Goal: Task Accomplishment & Management: Manage account settings

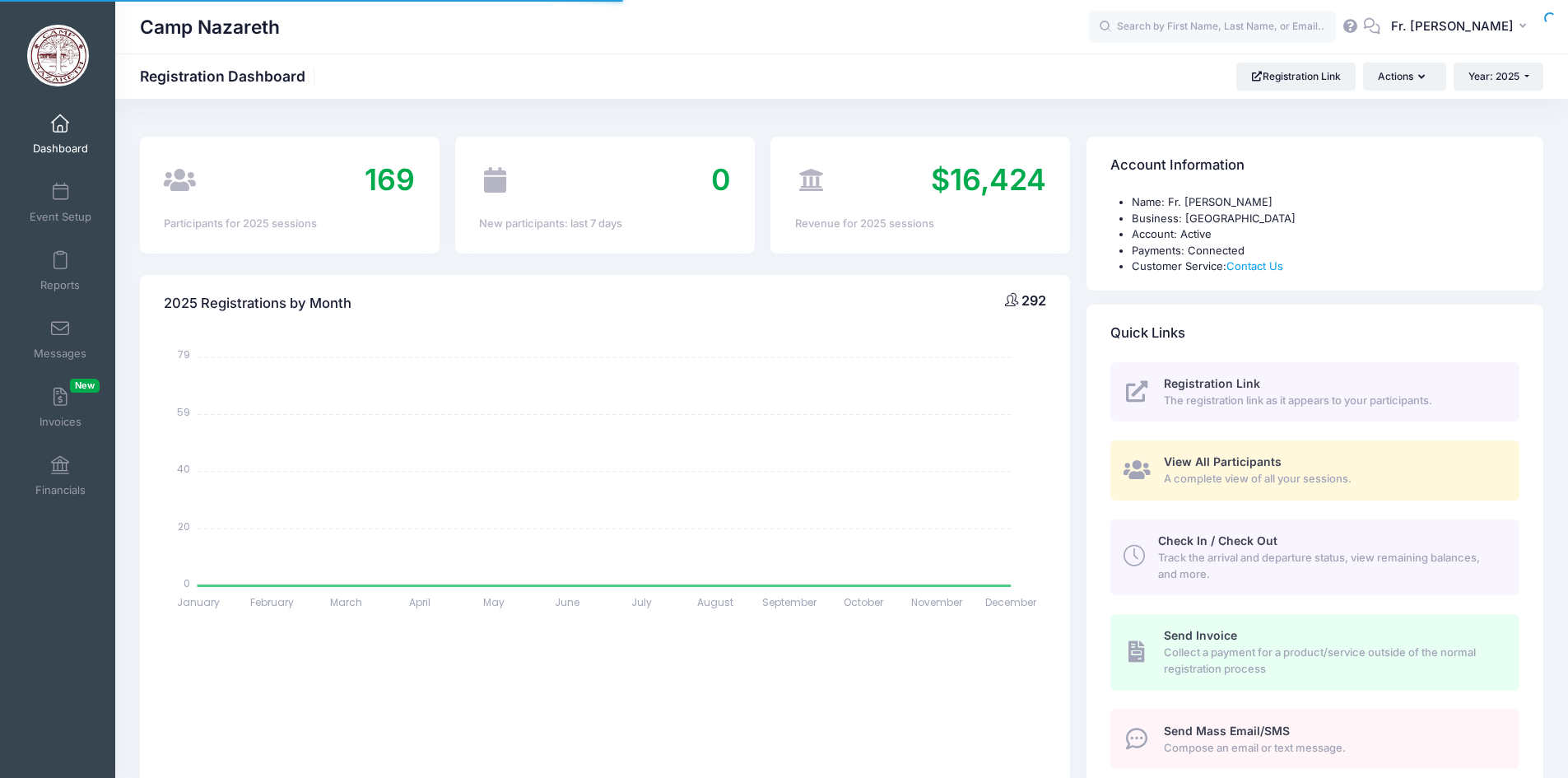
select select
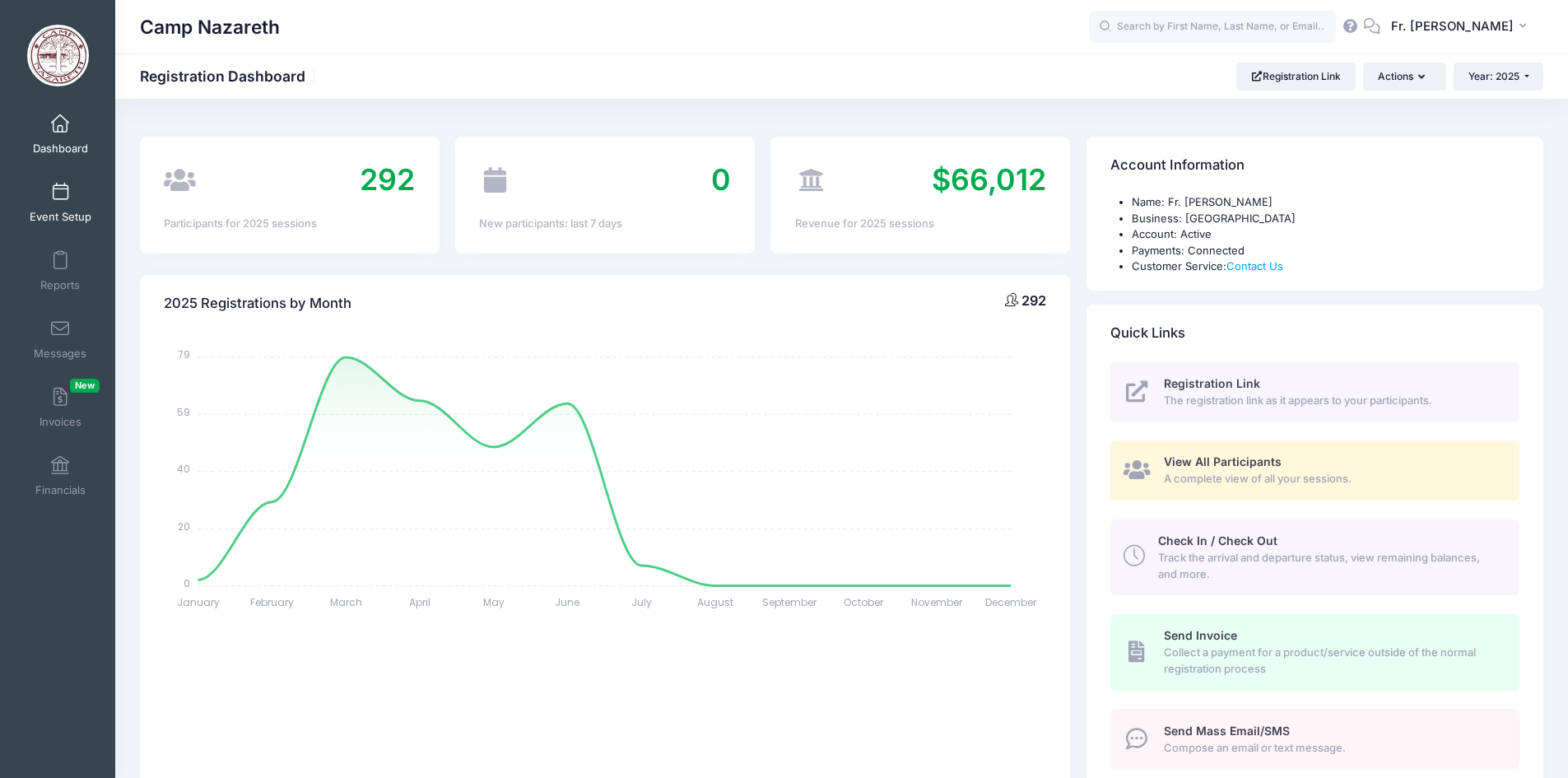
click at [56, 205] on link "Event Setup" at bounding box center [60, 202] width 78 height 58
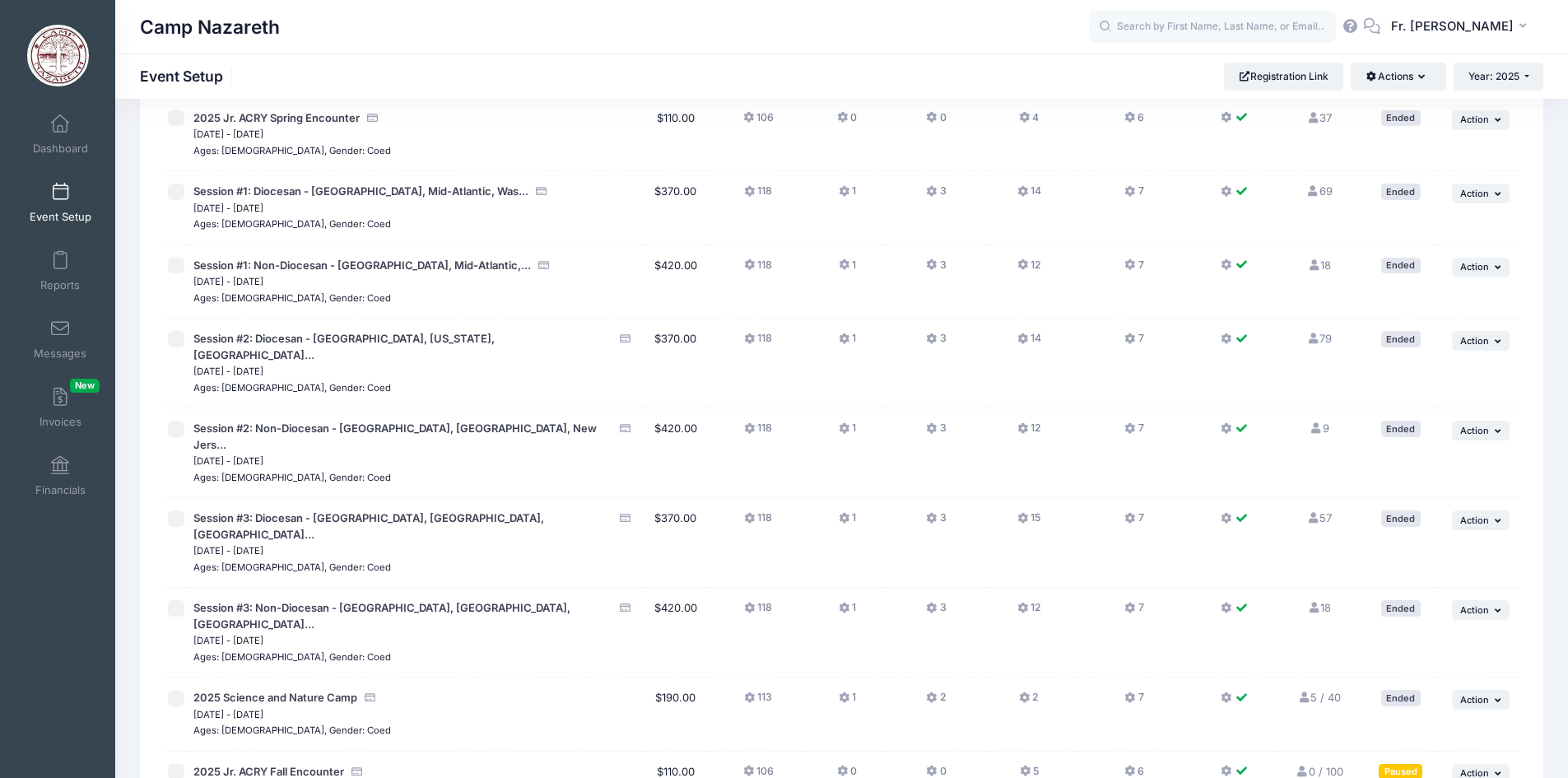
scroll to position [250, 0]
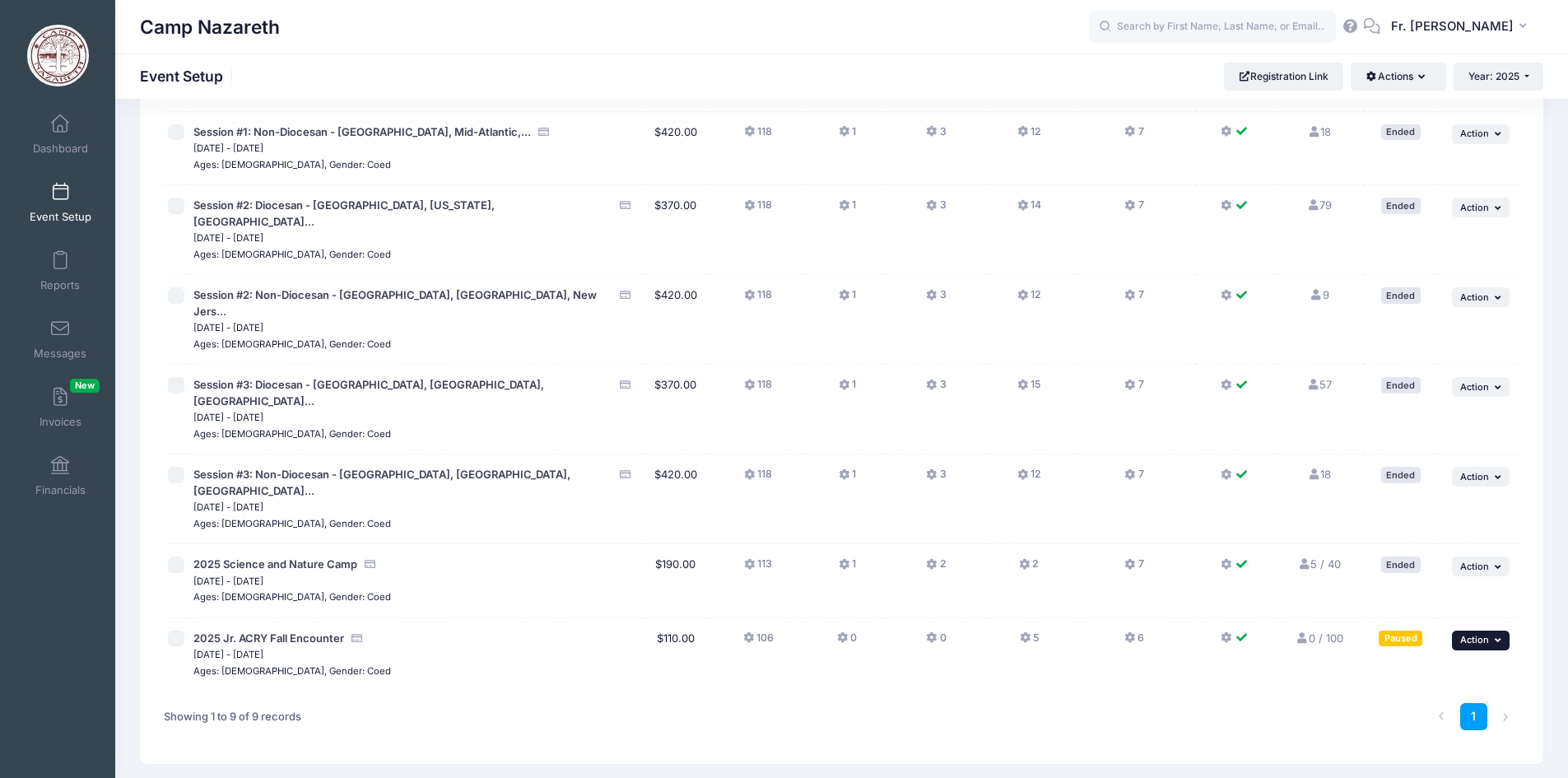
click at [1495, 635] on icon "button" at bounding box center [1500, 640] width 10 height 9
click at [1420, 643] on link "Edit Session" at bounding box center [1427, 643] width 149 height 31
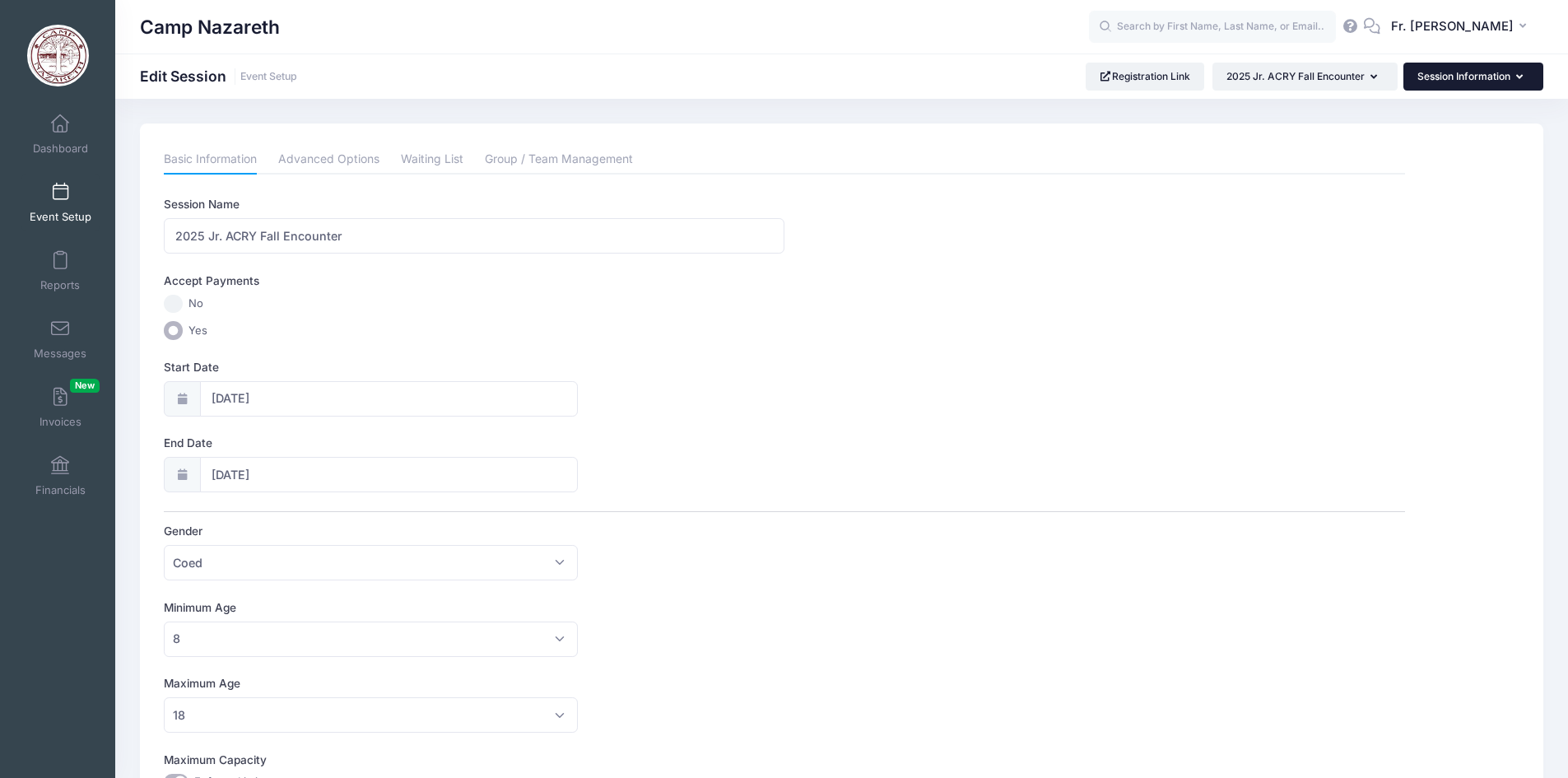
click at [1524, 80] on button "Session Information" at bounding box center [1473, 76] width 140 height 28
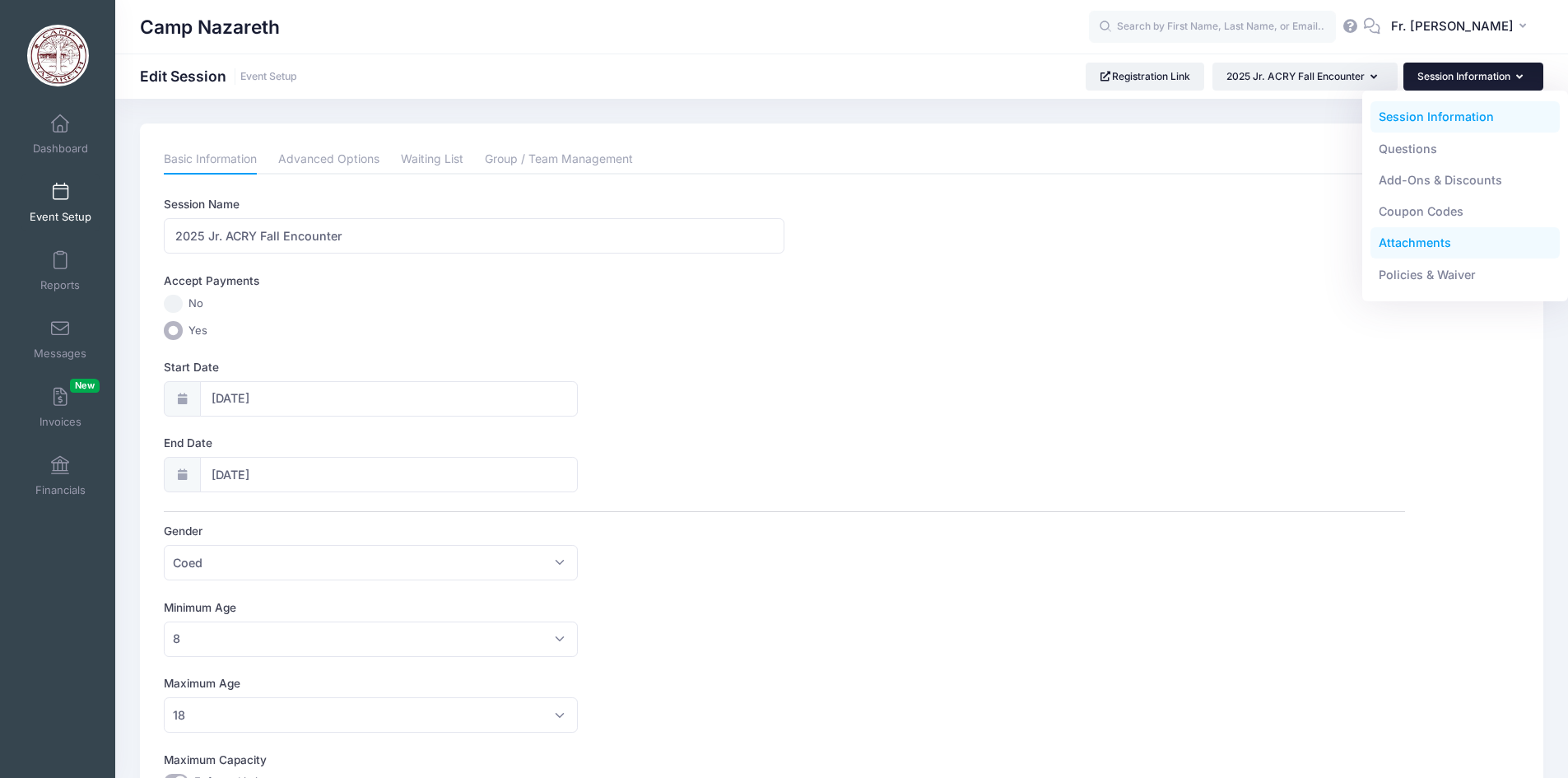
click at [1435, 241] on link "Attachments" at bounding box center [1466, 242] width 190 height 31
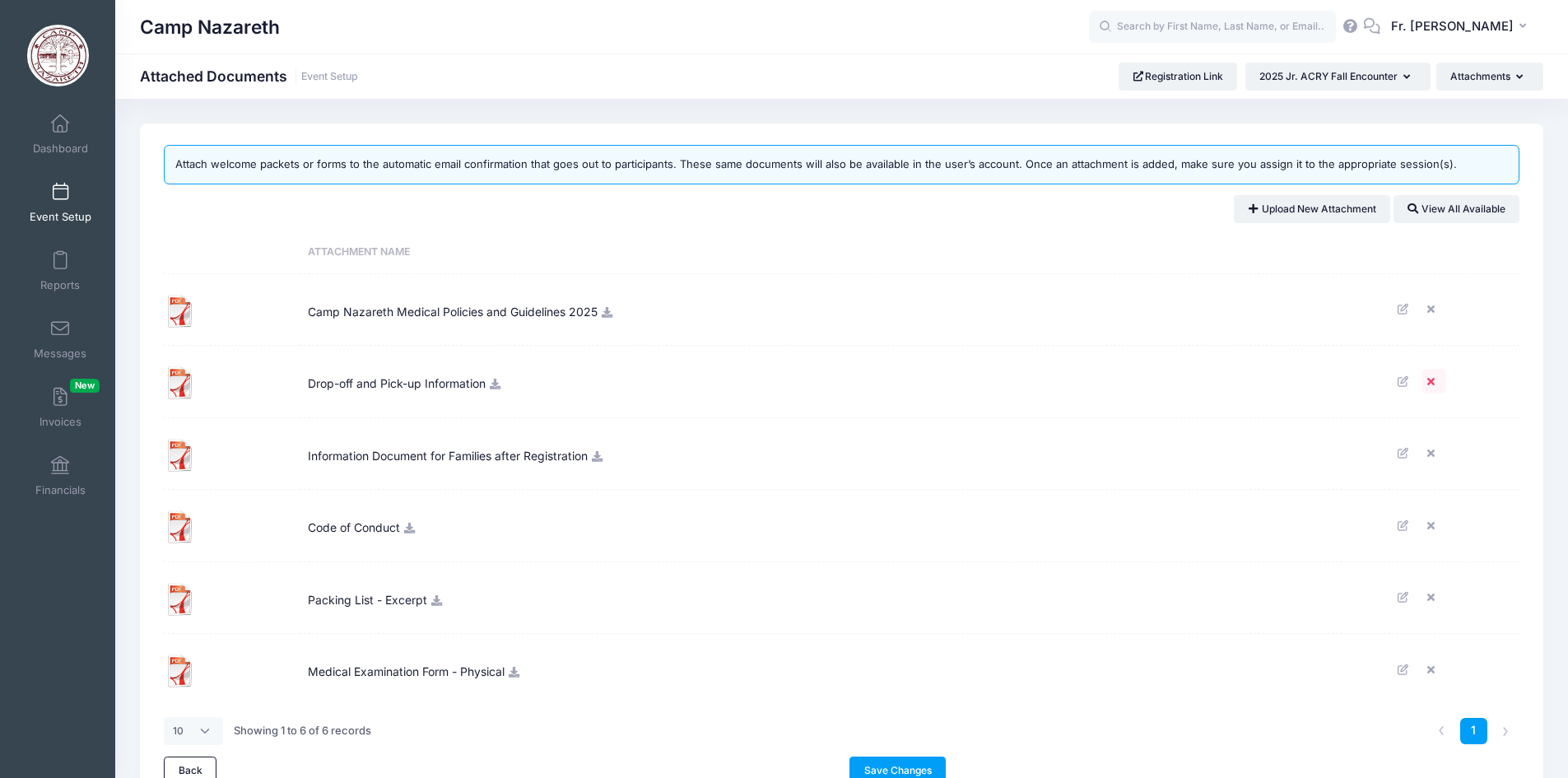
click at [1432, 383] on icon at bounding box center [1434, 381] width 13 height 11
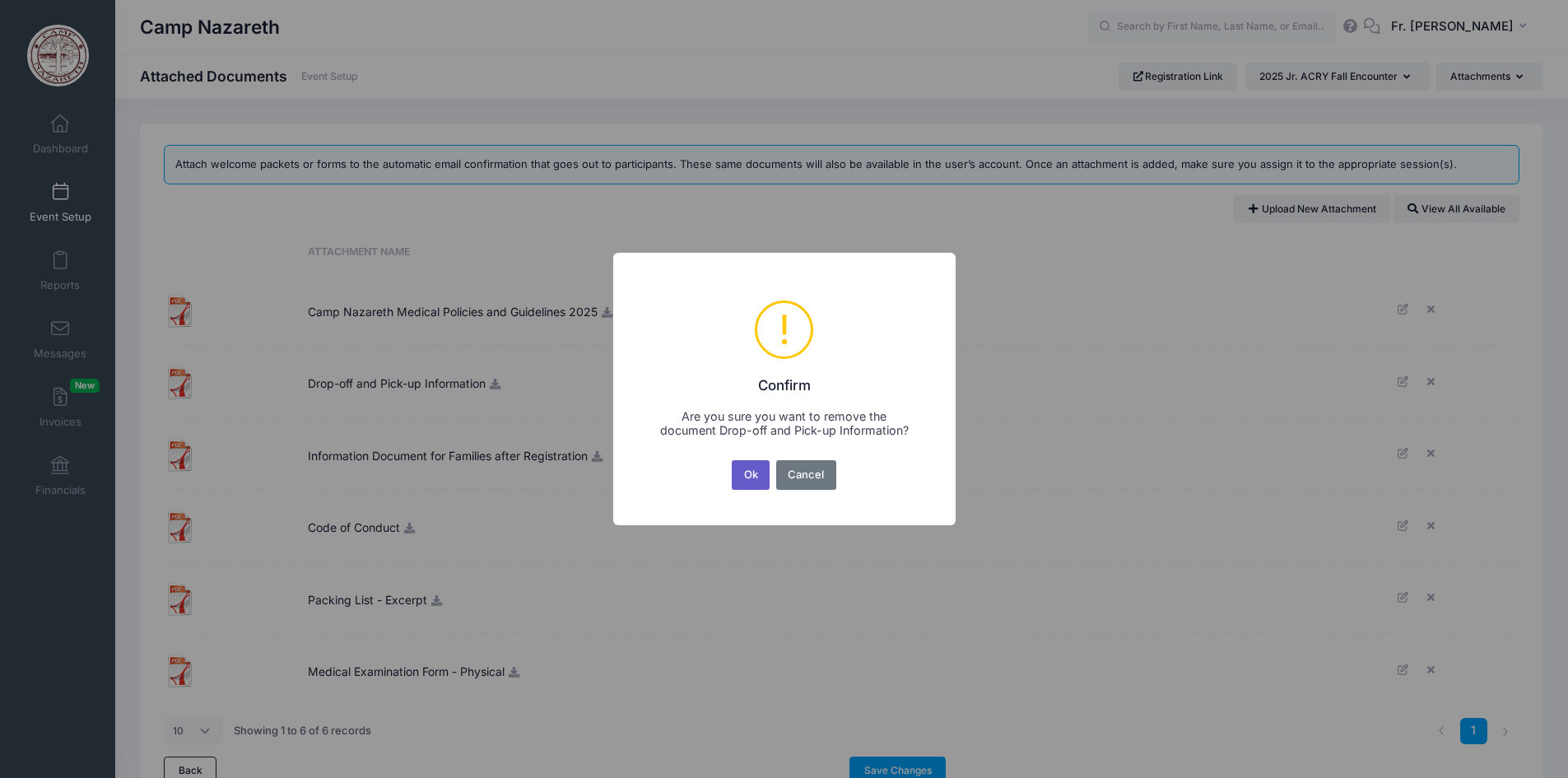
click at [754, 475] on button "Ok" at bounding box center [750, 475] width 38 height 29
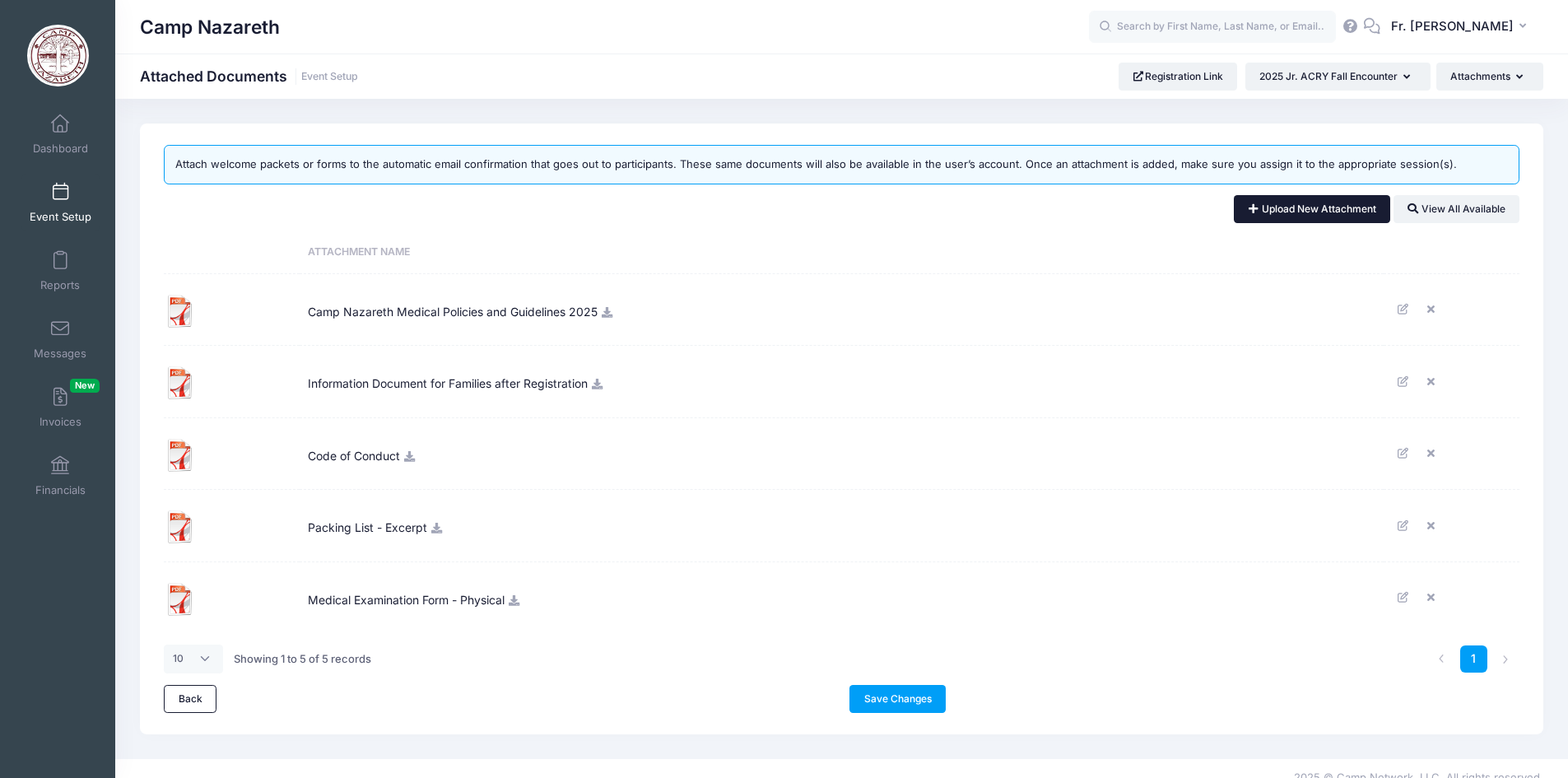
click at [1315, 208] on link "Upload New Attachment" at bounding box center [1312, 209] width 157 height 28
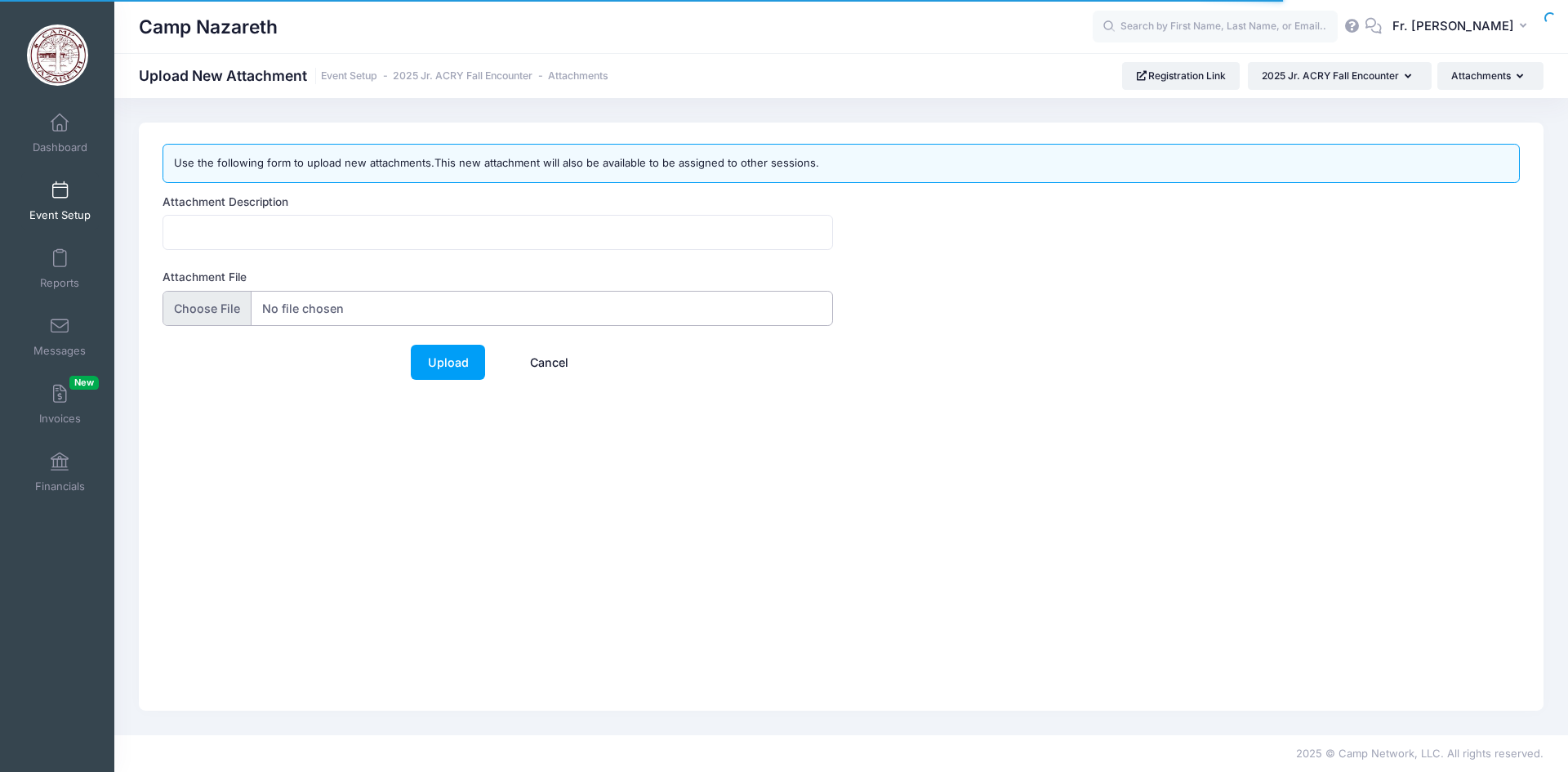
click at [203, 308] on input "Attachment File" at bounding box center [497, 309] width 670 height 35
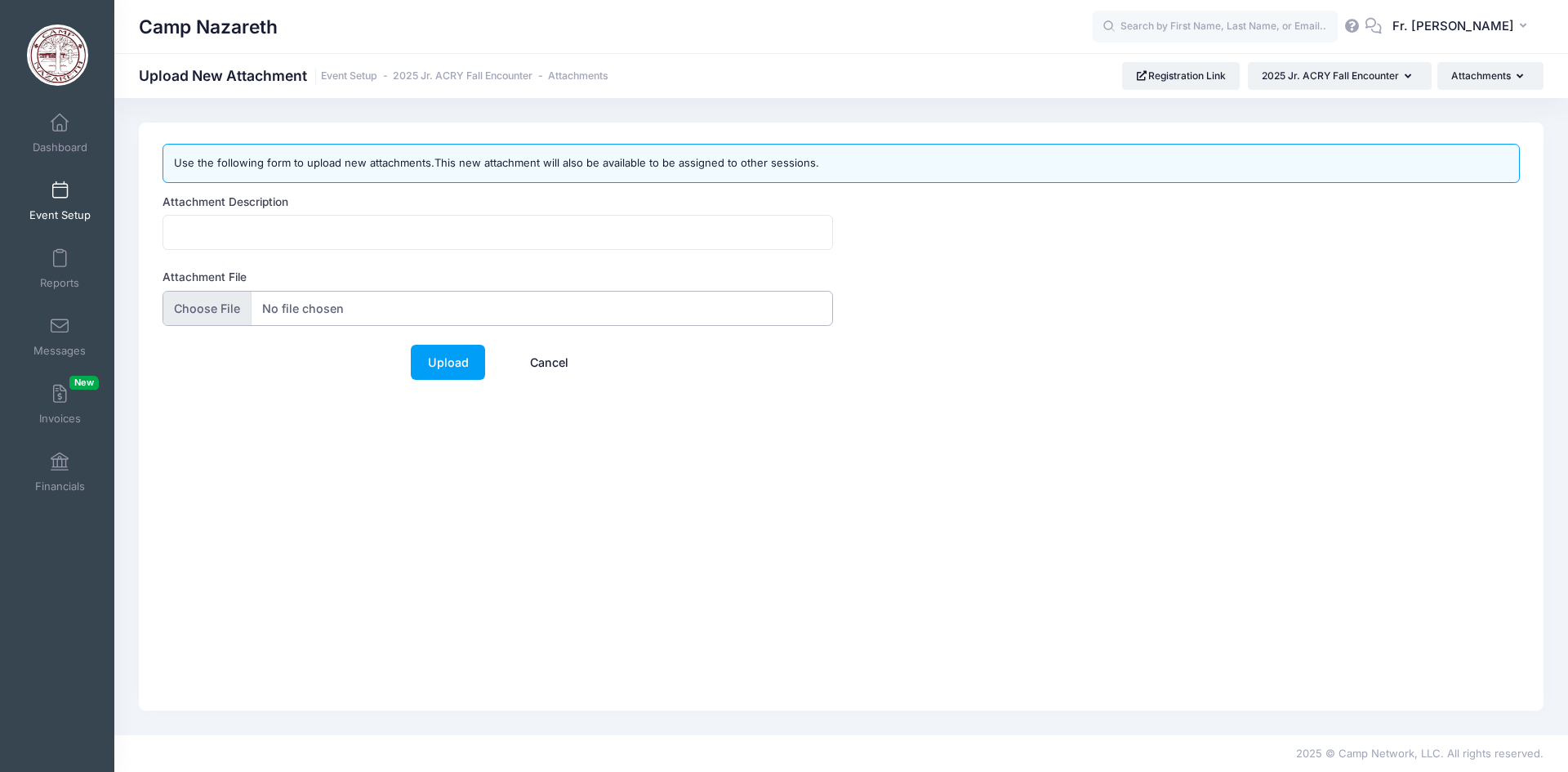
type input "C:\fakepath\Drop-off and Pick-up Information 2025.pdf"
click at [236, 230] on input "Attachment Description" at bounding box center [497, 232] width 670 height 35
type input "Drop-off and Pick-up Information 2025"
click at [453, 357] on link "Upload" at bounding box center [448, 362] width 74 height 35
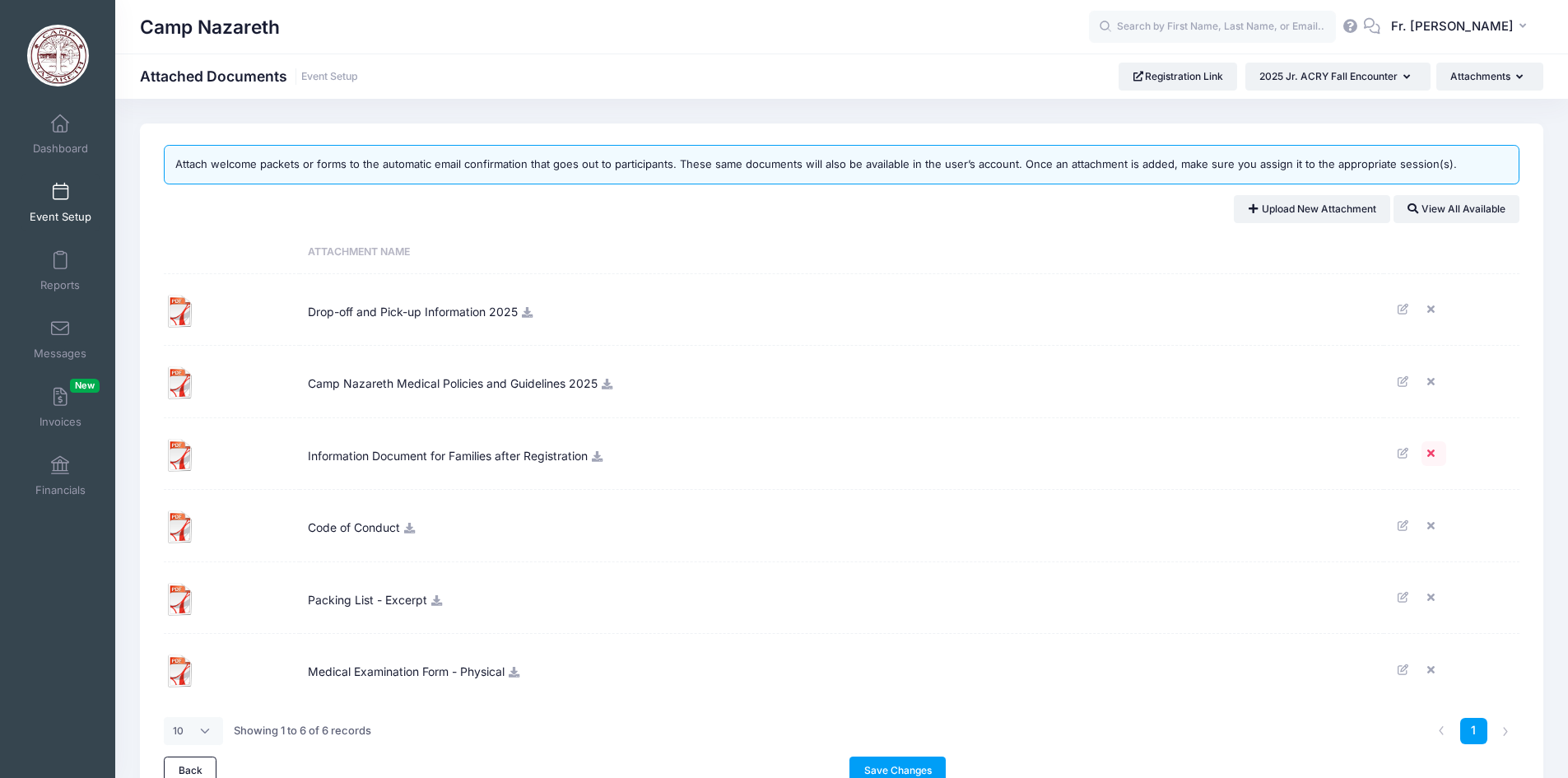
click at [1432, 453] on icon at bounding box center [1434, 453] width 13 height 11
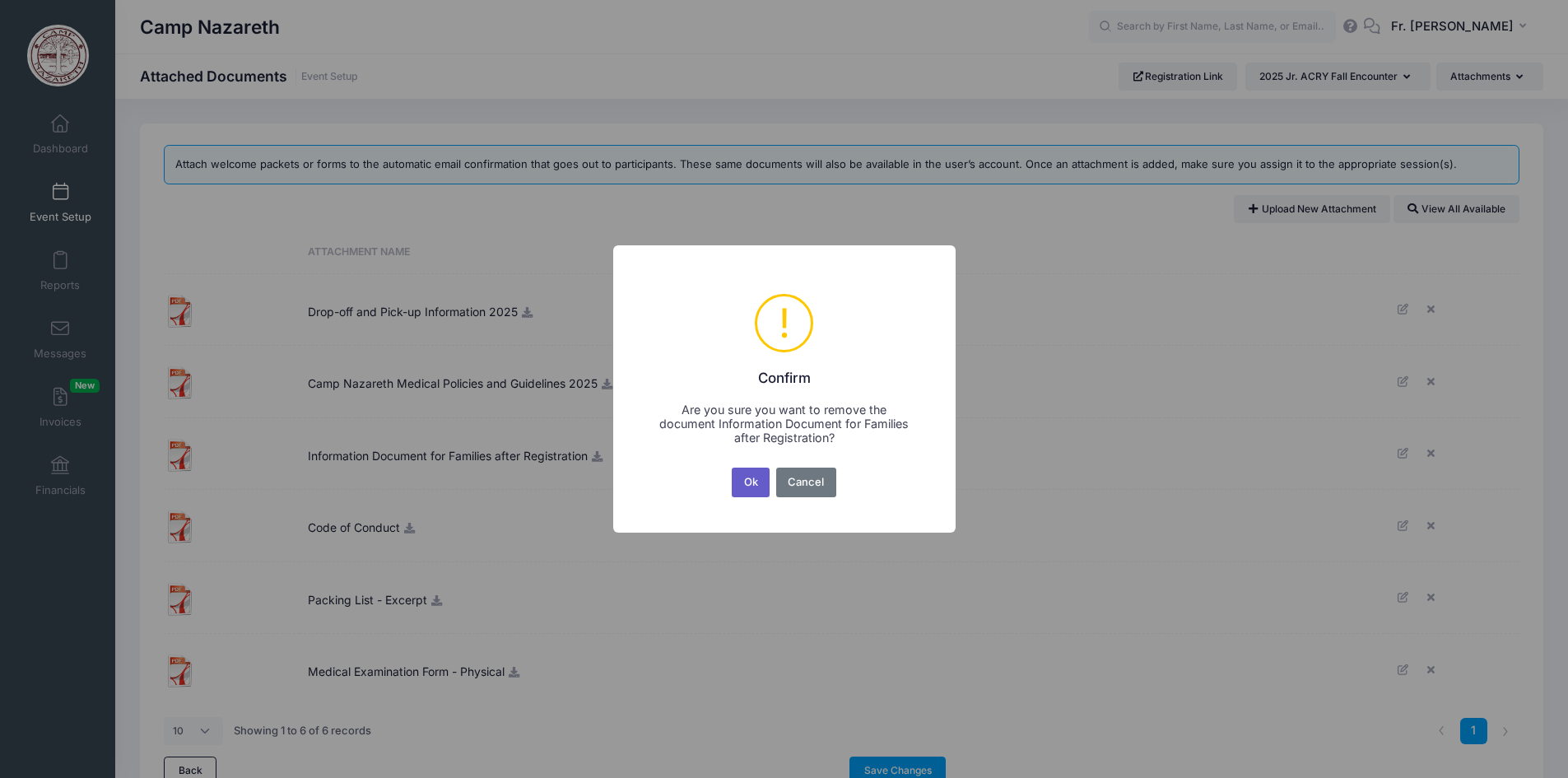
click at [754, 483] on button "Ok" at bounding box center [750, 482] width 38 height 29
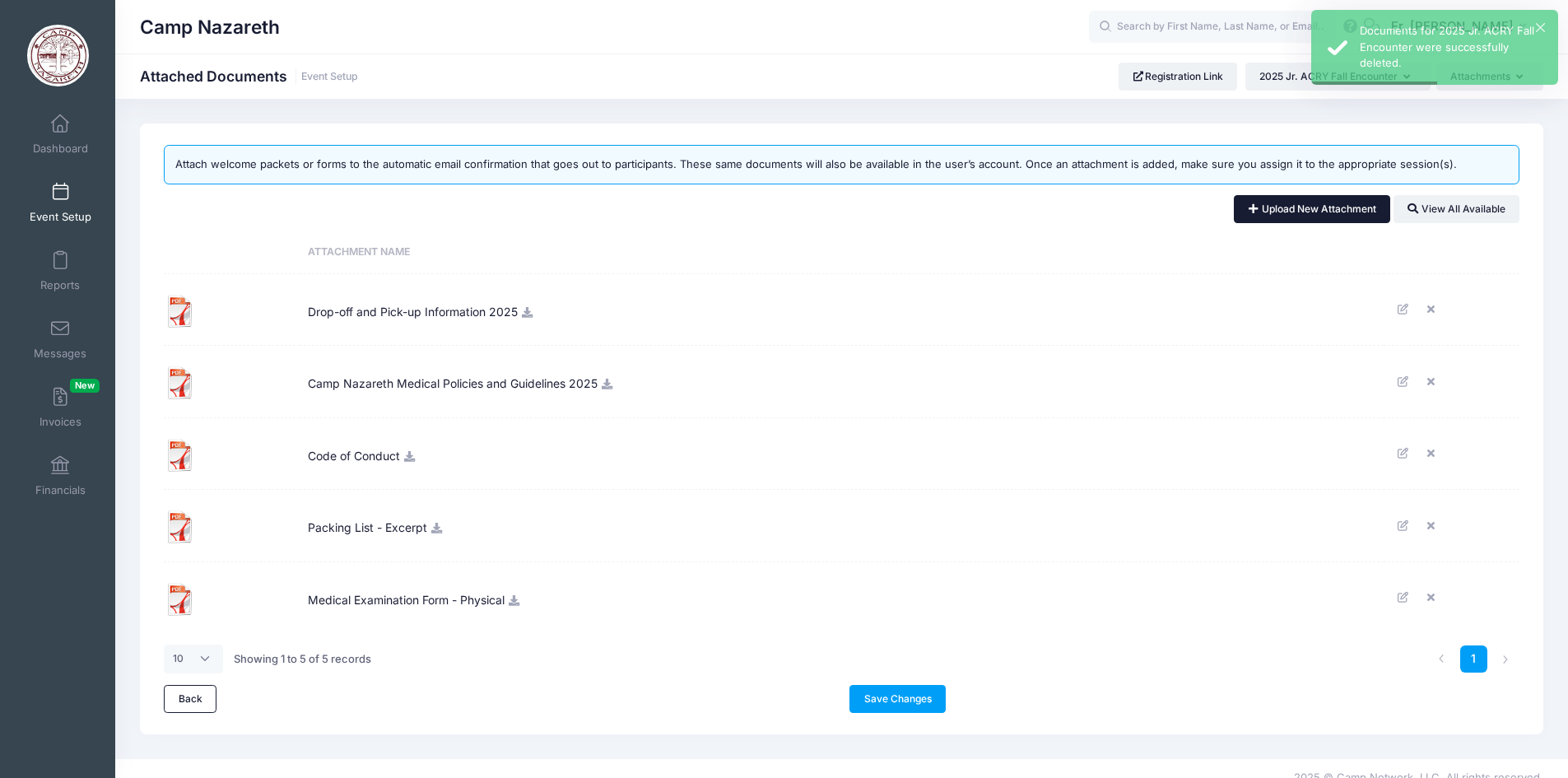
click at [1317, 209] on link "Upload New Attachment" at bounding box center [1312, 209] width 157 height 28
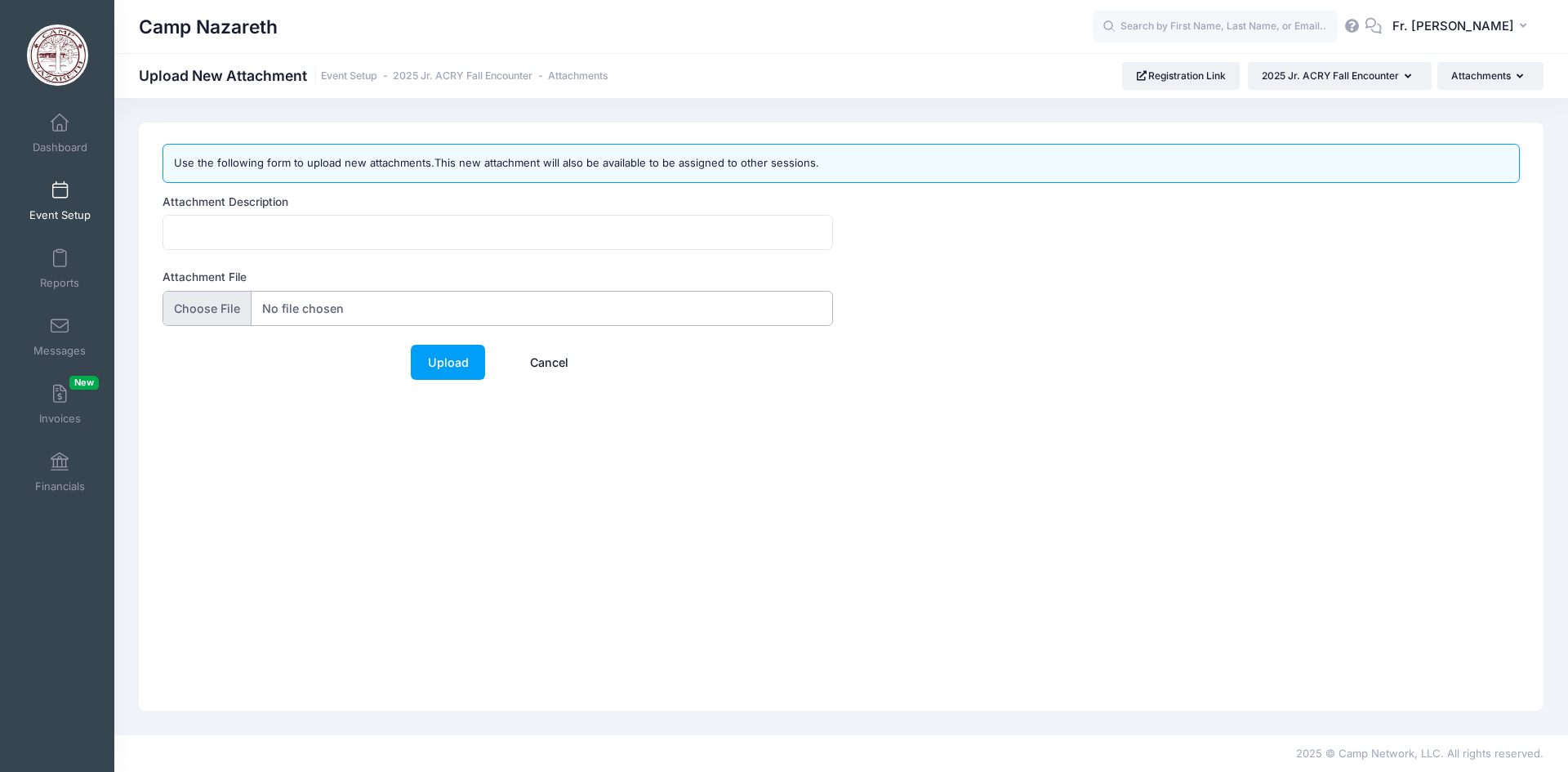
click at [202, 306] on input "Attachment File" at bounding box center [497, 309] width 670 height 35
type input "C:\fakepath\Informational Document to Families - after Registration.pdf"
click at [282, 231] on input "Attachment Description" at bounding box center [497, 232] width 670 height 35
type input "Information Document - after Registration"
click at [457, 361] on link "Upload" at bounding box center [448, 362] width 74 height 35
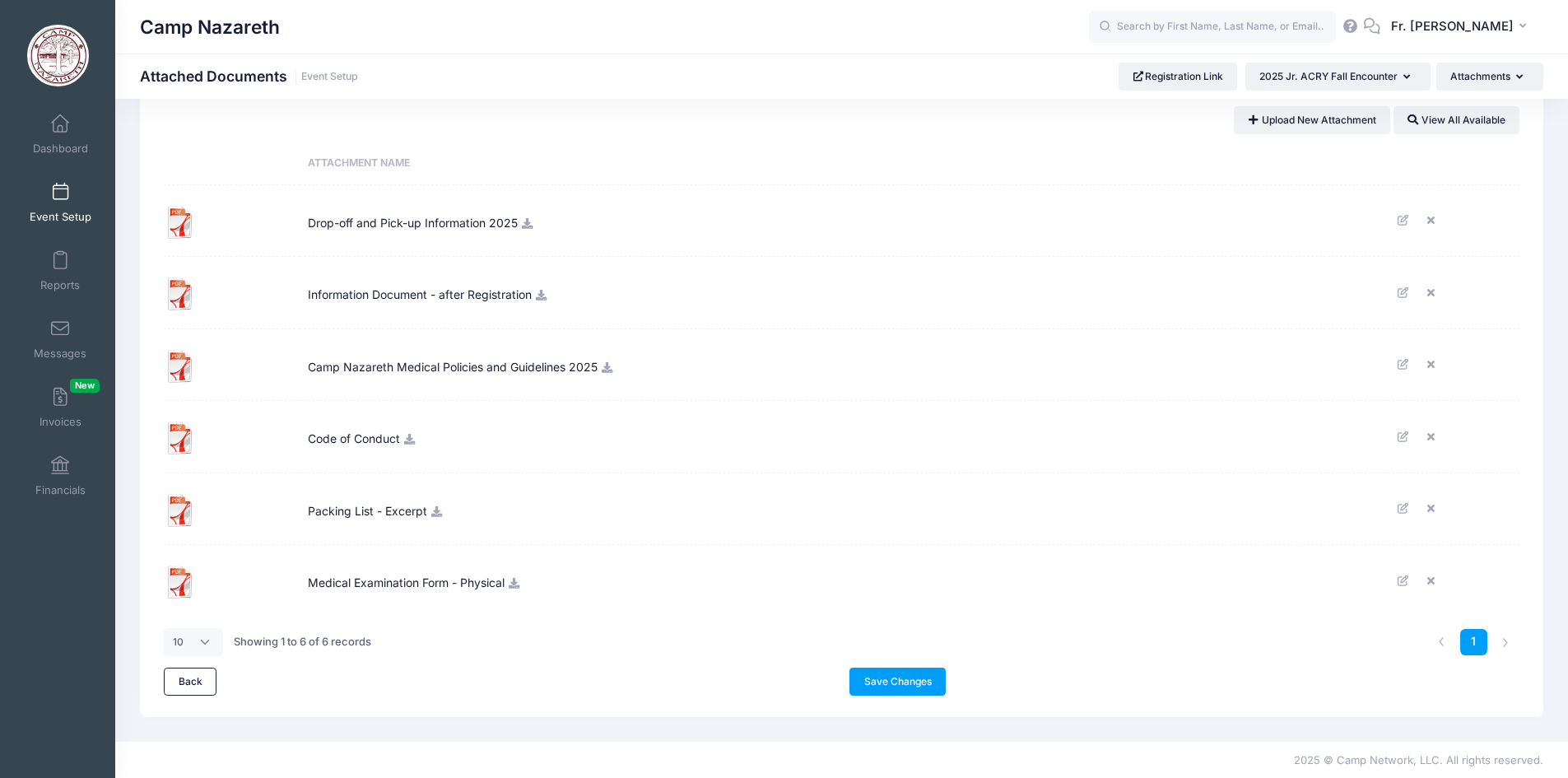
scroll to position [91, 0]
click at [896, 681] on link "Save Changes" at bounding box center [897, 679] width 96 height 28
click at [894, 681] on link "Save Changes" at bounding box center [897, 679] width 96 height 28
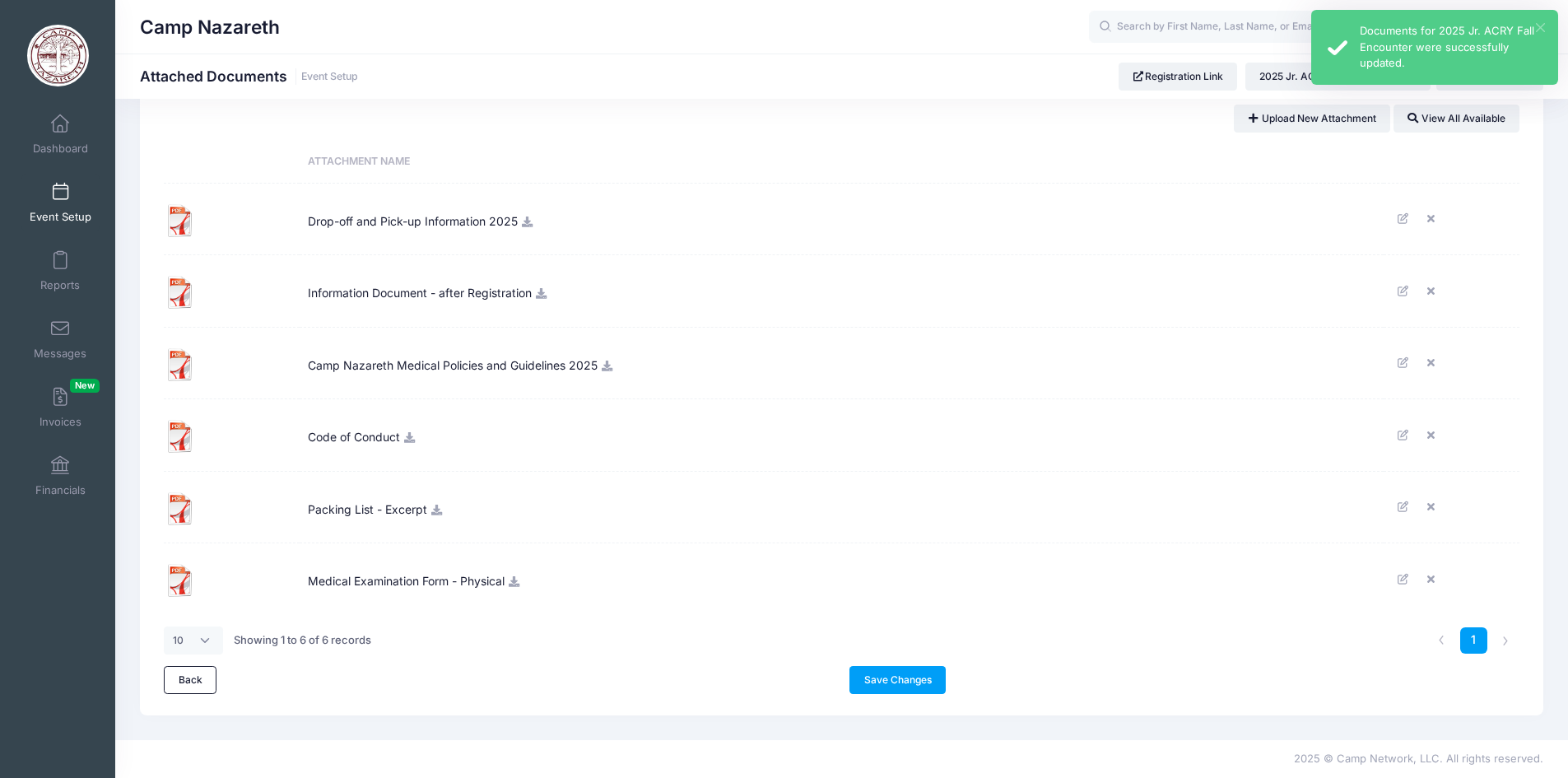
click at [1542, 28] on button "×" at bounding box center [1540, 27] width 9 height 9
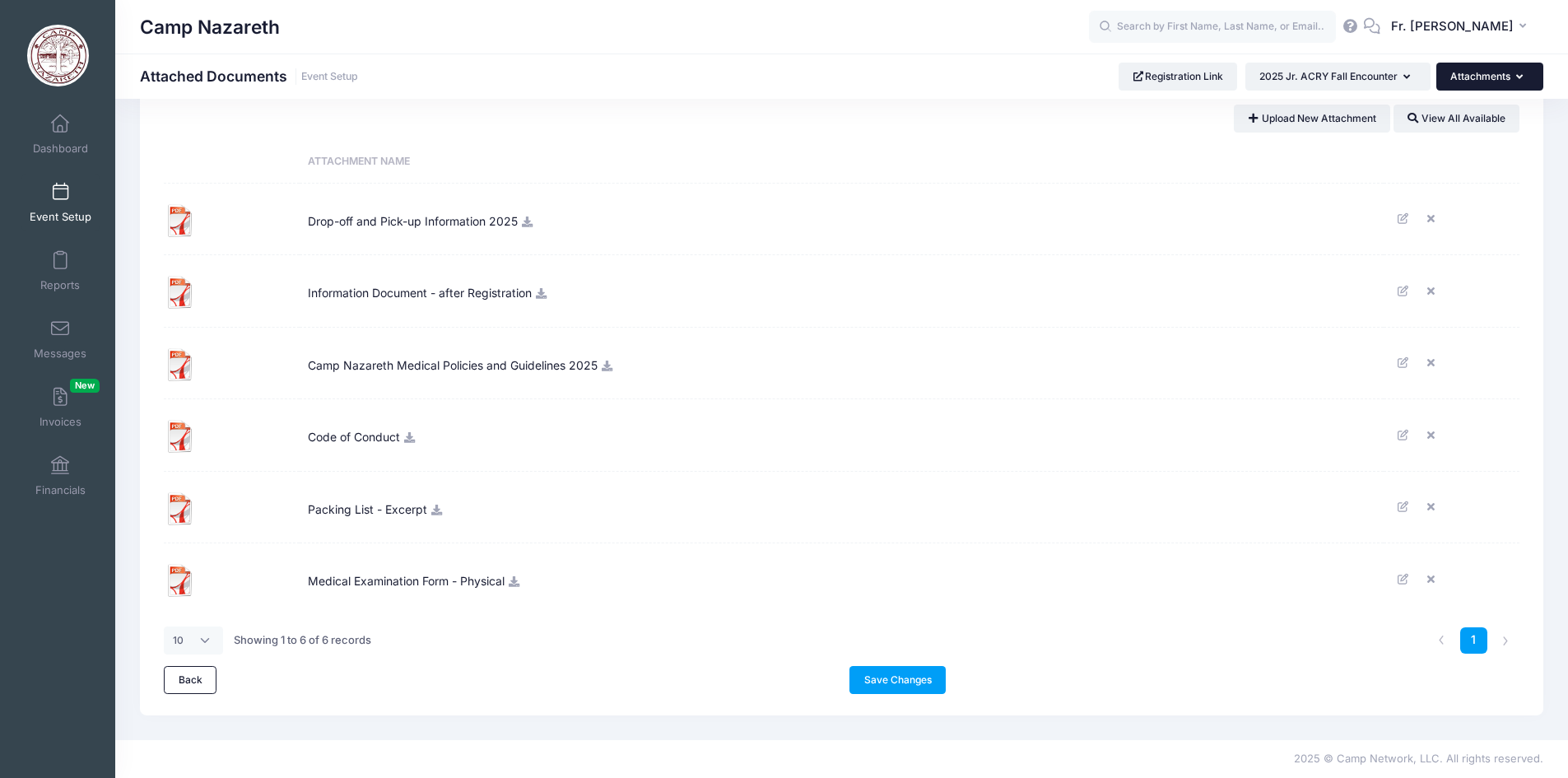
click at [1517, 77] on icon "button" at bounding box center [1523, 77] width 13 height 0
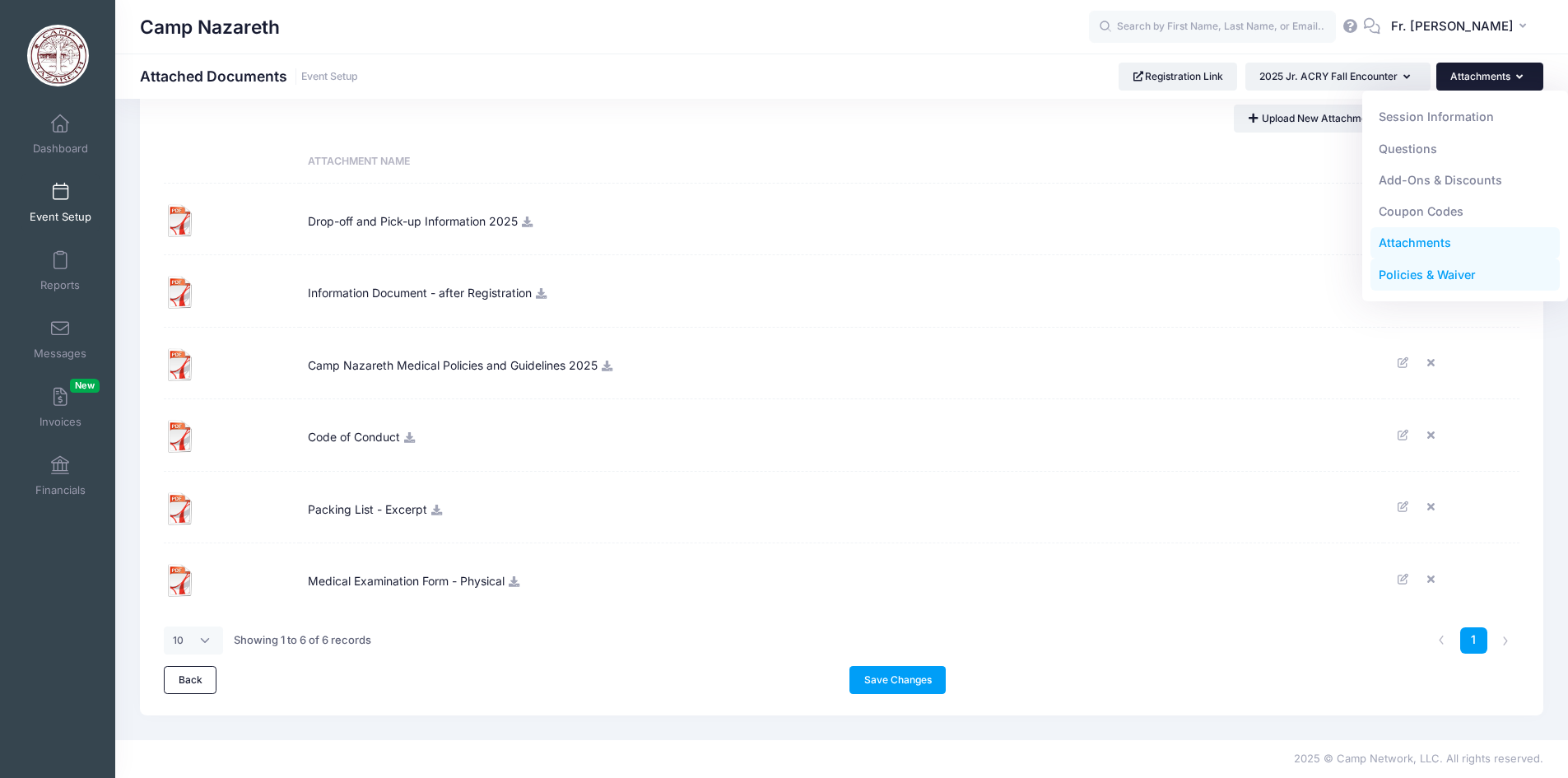
click at [1441, 274] on link "Policies & Waiver" at bounding box center [1466, 274] width 190 height 31
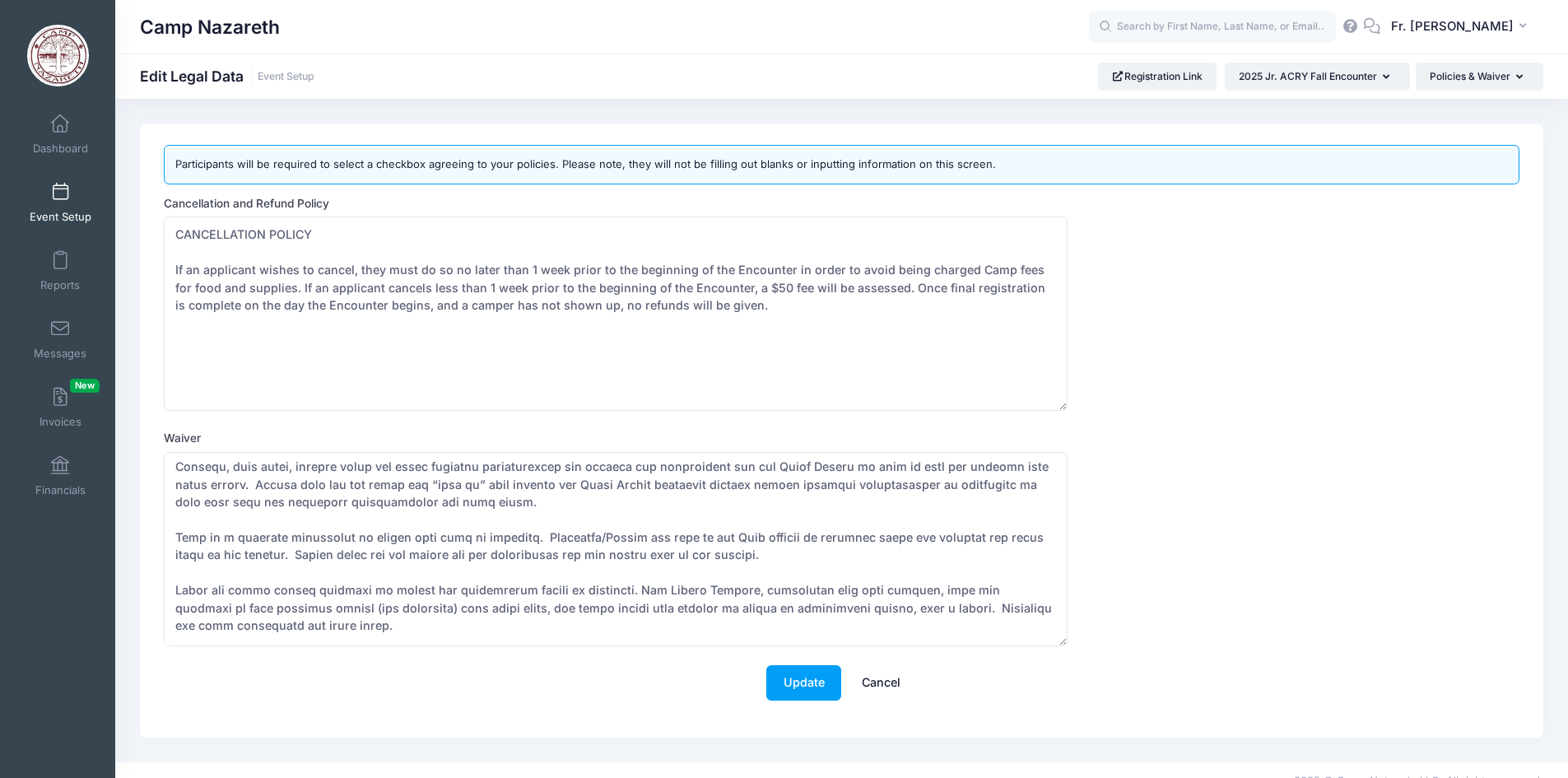
scroll to position [1359, 0]
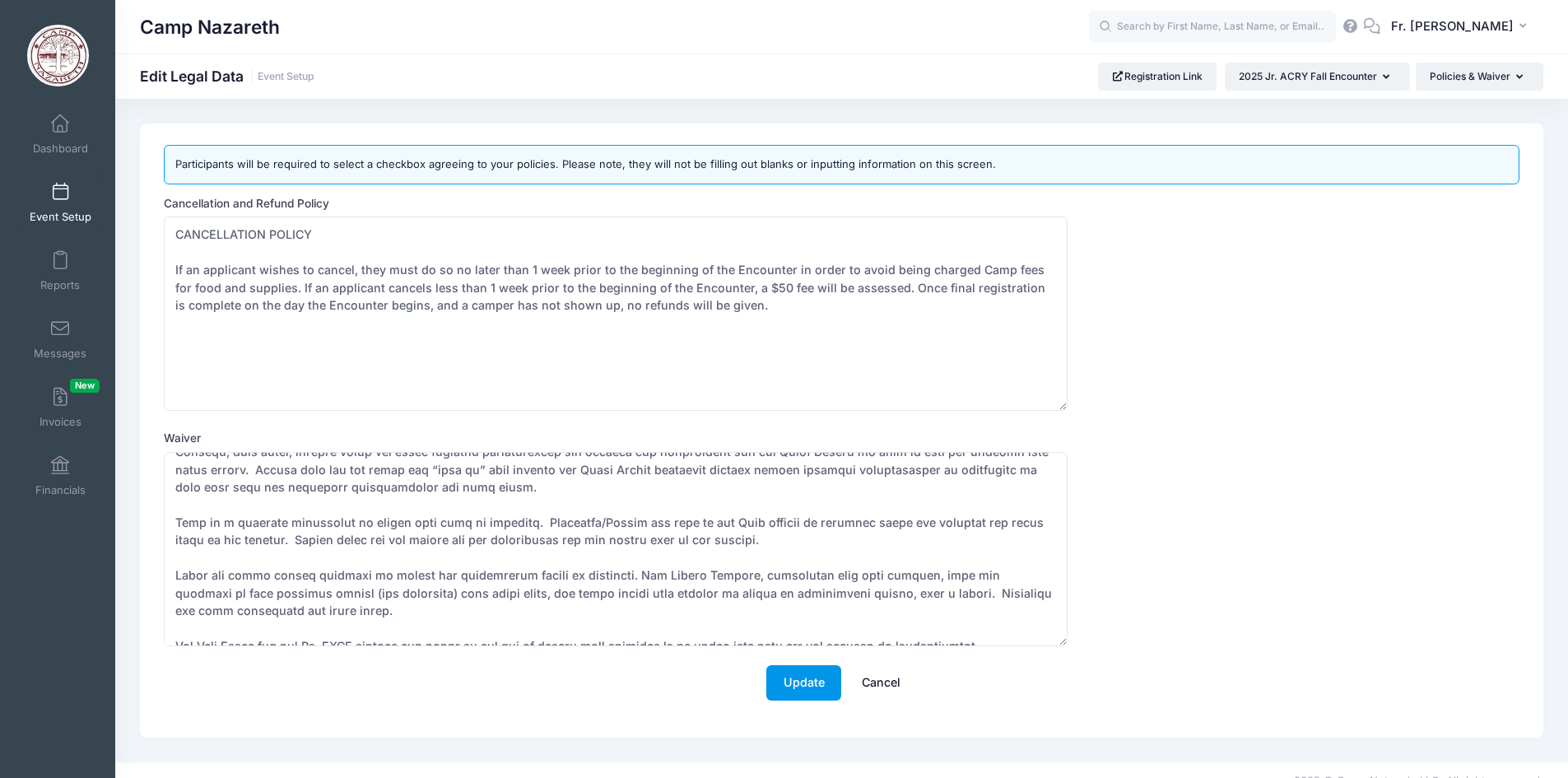
click at [809, 677] on button "Update" at bounding box center [803, 682] width 75 height 35
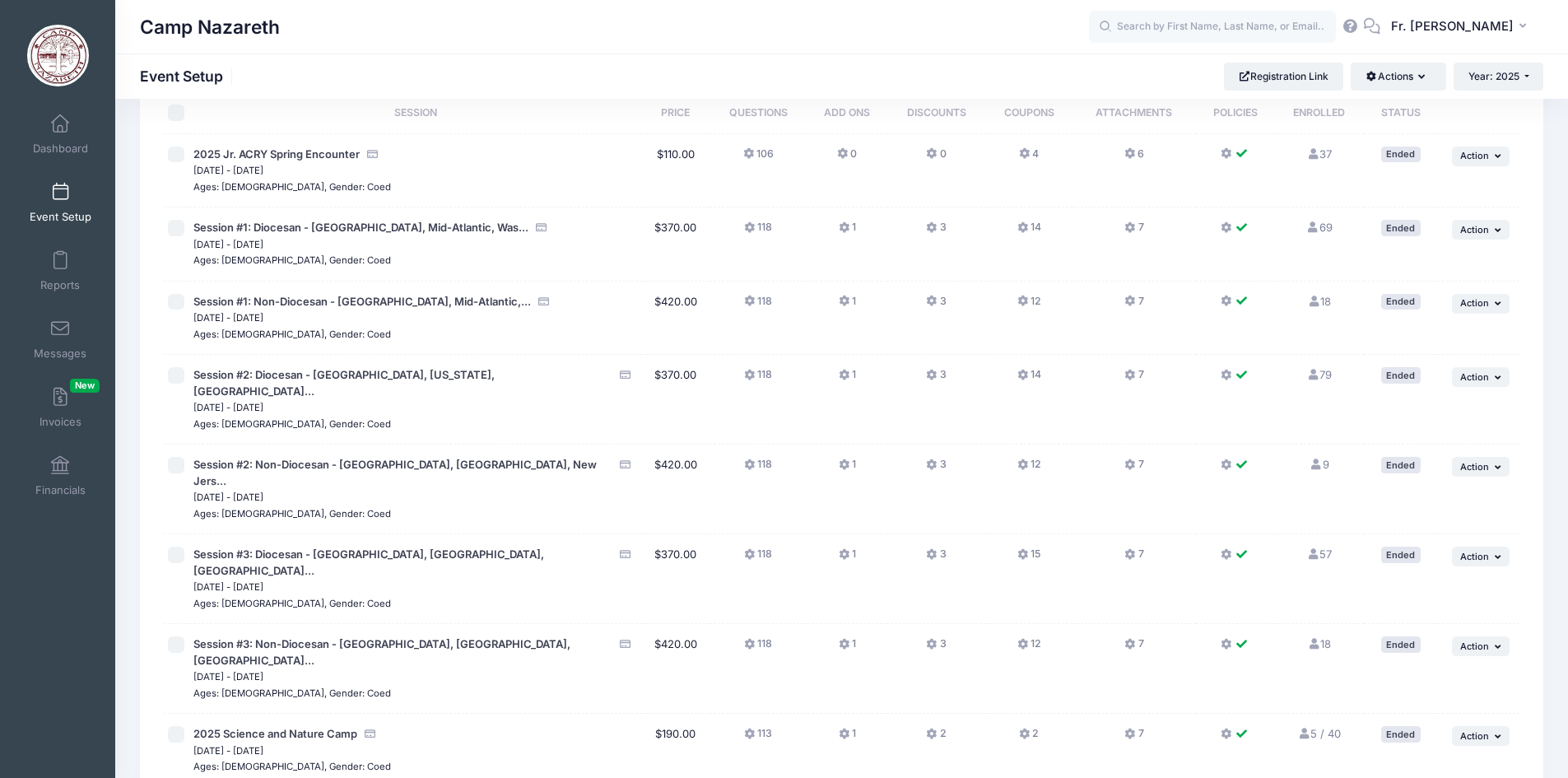
scroll to position [250, 0]
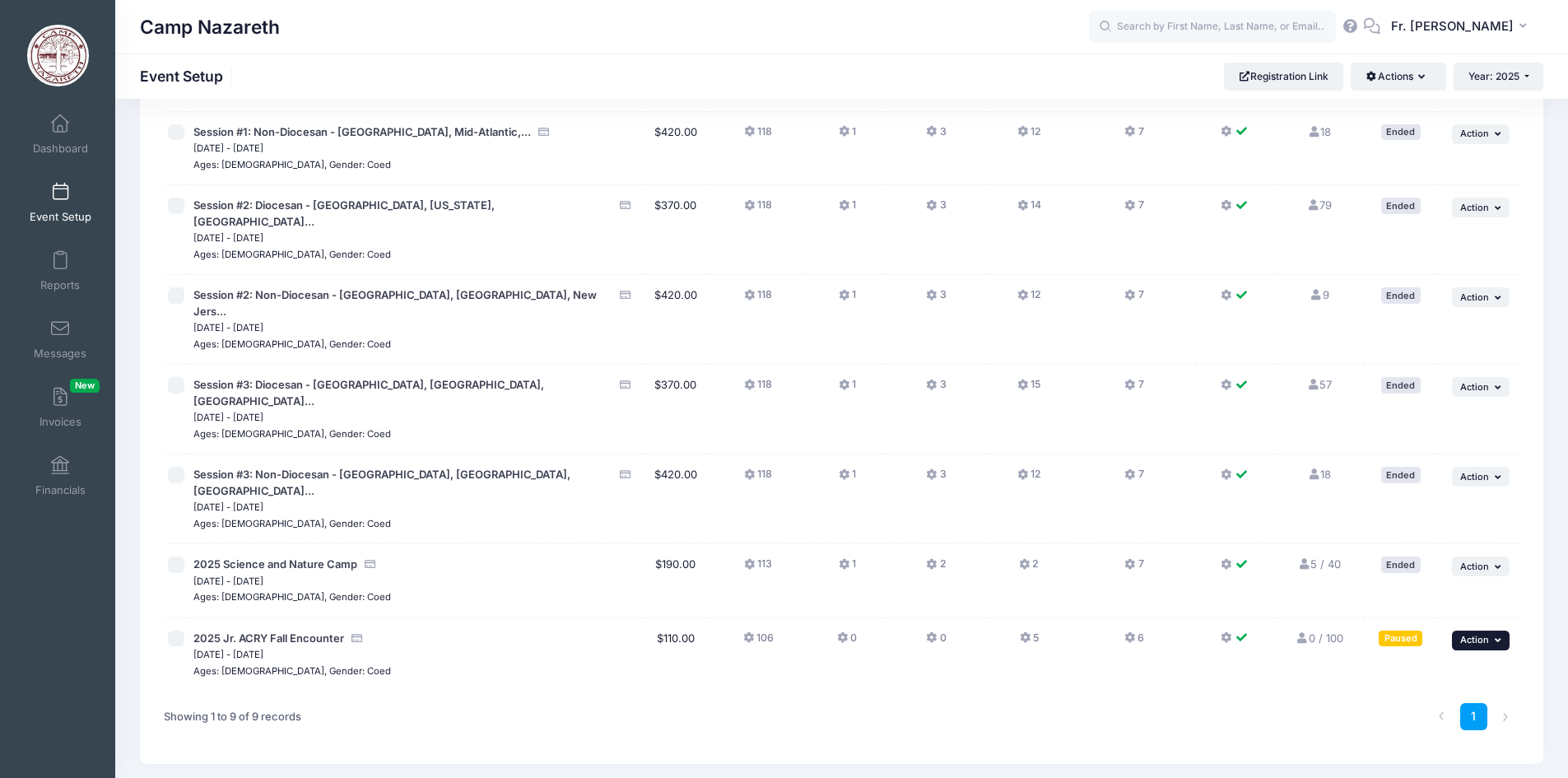
click at [1503, 635] on icon "button" at bounding box center [1500, 640] width 10 height 9
click at [1419, 611] on link "Resume Session" at bounding box center [1427, 612] width 149 height 31
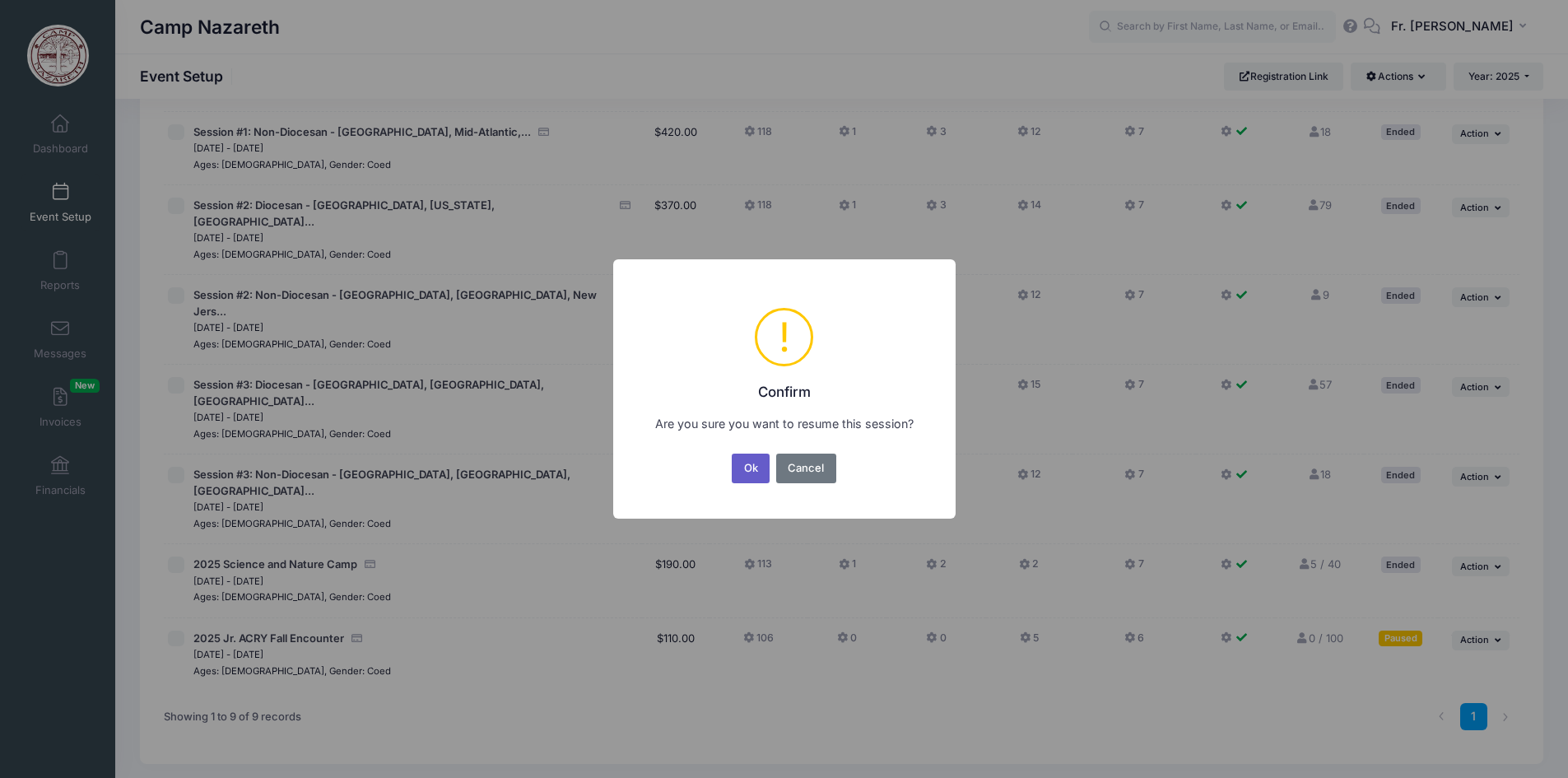
click at [752, 470] on button "Ok" at bounding box center [750, 468] width 38 height 29
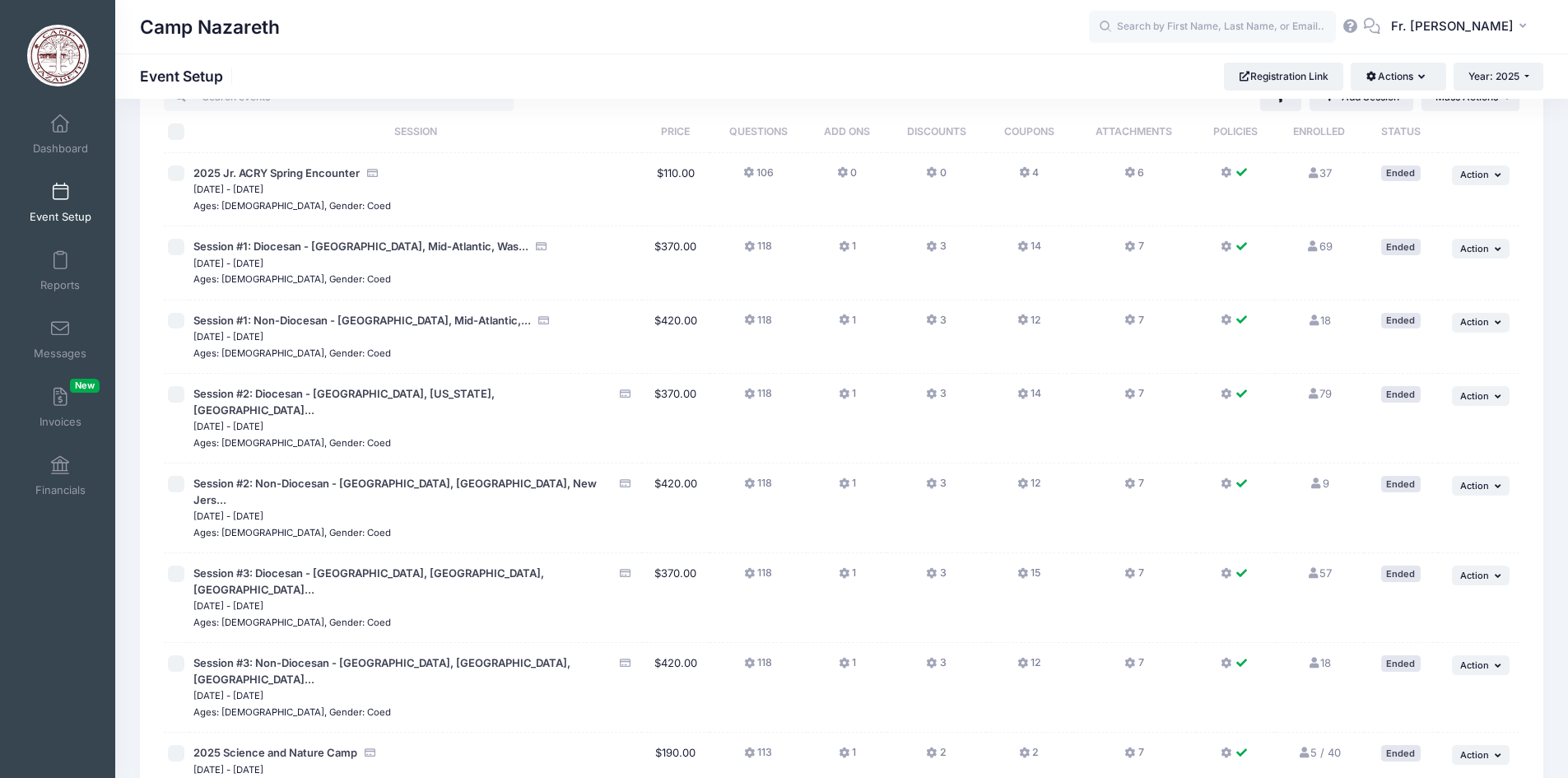
scroll to position [250, 0]
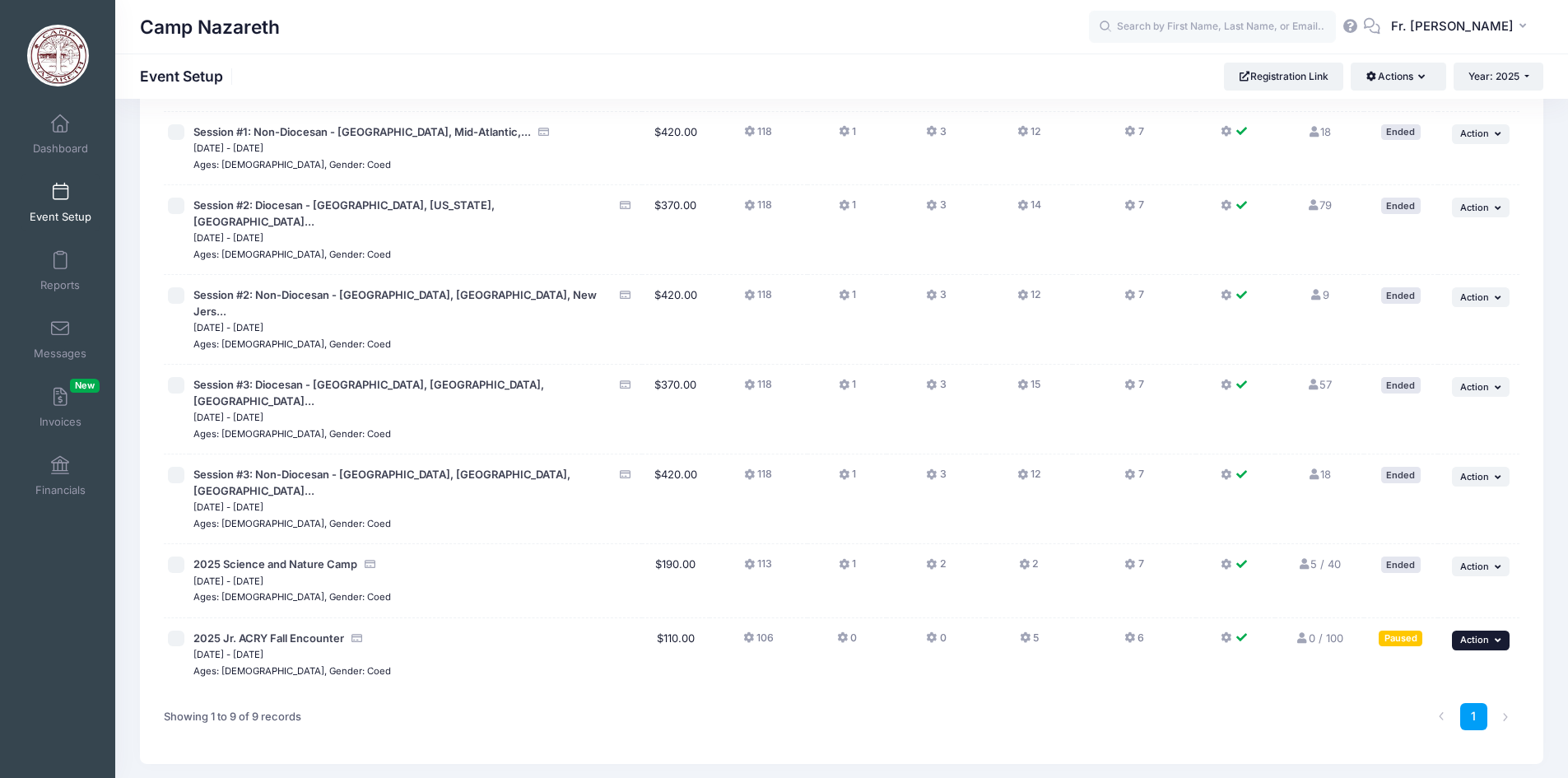
click at [1501, 635] on icon "button" at bounding box center [1500, 640] width 10 height 9
click at [1401, 643] on link "Edit Session" at bounding box center [1427, 643] width 149 height 31
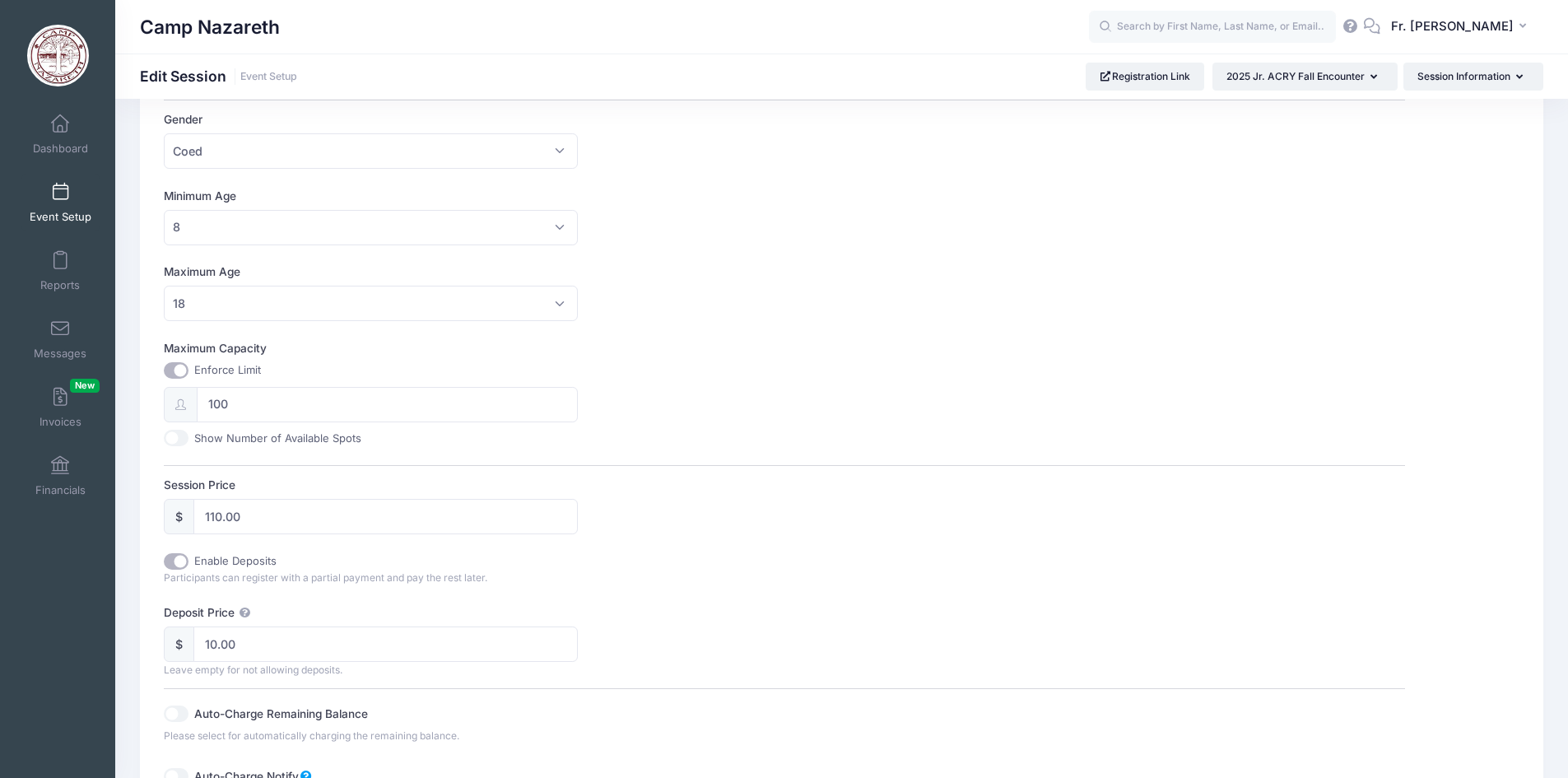
scroll to position [494, 0]
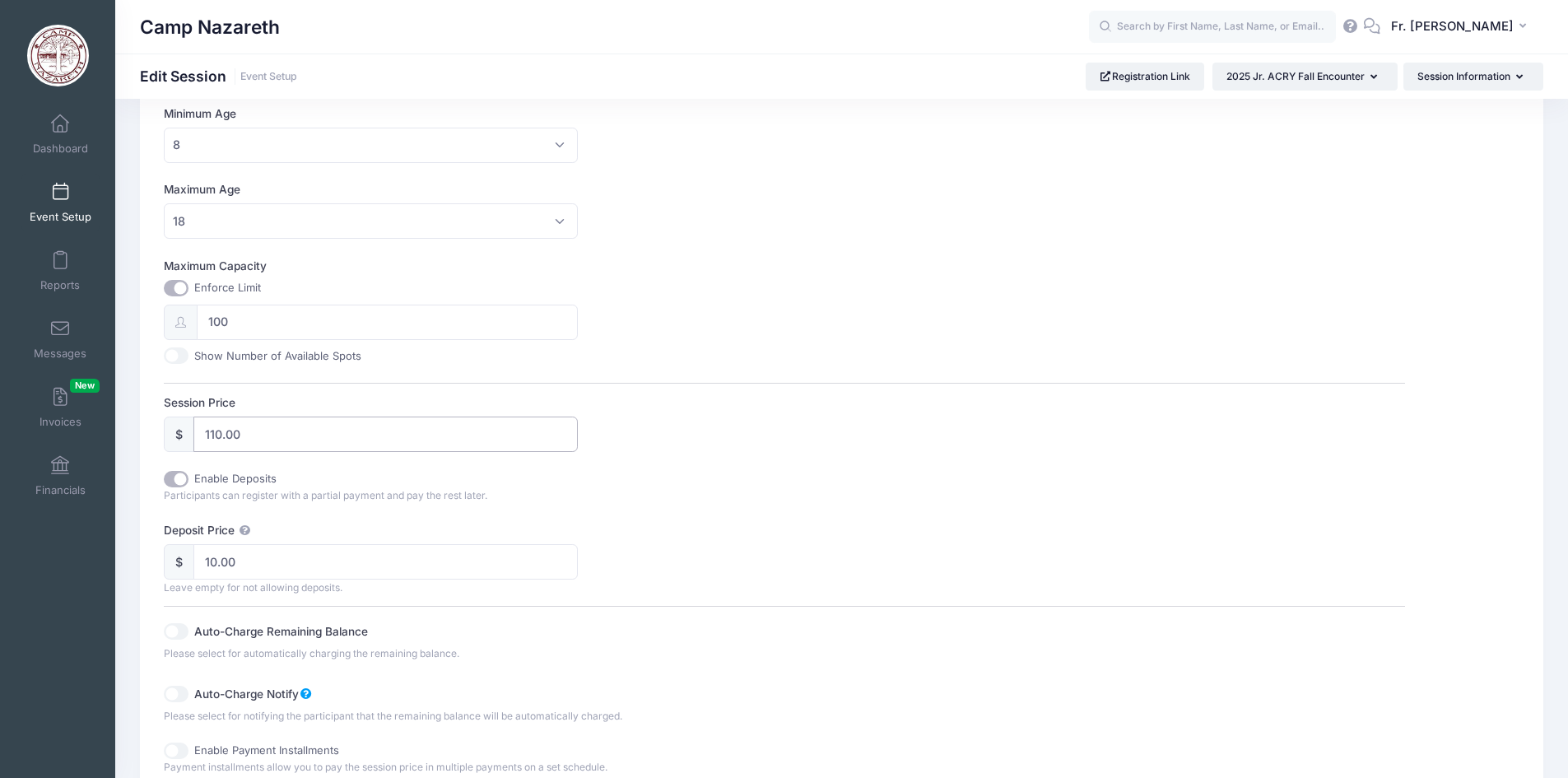
click at [217, 431] on input "110.00" at bounding box center [386, 434] width 384 height 35
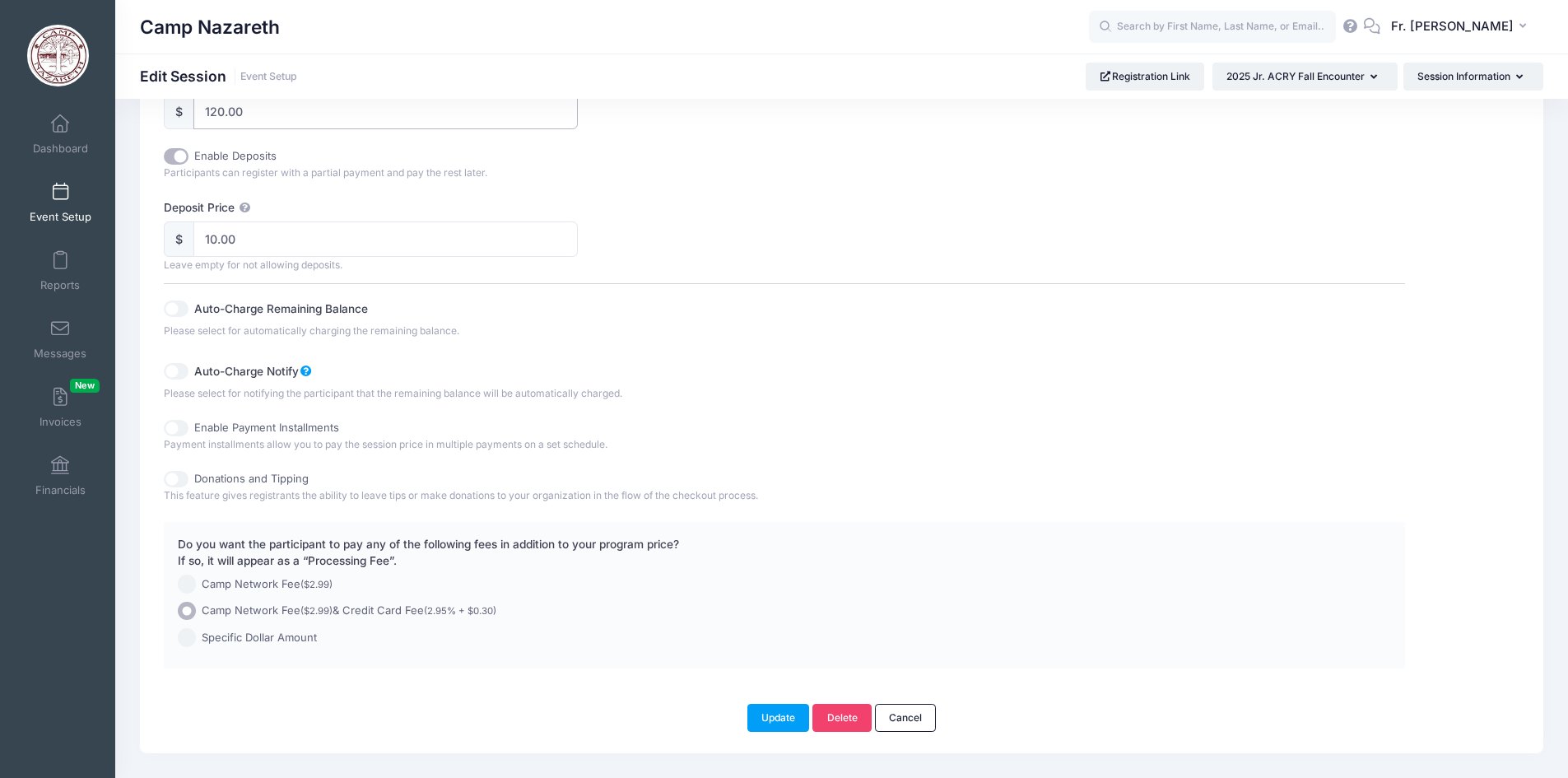
scroll to position [854, 0]
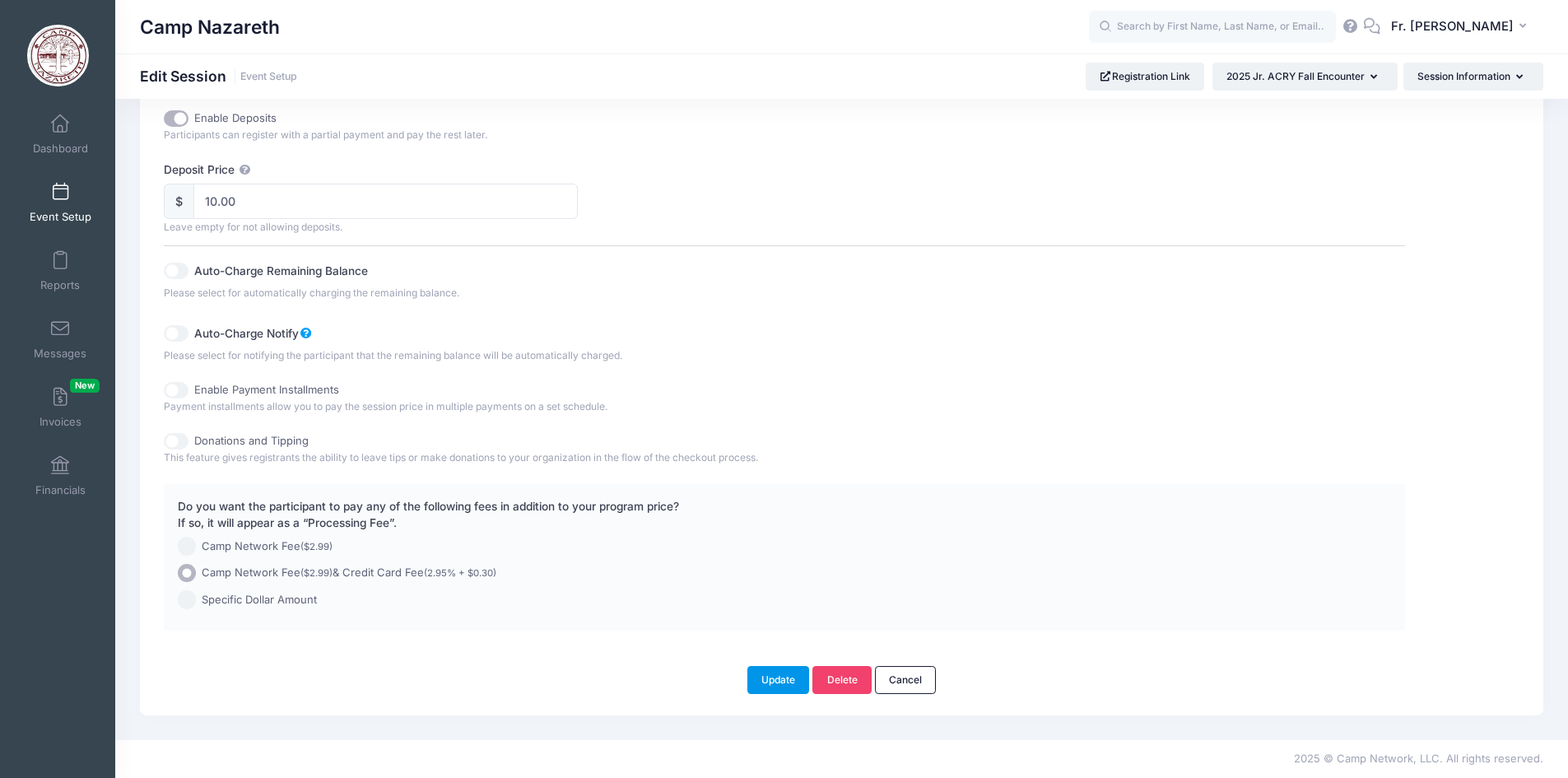
type input "120.00"
click at [781, 685] on button "Update" at bounding box center [778, 679] width 63 height 28
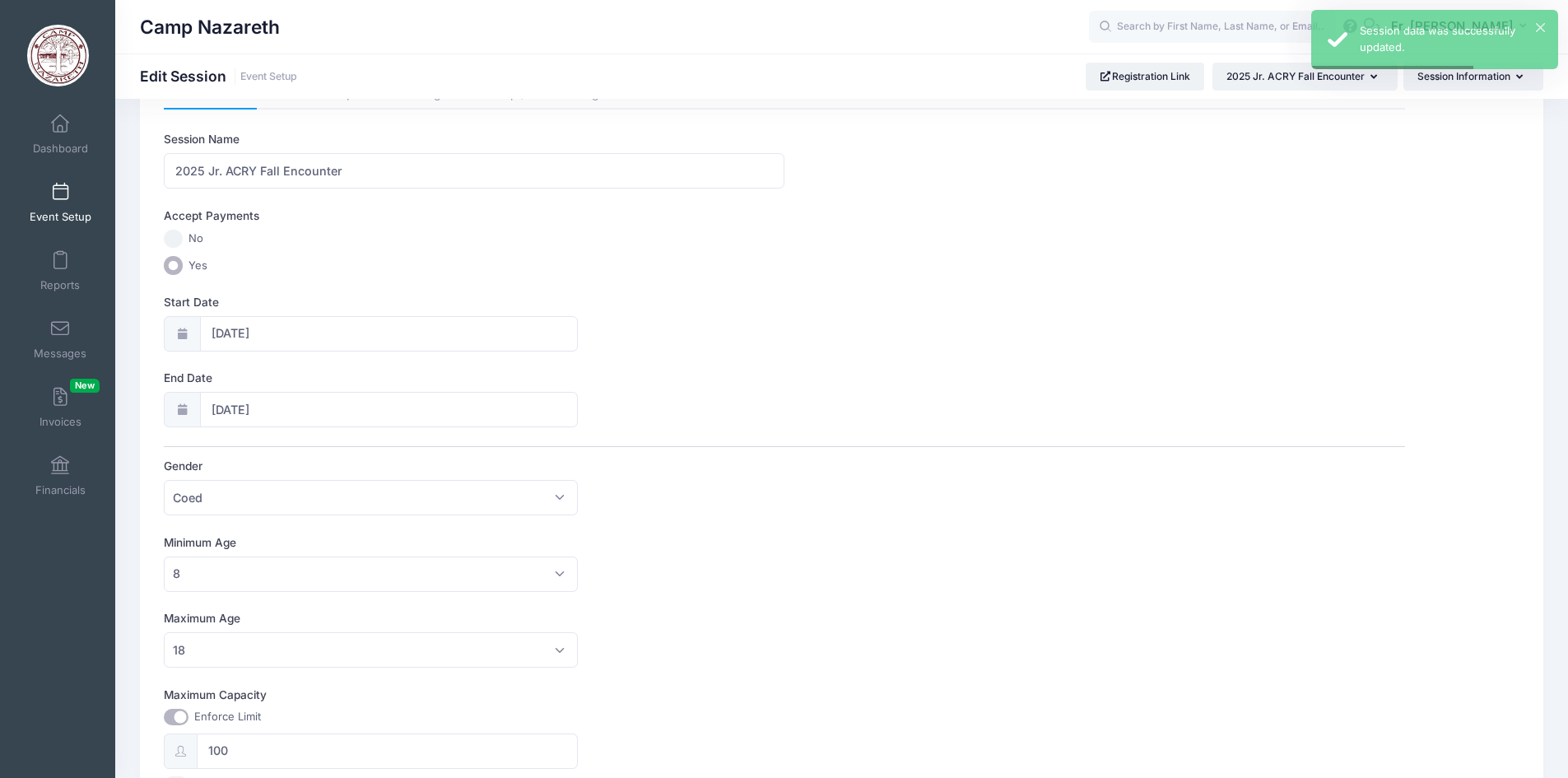
scroll to position [494, 0]
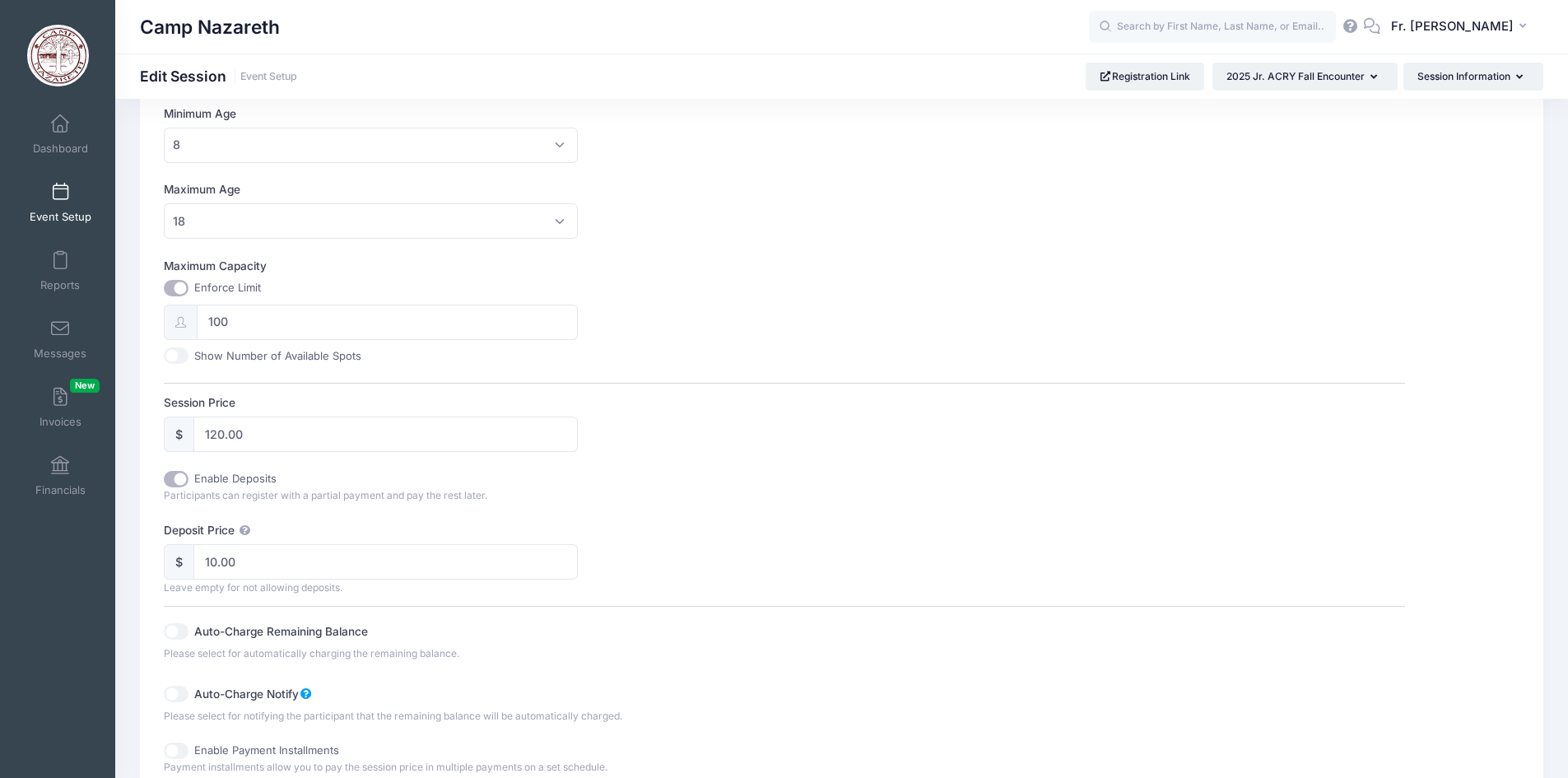
click at [61, 203] on link "Event Setup" at bounding box center [60, 202] width 78 height 58
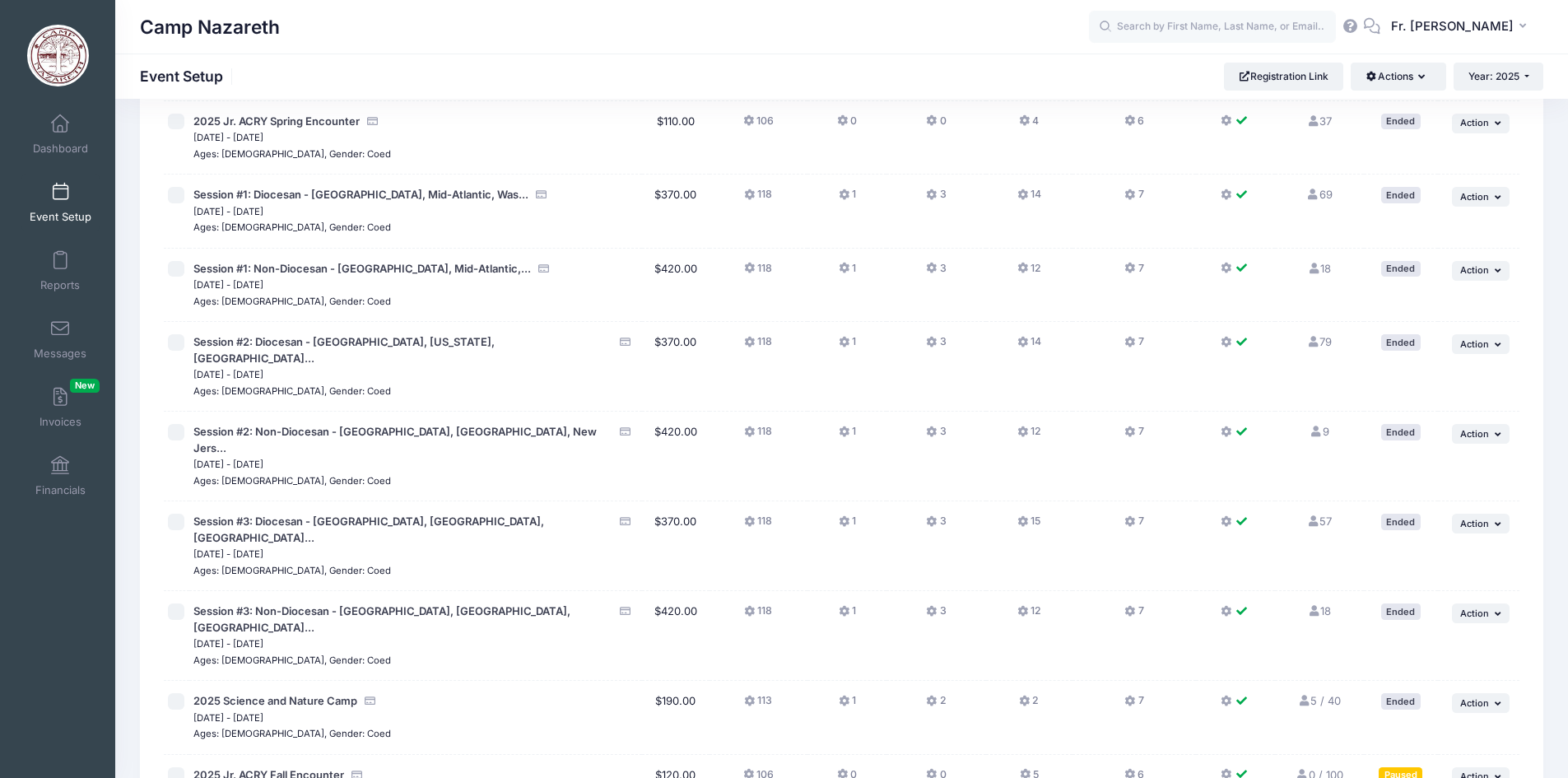
scroll to position [250, 0]
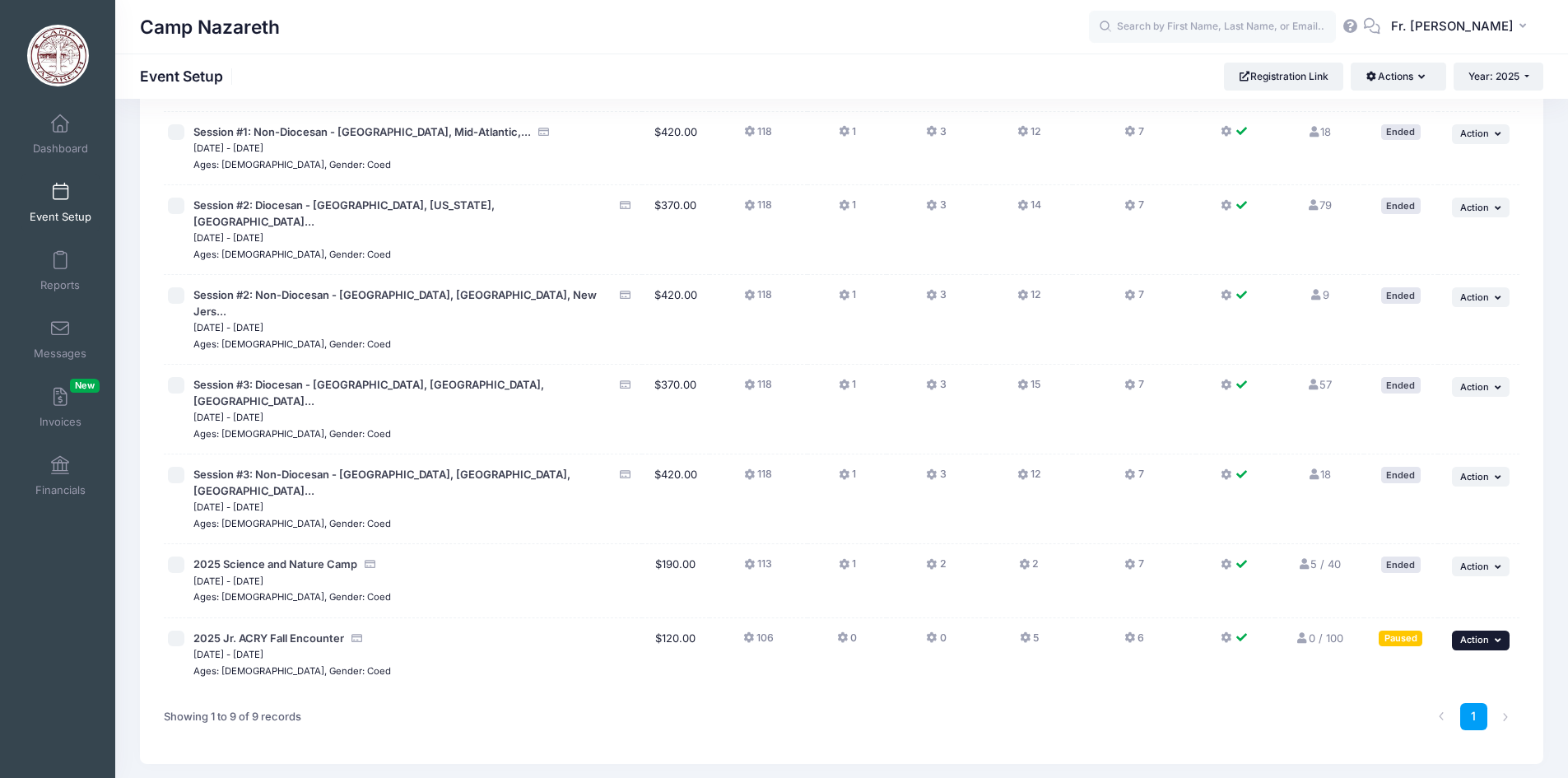
click at [1502, 635] on icon "button" at bounding box center [1500, 640] width 10 height 9
click at [56, 136] on link "Dashboard" at bounding box center [60, 134] width 78 height 58
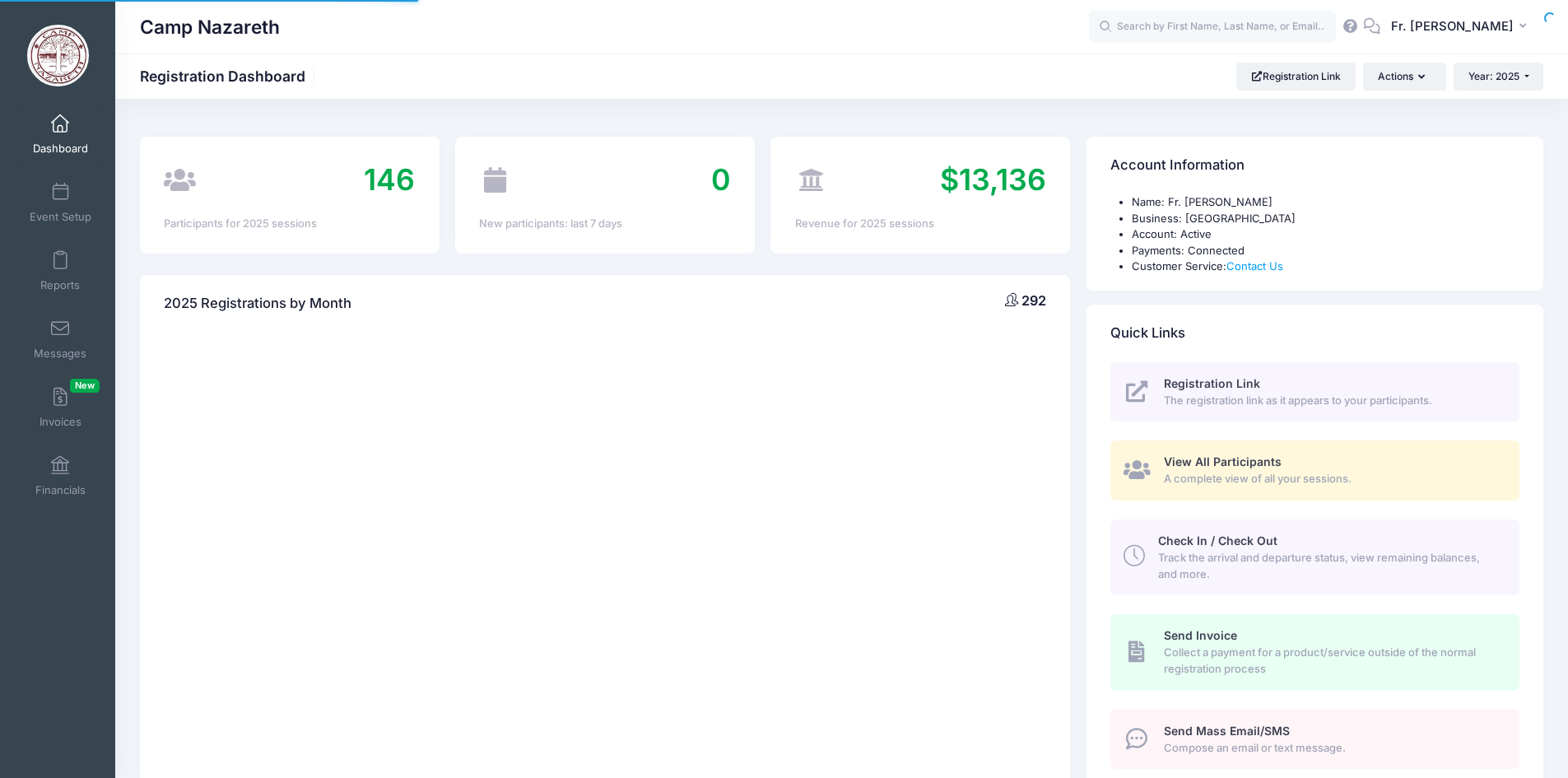
select select
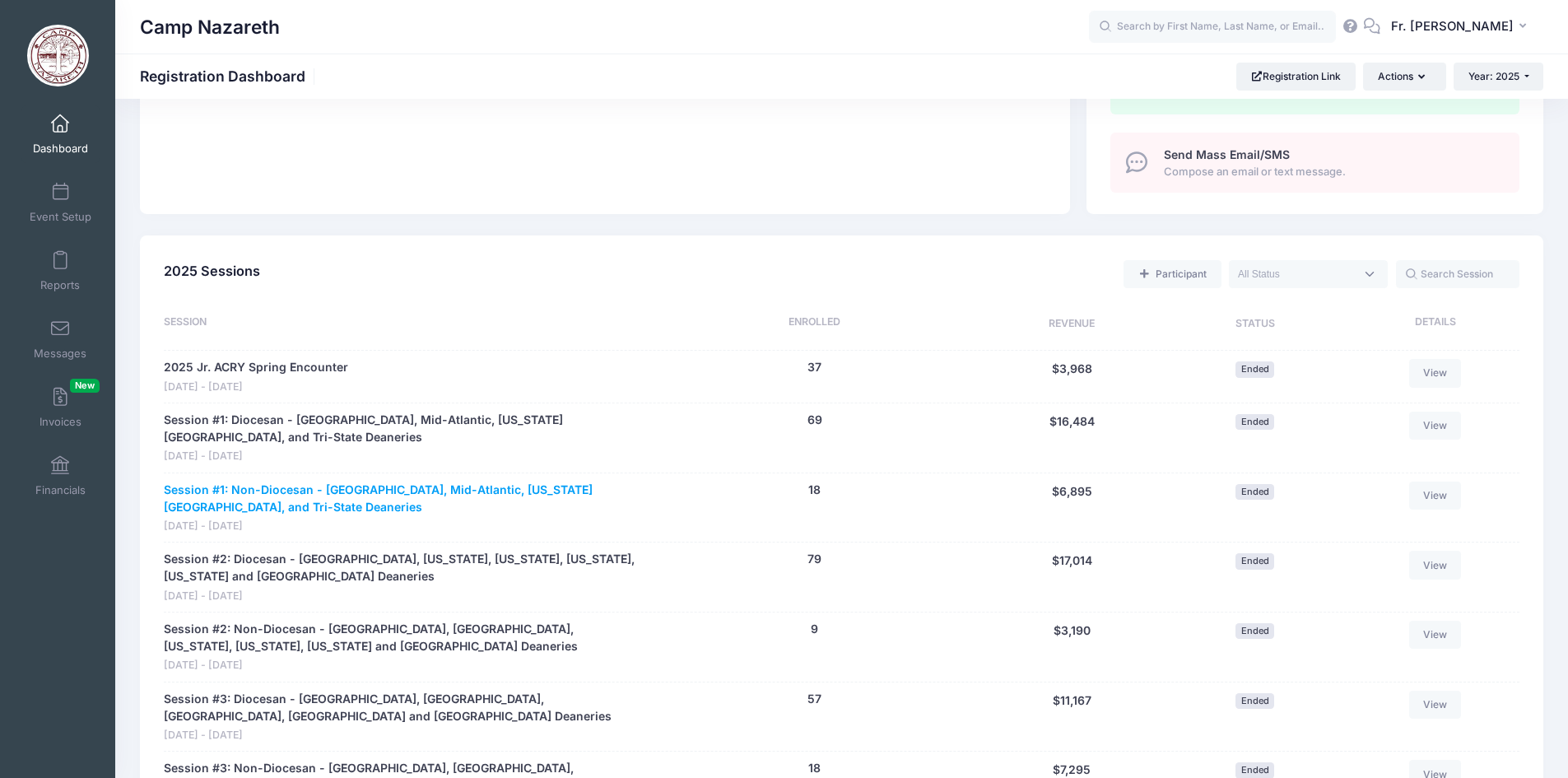
scroll to position [988, 0]
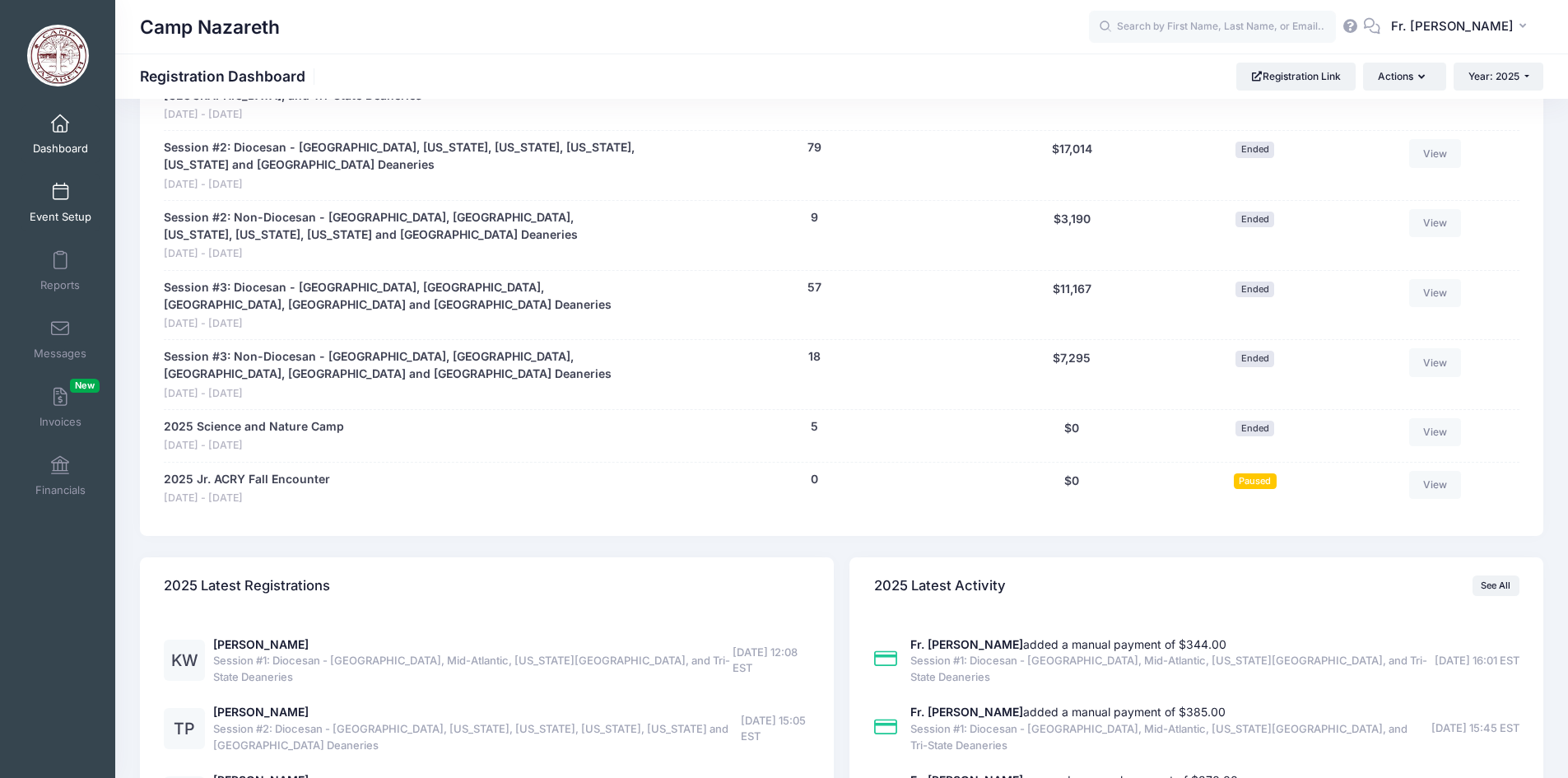
click at [60, 196] on span at bounding box center [60, 193] width 0 height 18
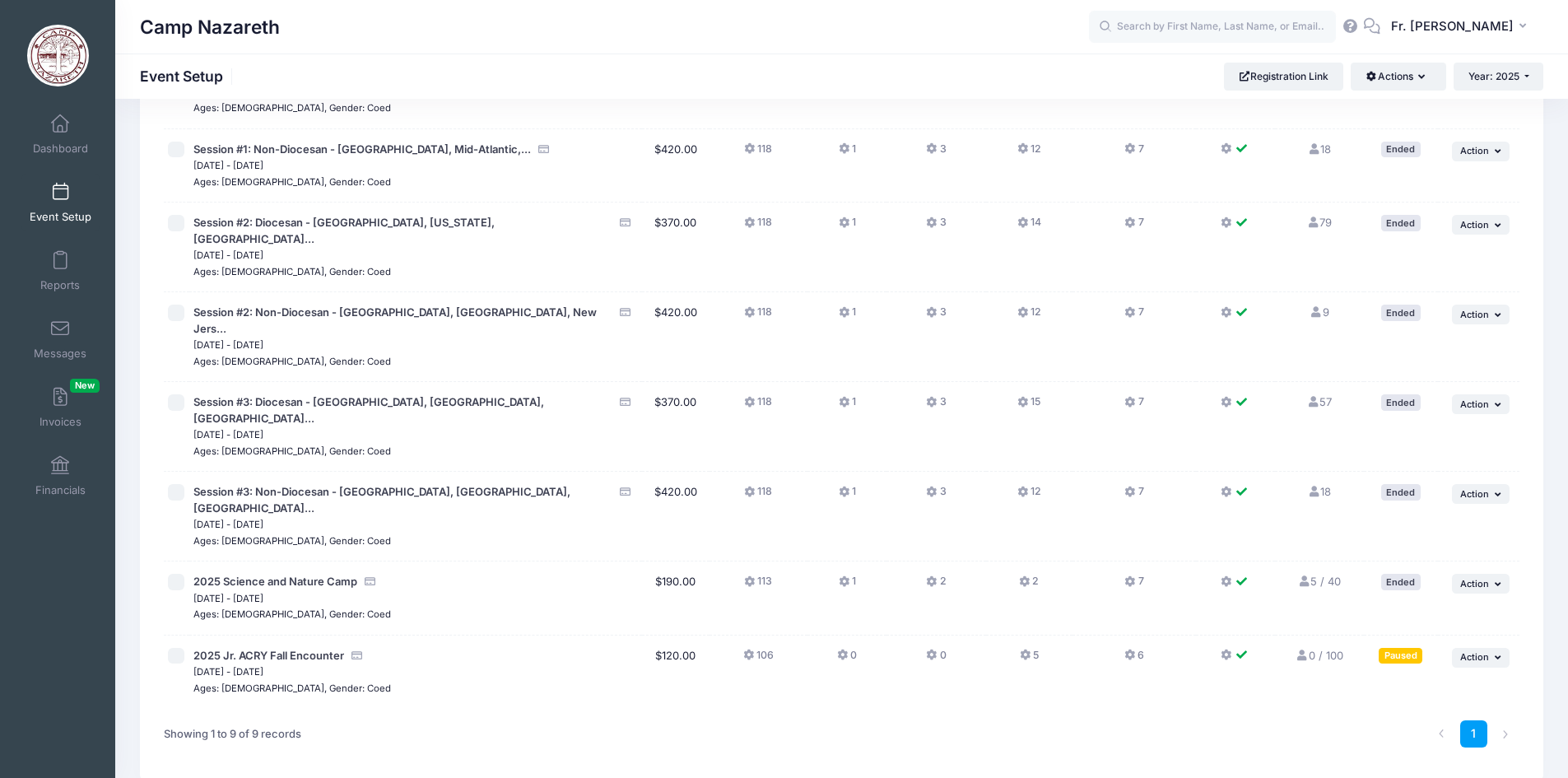
scroll to position [250, 0]
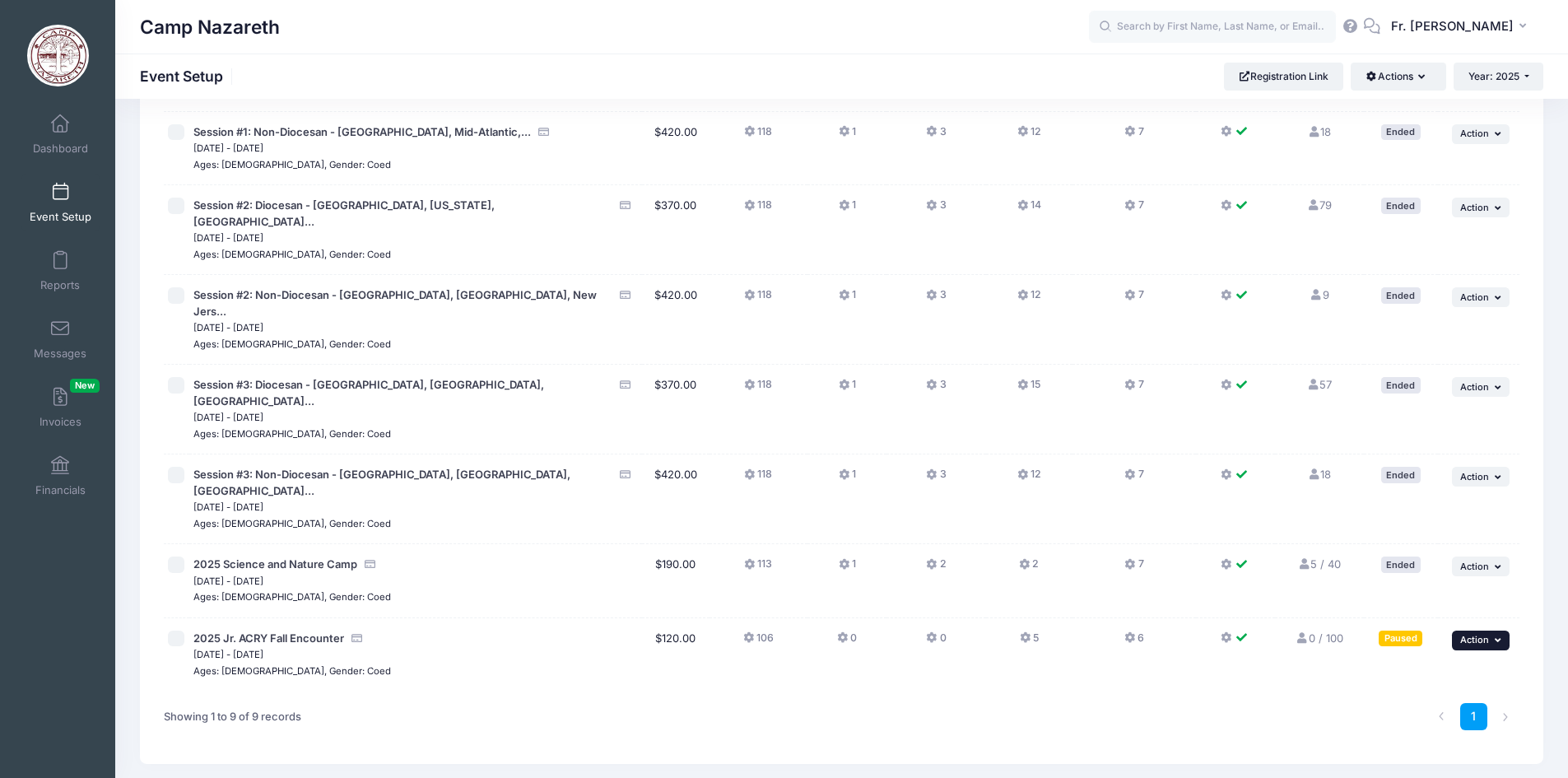
click at [1495, 635] on icon "button" at bounding box center [1500, 640] width 10 height 9
click at [1389, 607] on link "Pause Session" at bounding box center [1427, 612] width 149 height 31
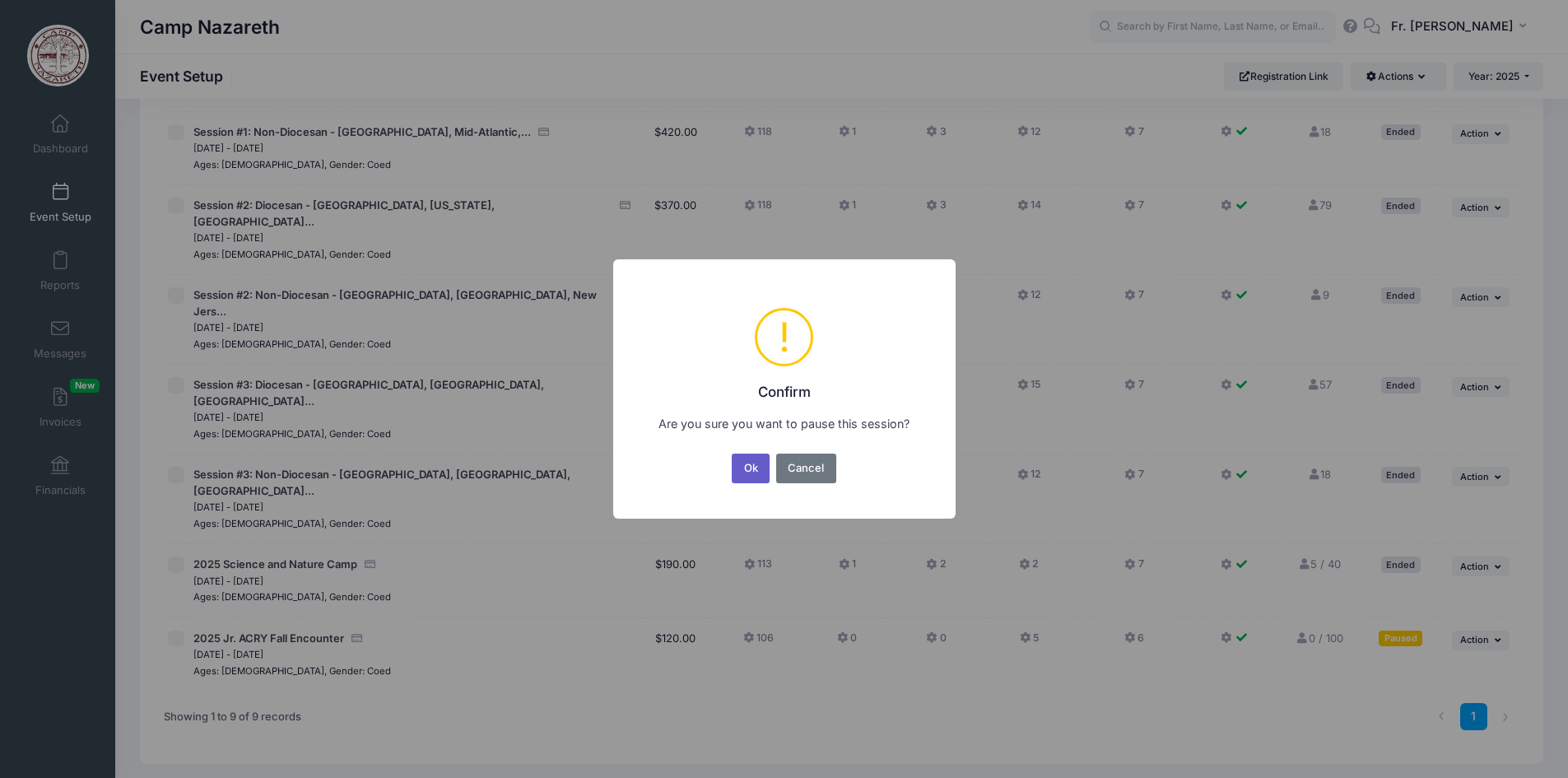
click at [749, 466] on button "Ok" at bounding box center [750, 468] width 38 height 29
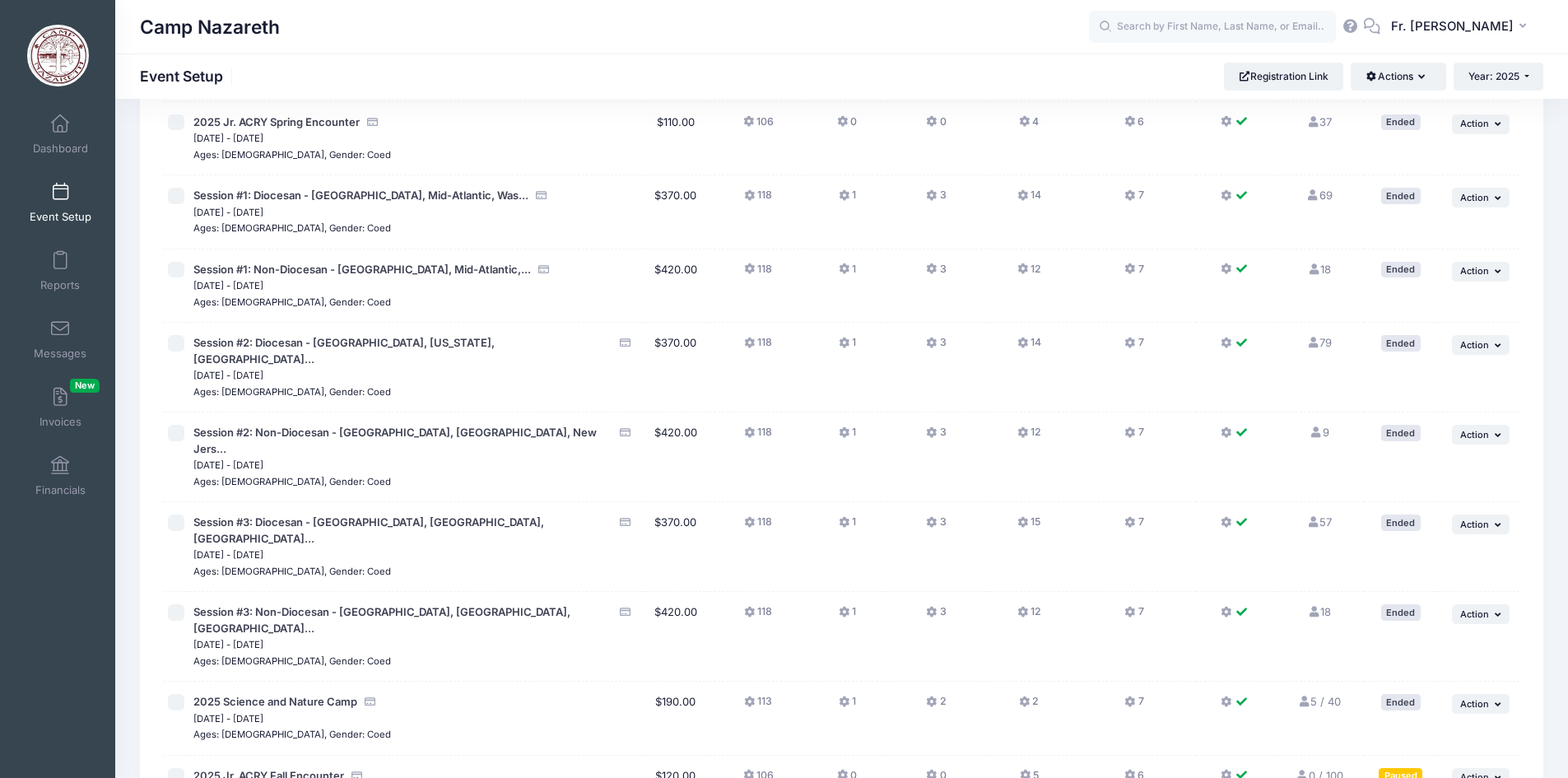
scroll to position [250, 0]
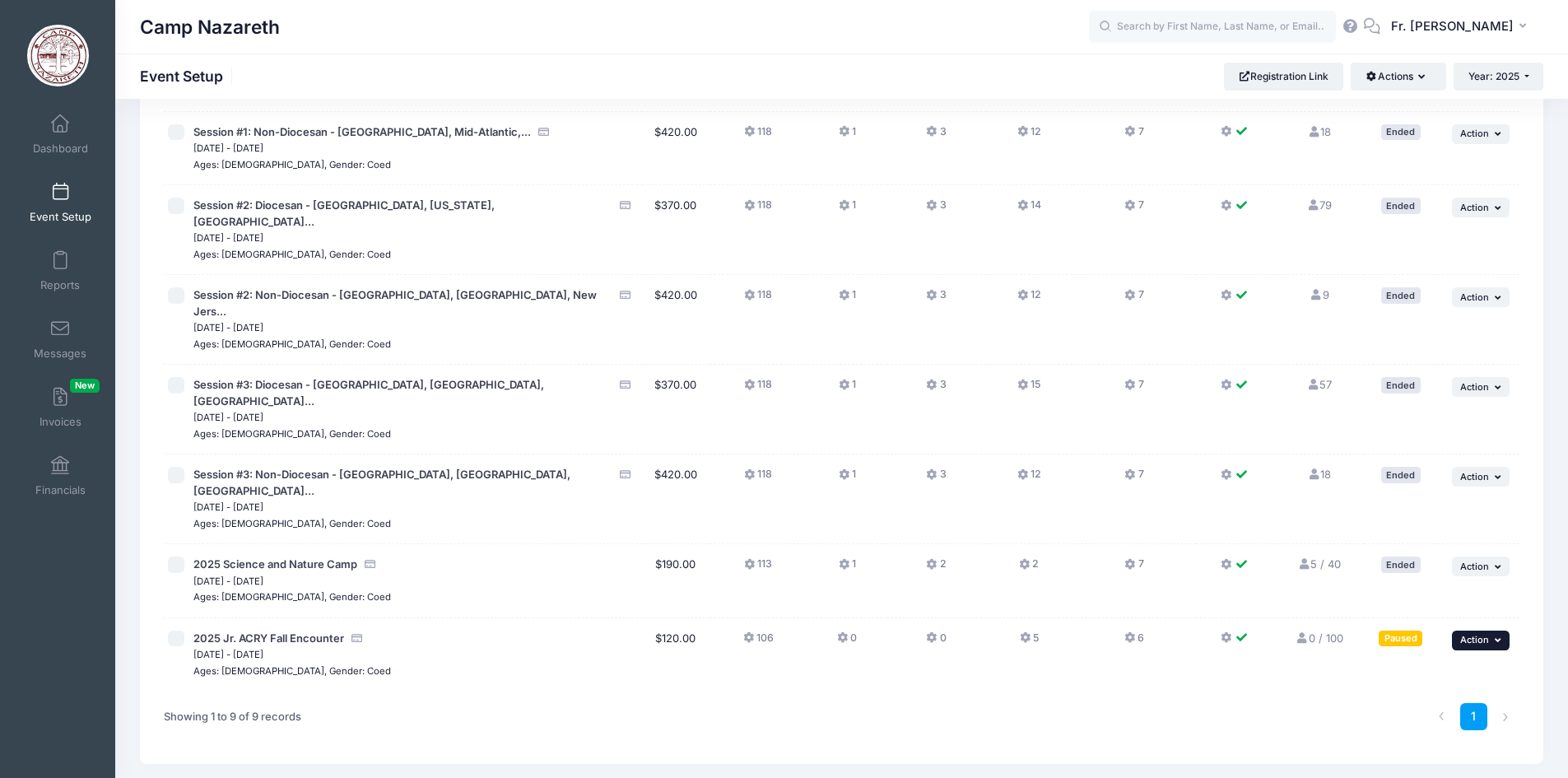
click at [1497, 635] on icon "button" at bounding box center [1500, 640] width 10 height 9
click at [1386, 613] on link "Resume Session" at bounding box center [1427, 612] width 149 height 31
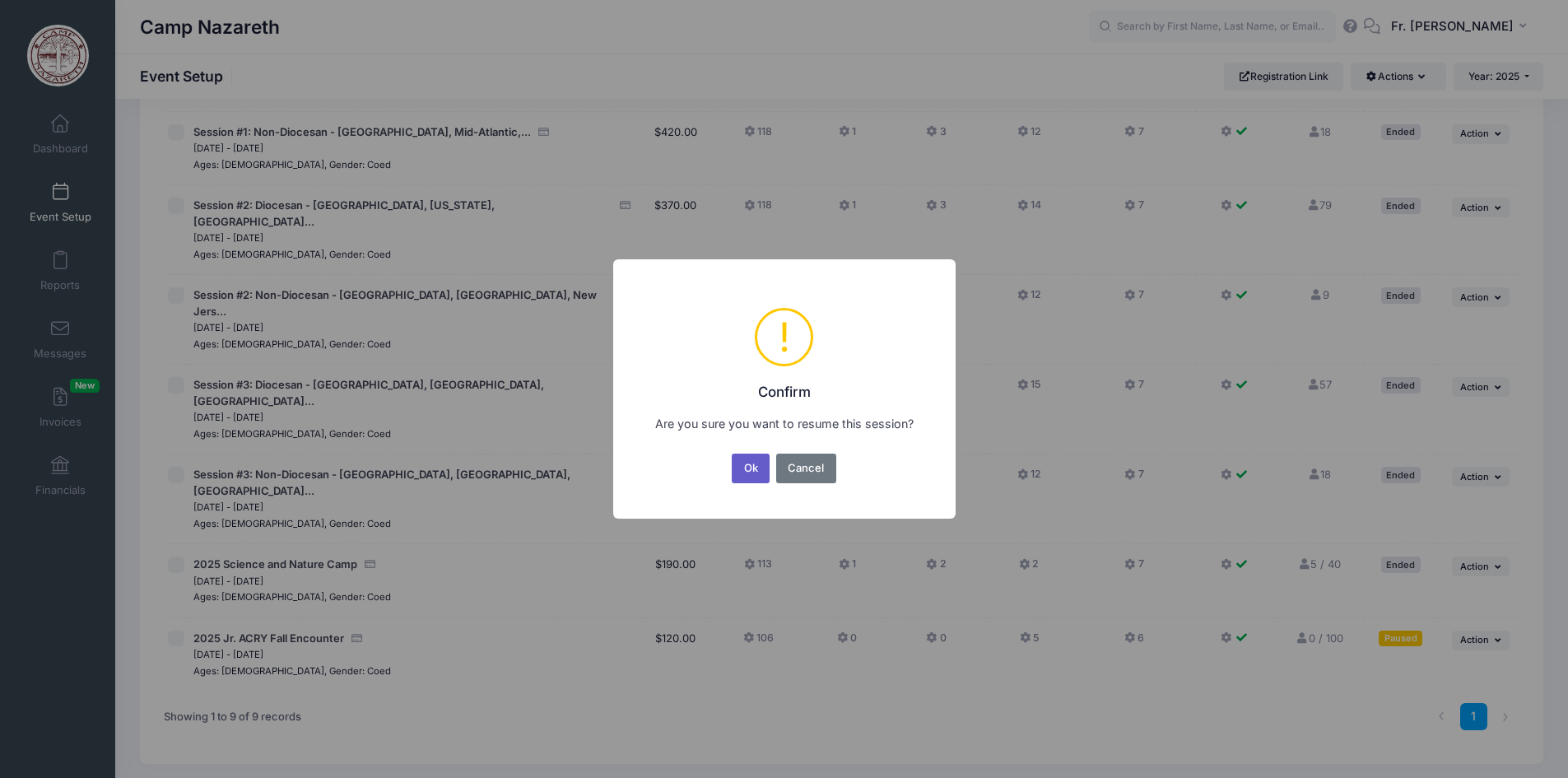
click at [750, 464] on button "Ok" at bounding box center [750, 468] width 38 height 29
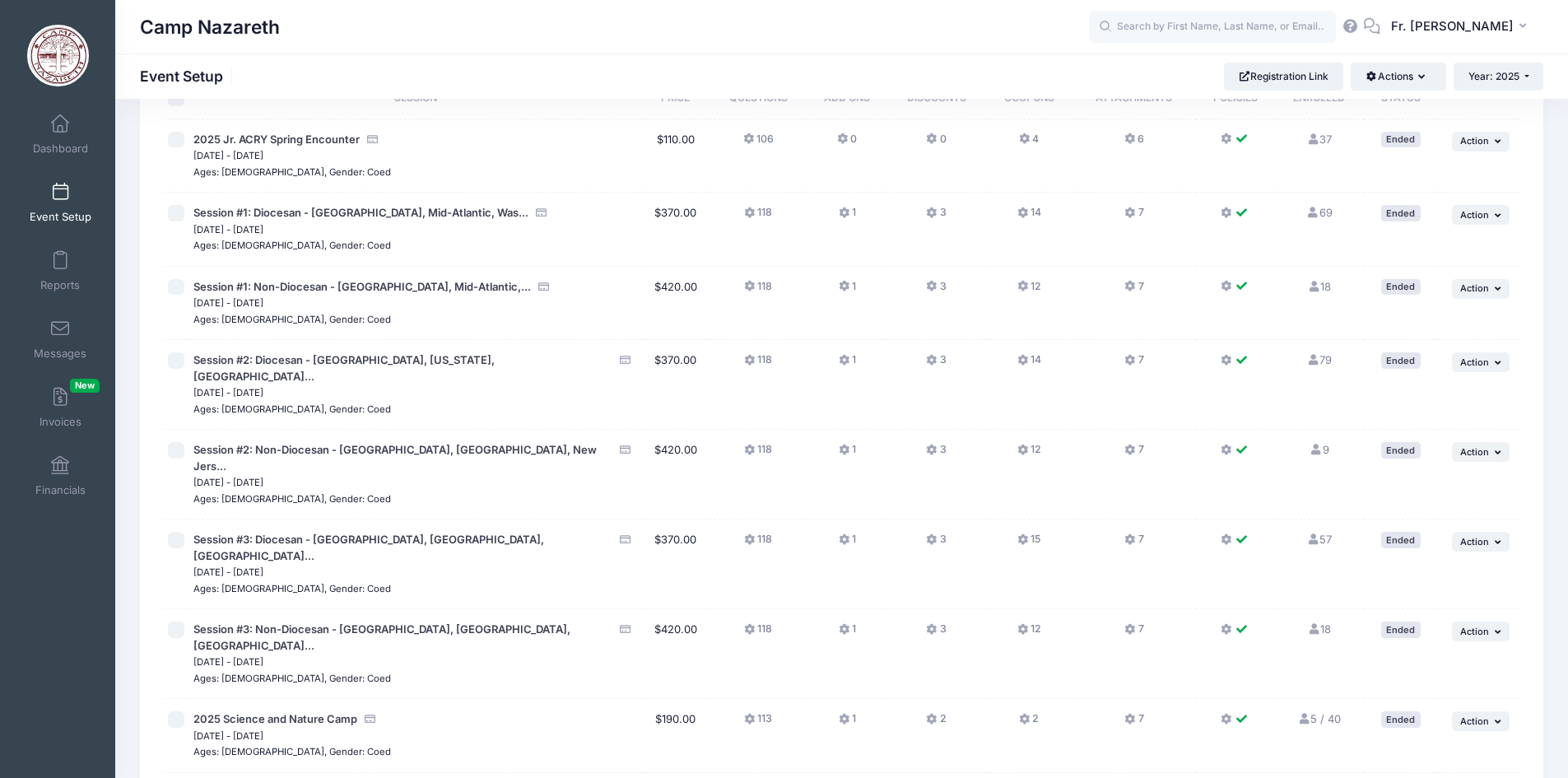
scroll to position [250, 0]
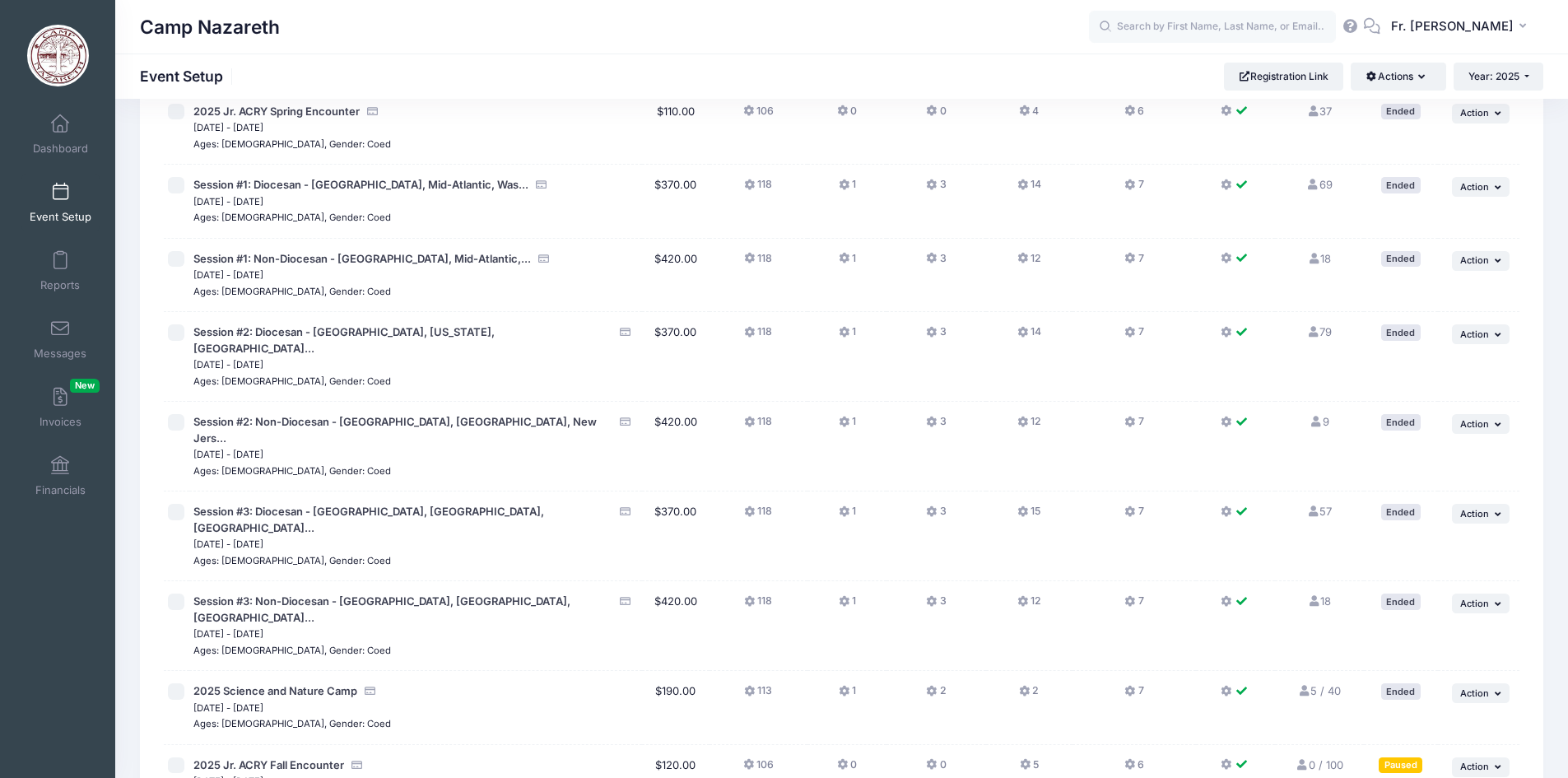
scroll to position [247, 0]
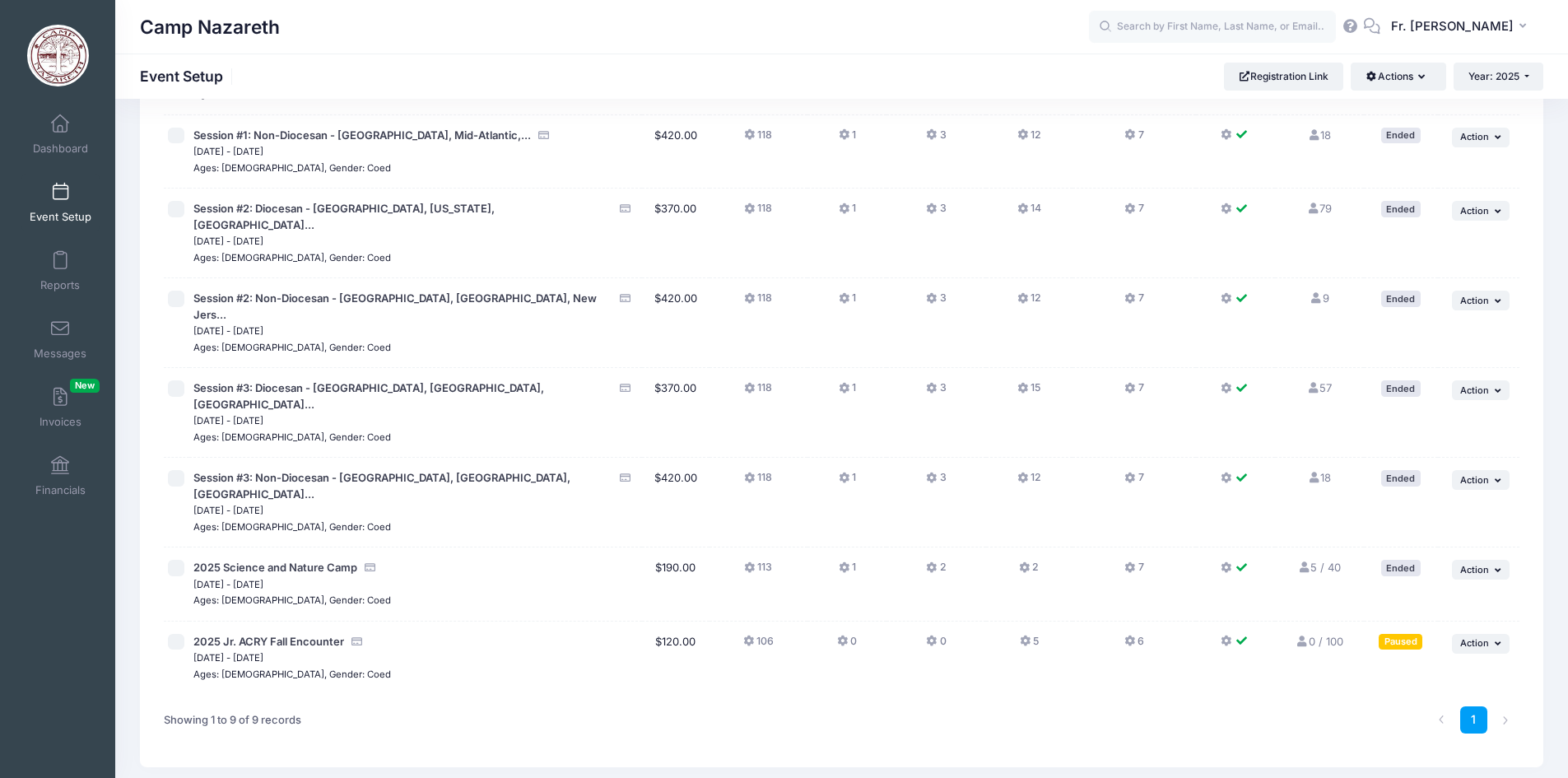
click at [60, 200] on span at bounding box center [60, 193] width 0 height 18
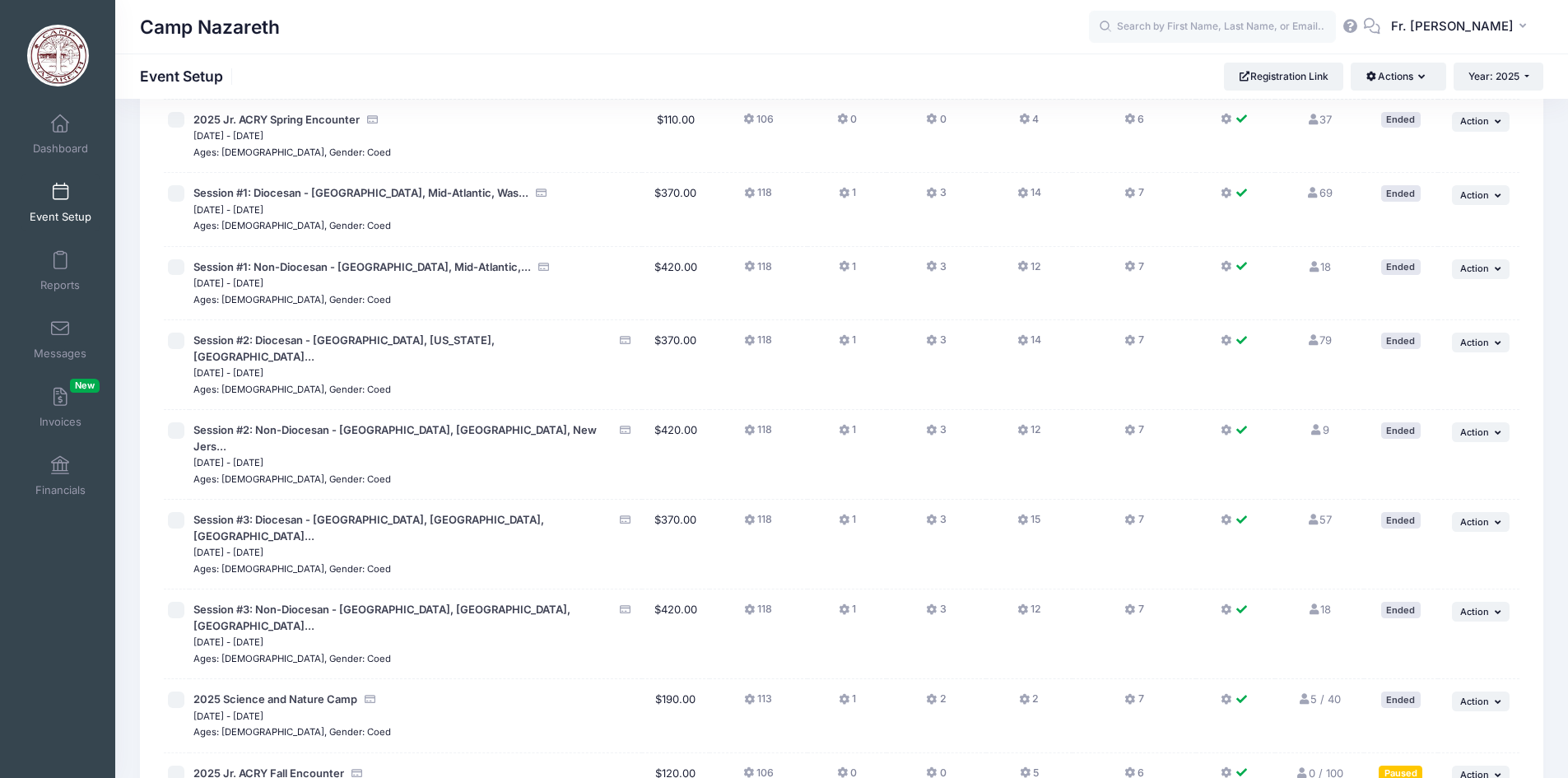
scroll to position [250, 0]
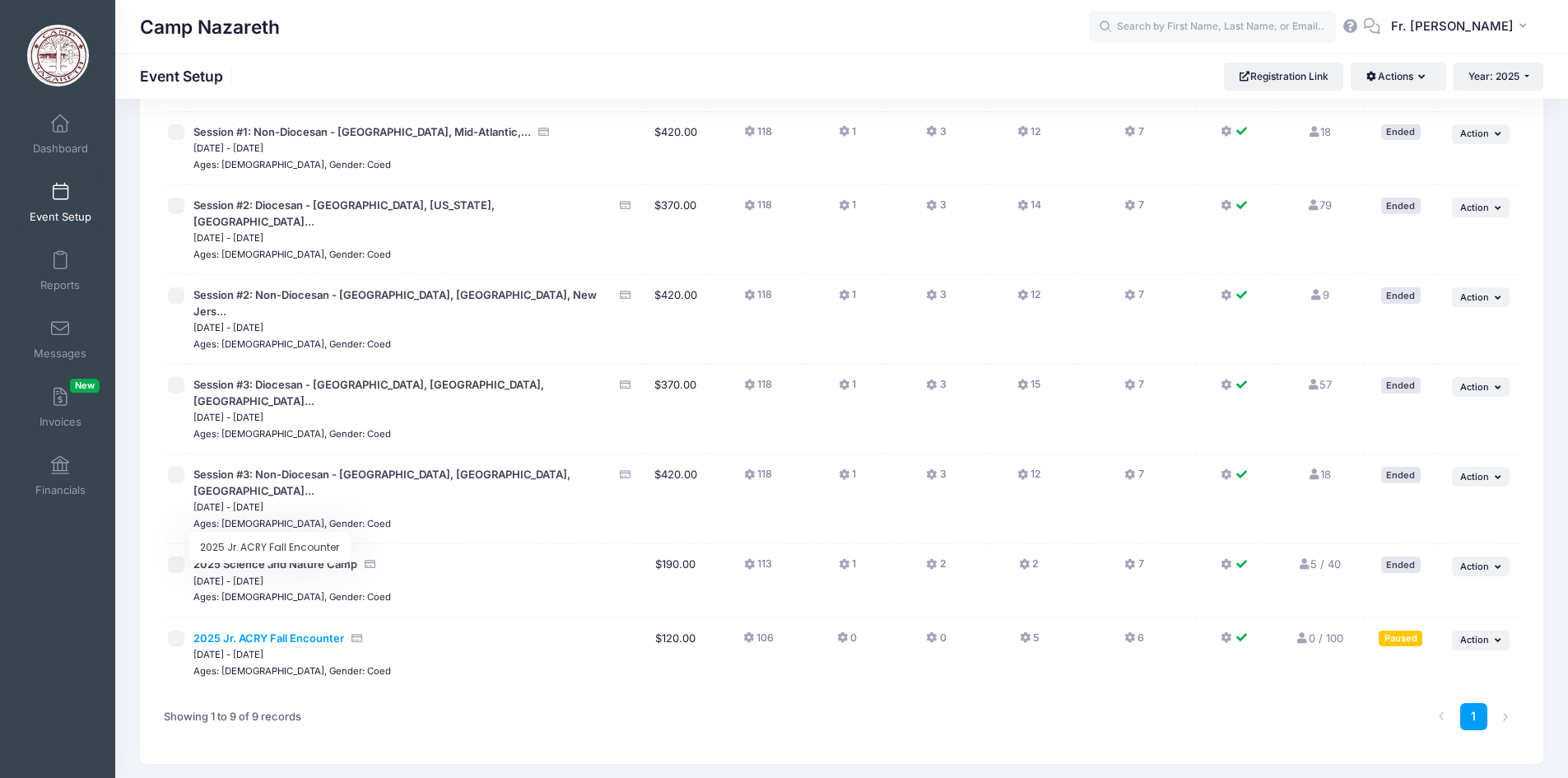
click at [273, 631] on span "2025 Jr. ACRY Fall Encounter" at bounding box center [269, 638] width 151 height 13
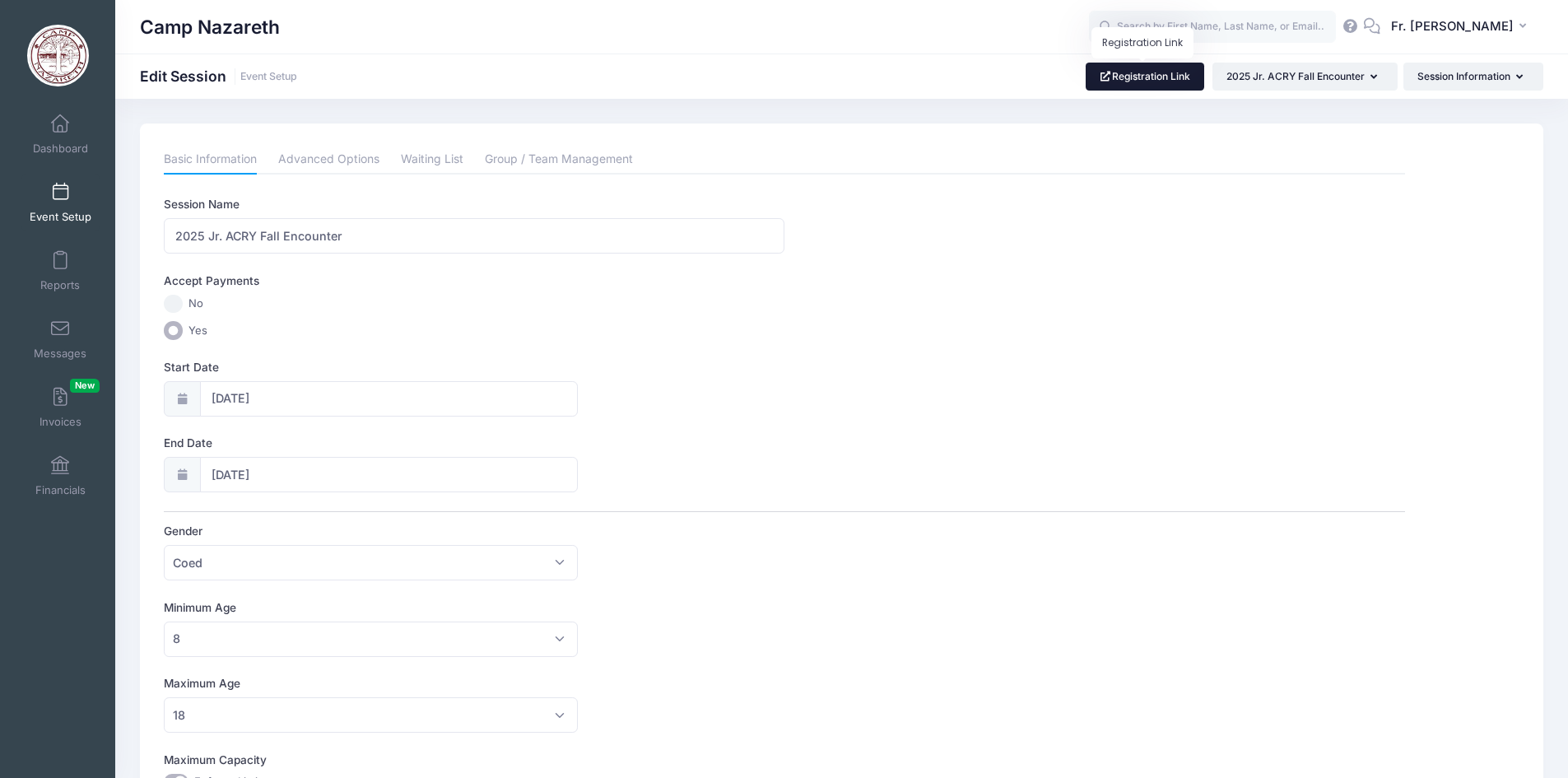
click at [1165, 76] on link "Registration Link" at bounding box center [1145, 76] width 119 height 28
click at [347, 156] on link "Advanced Options" at bounding box center [329, 159] width 101 height 29
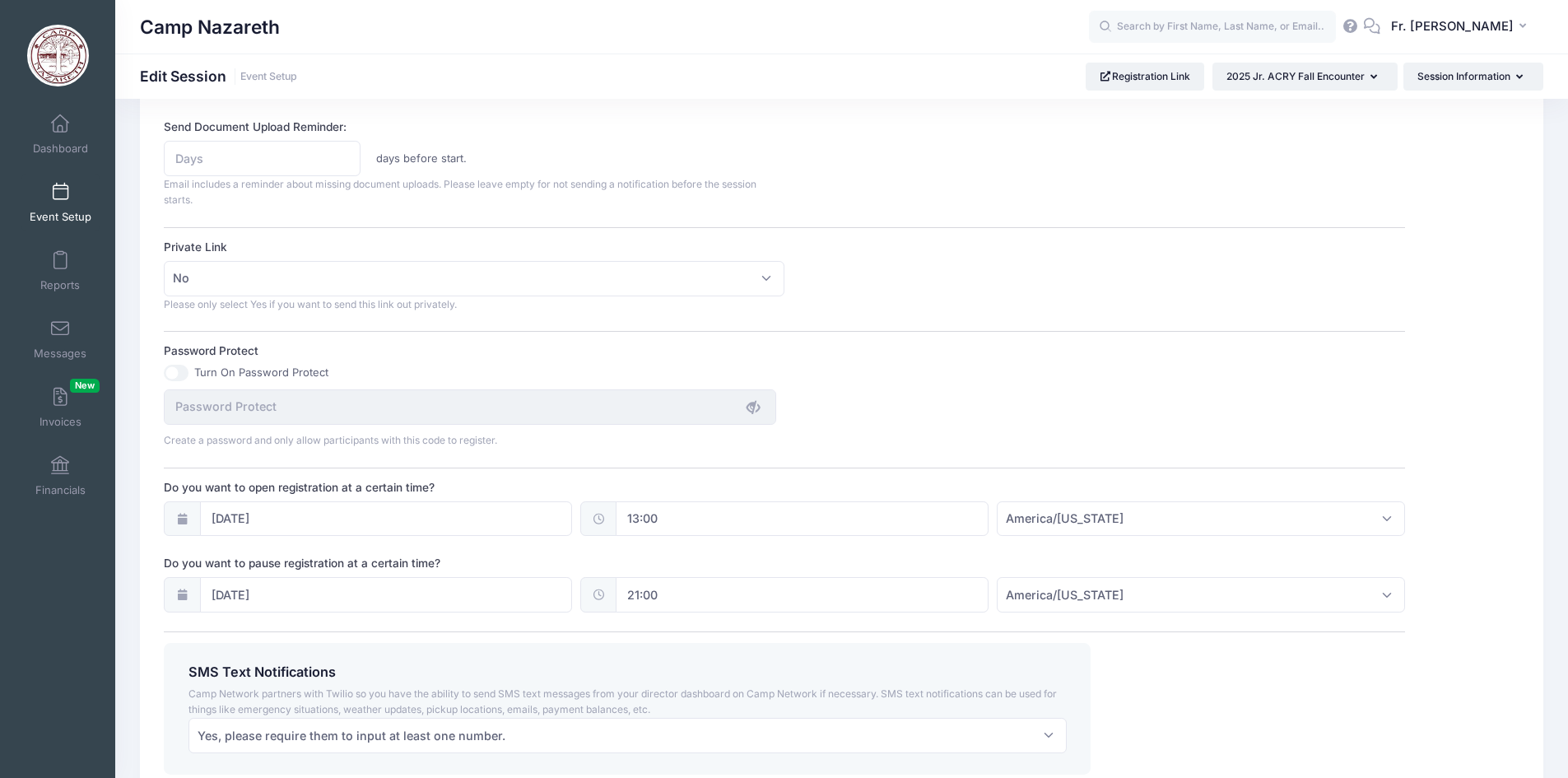
scroll to position [905, 0]
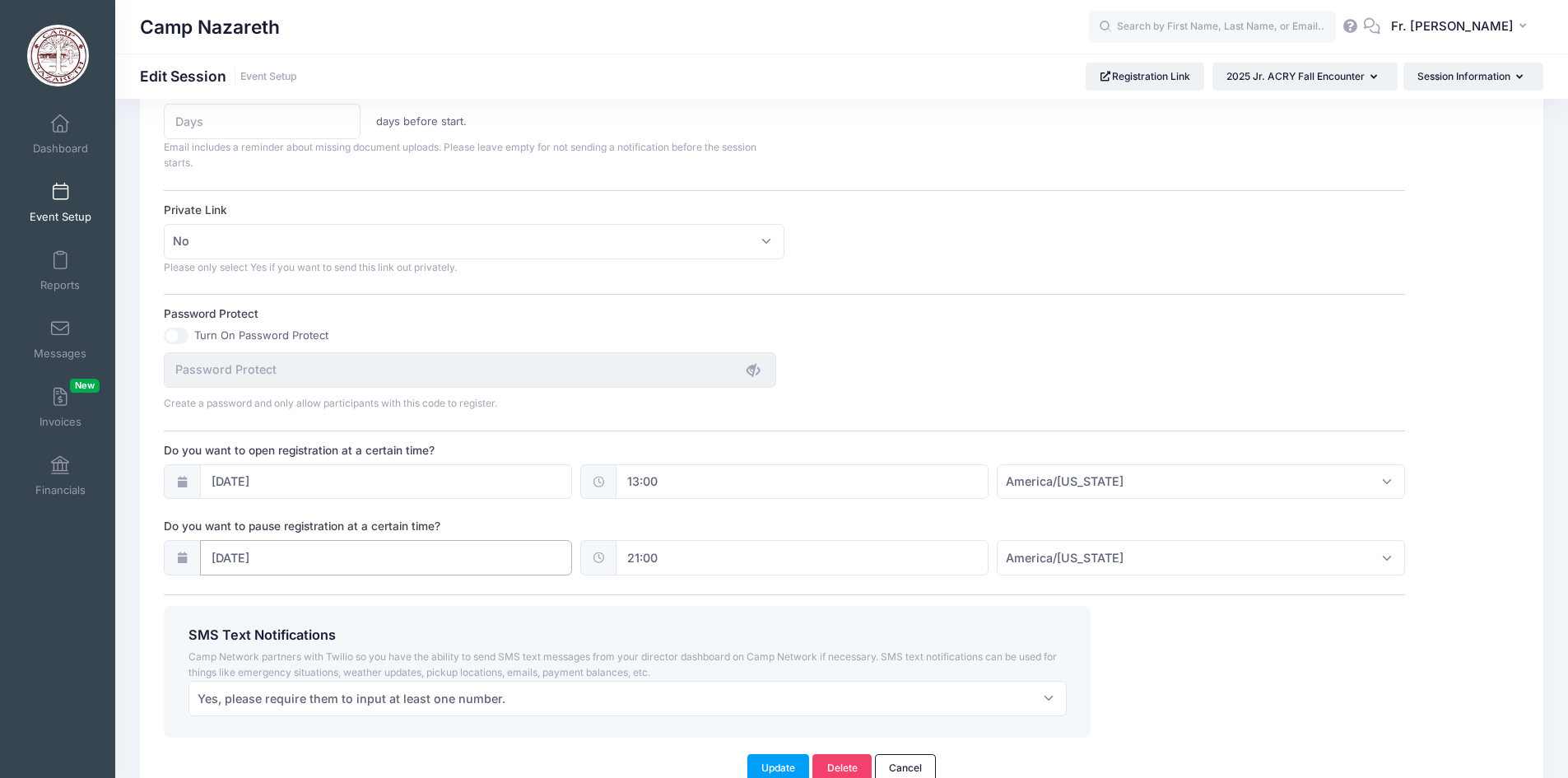
click at [302, 557] on input "03/07/2025" at bounding box center [387, 558] width 373 height 35
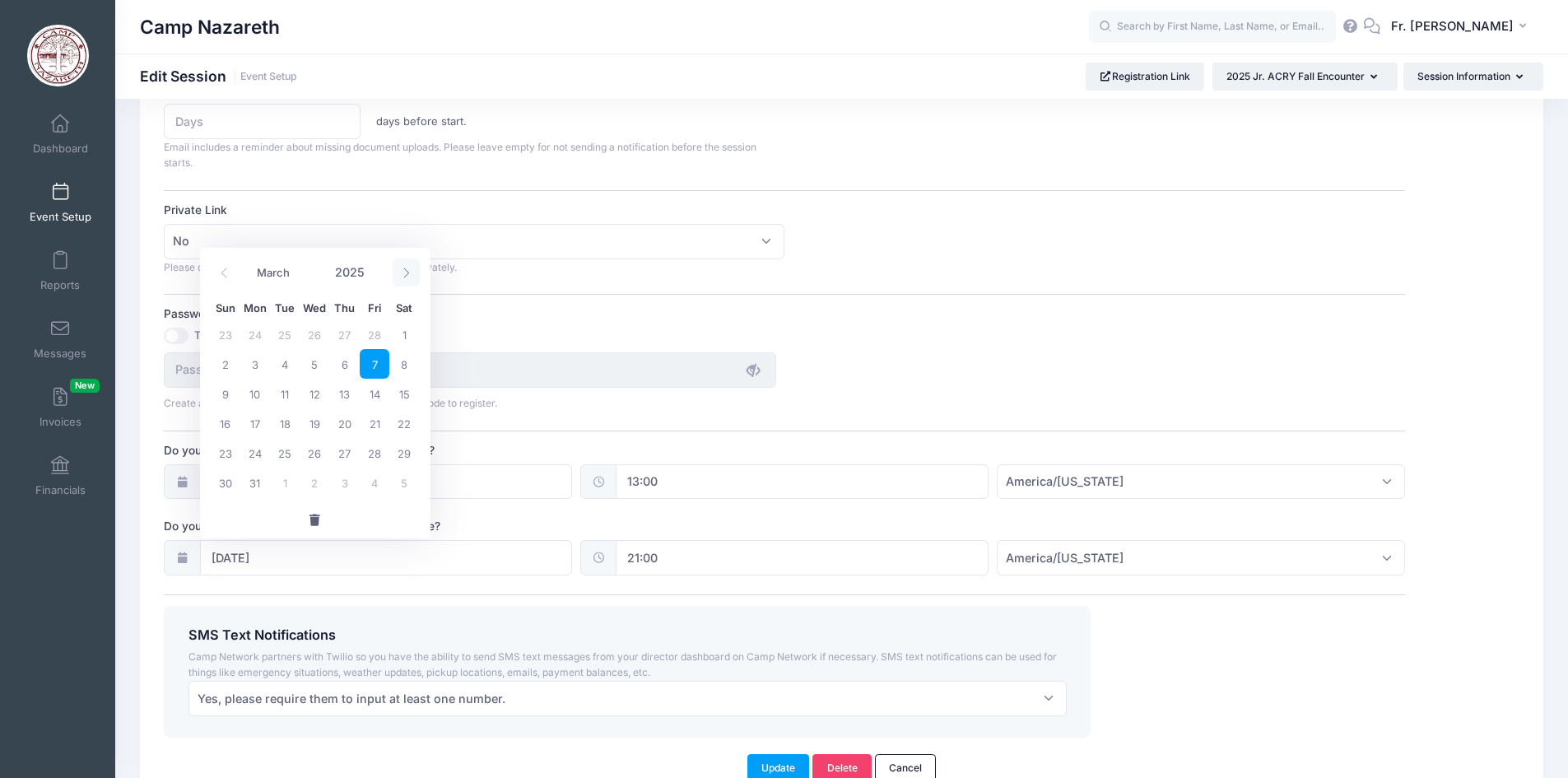
click at [408, 266] on span at bounding box center [406, 272] width 27 height 28
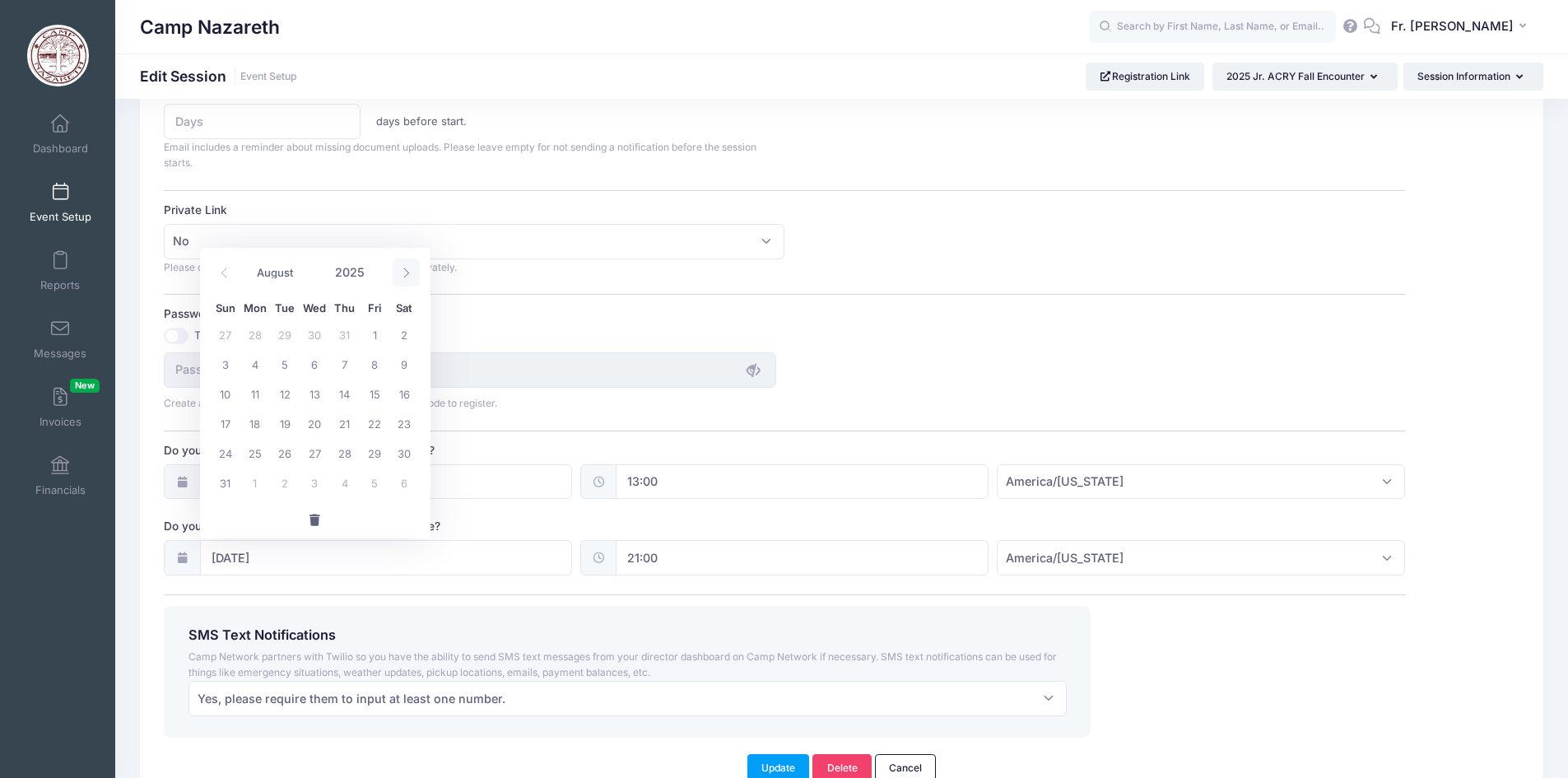
click at [408, 266] on span at bounding box center [406, 272] width 27 height 28
select select "10"
click at [378, 335] on span "31" at bounding box center [374, 334] width 29 height 29
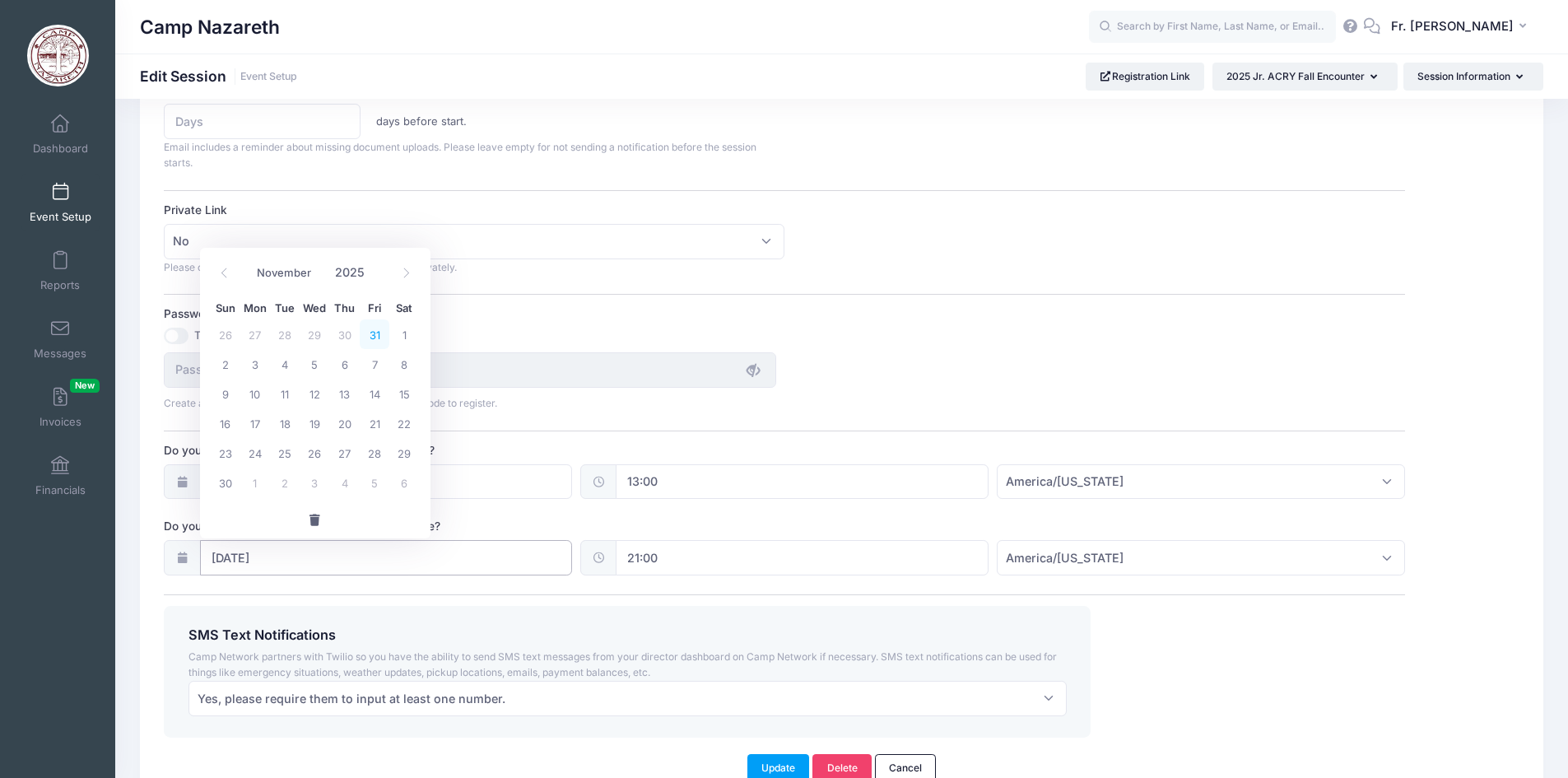
type input "10/31/2025"
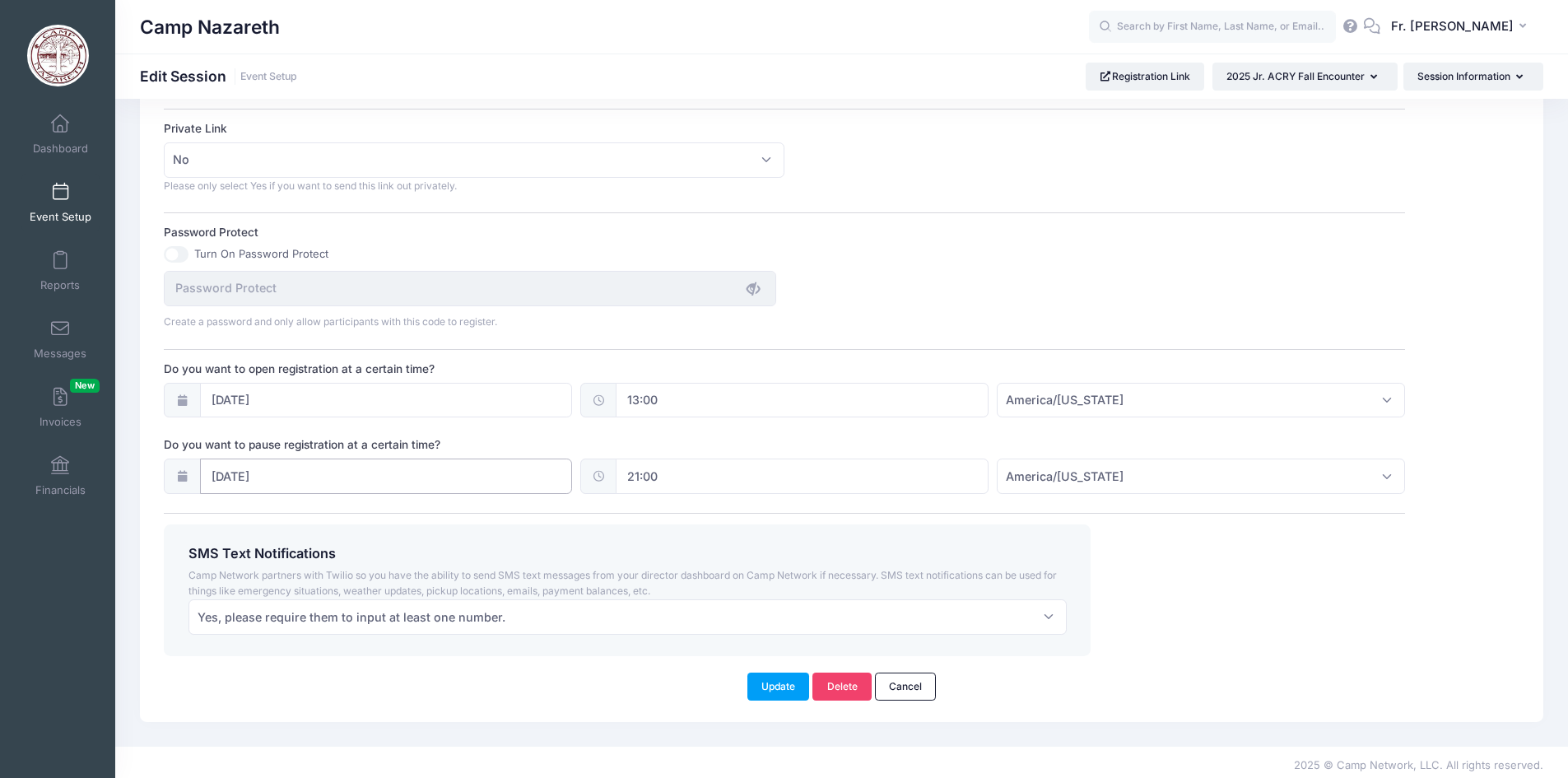
scroll to position [993, 0]
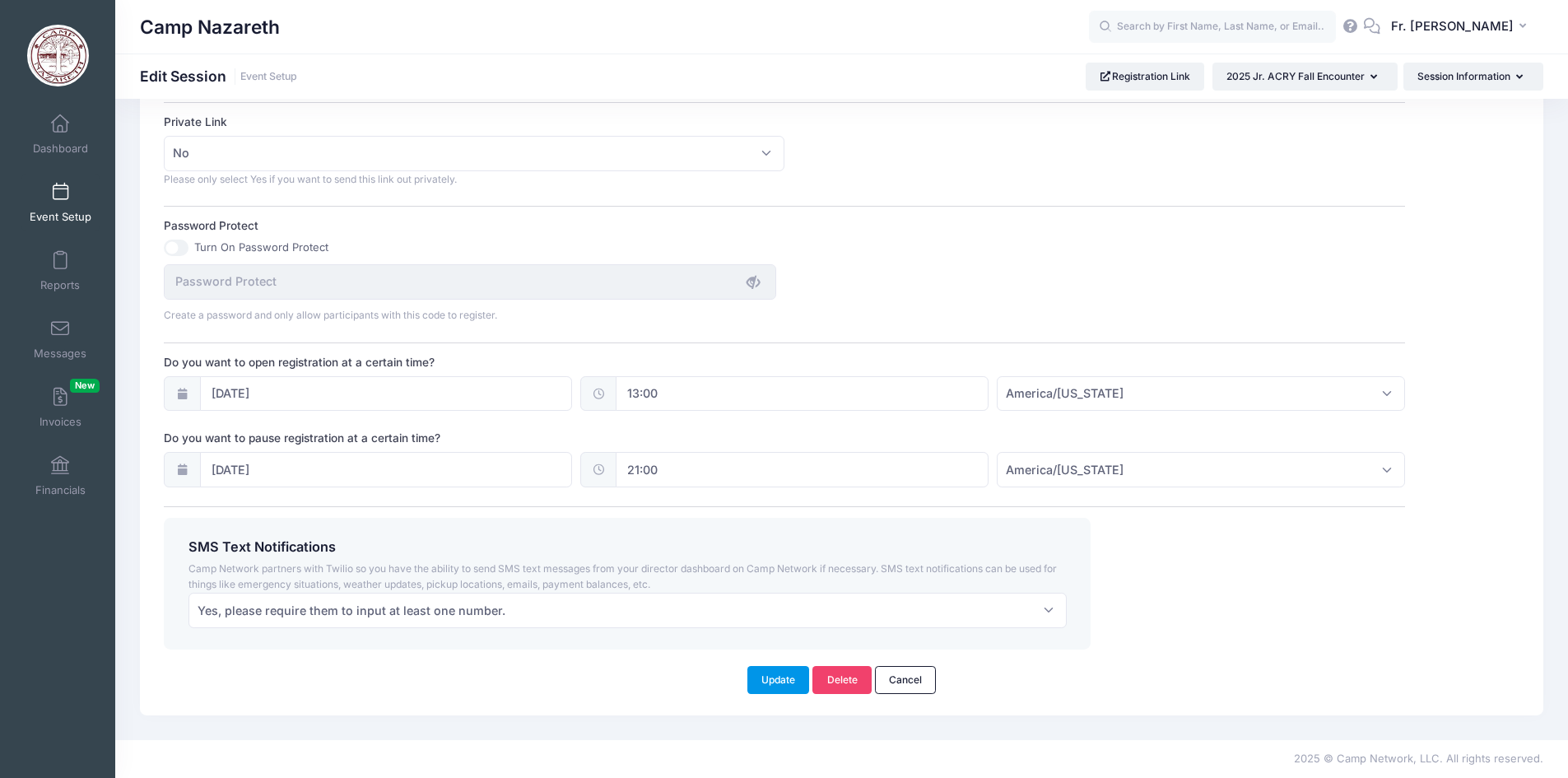
click at [782, 679] on button "Update" at bounding box center [778, 679] width 63 height 28
click at [60, 199] on span at bounding box center [60, 193] width 0 height 18
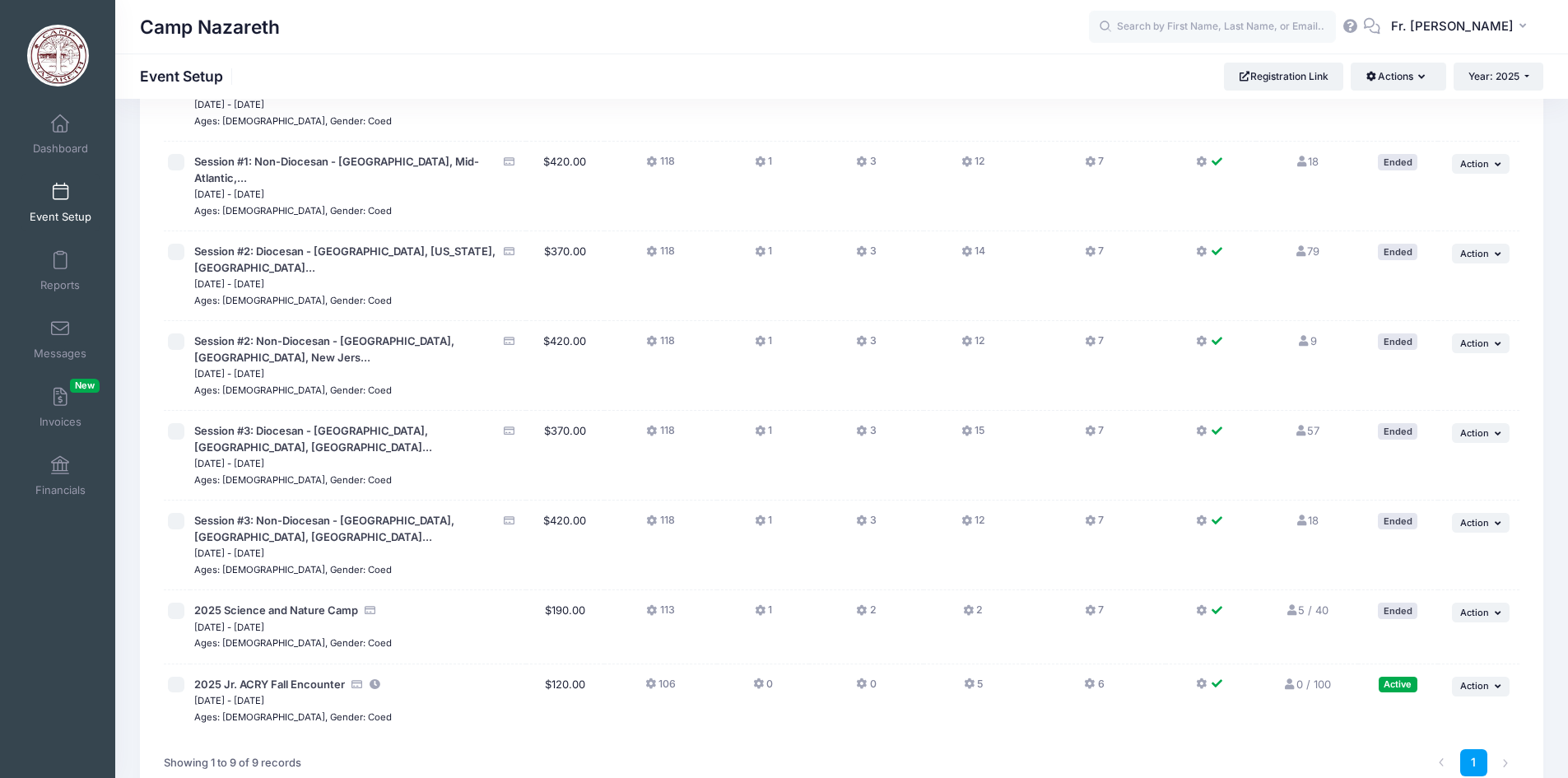
scroll to position [250, 0]
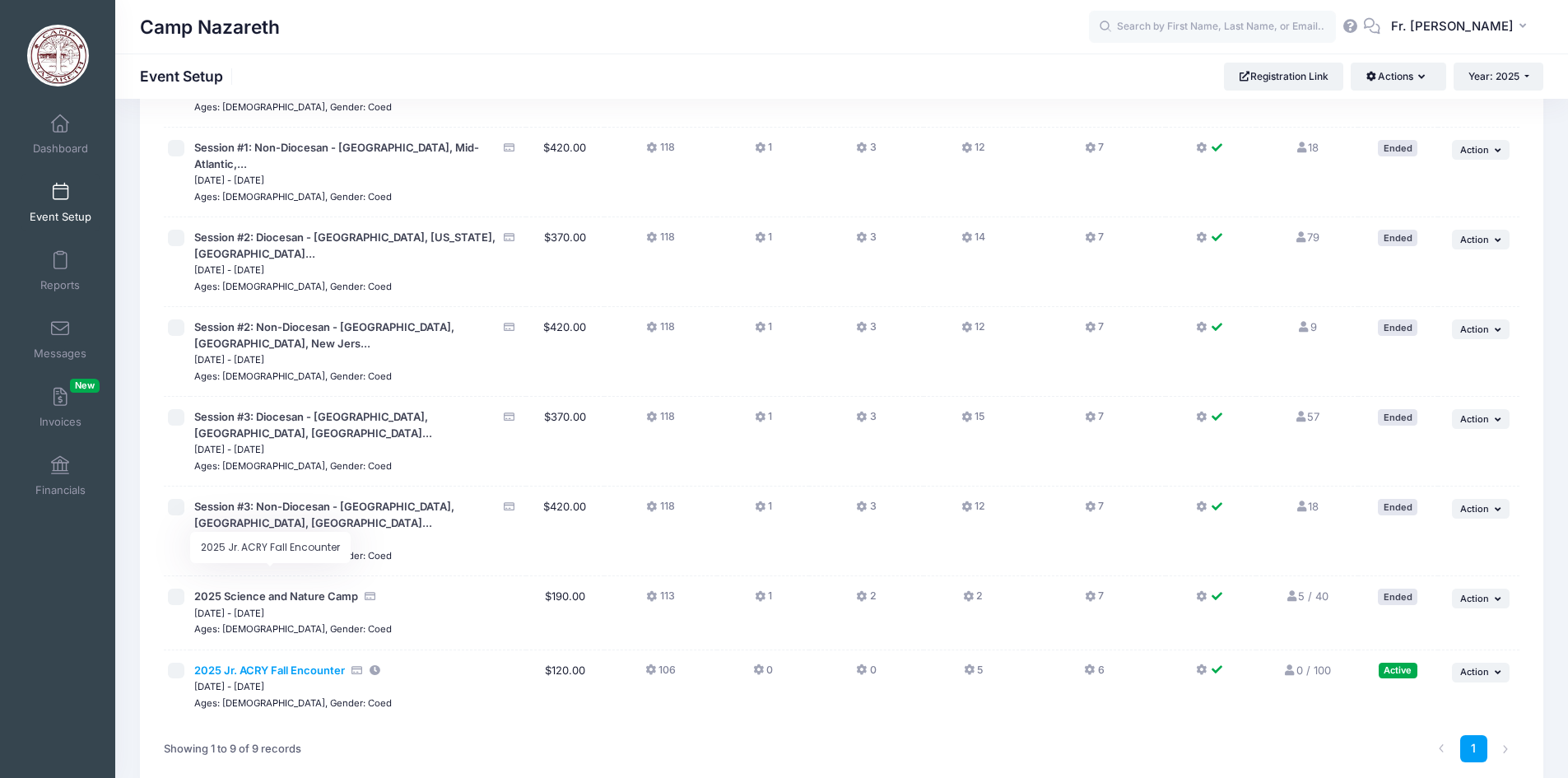
click at [282, 663] on span "2025 Jr. ACRY Fall Encounter" at bounding box center [270, 670] width 151 height 13
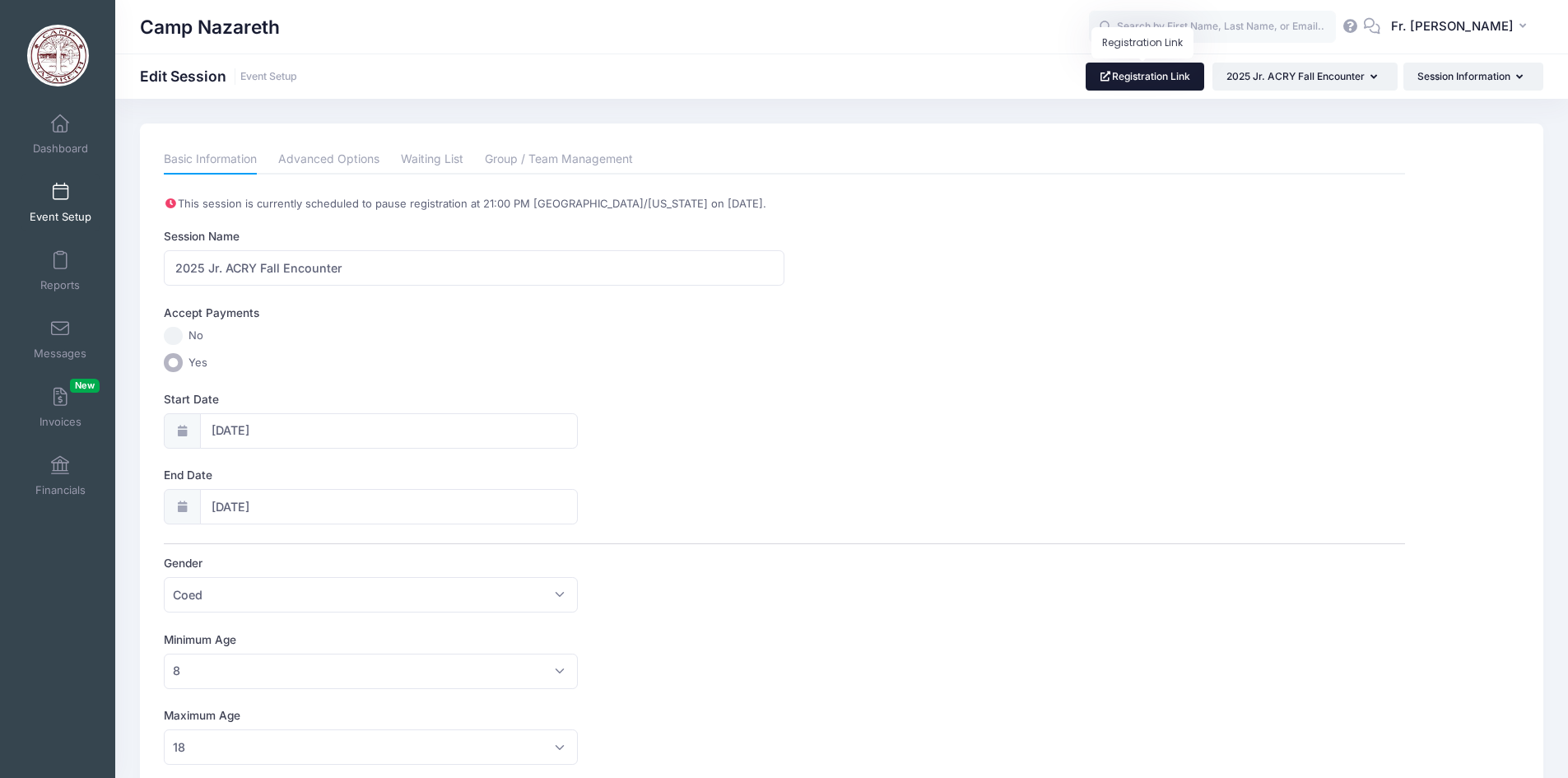
click at [1159, 75] on link "Registration Link" at bounding box center [1145, 76] width 119 height 28
click at [1519, 77] on icon "button" at bounding box center [1523, 77] width 13 height 0
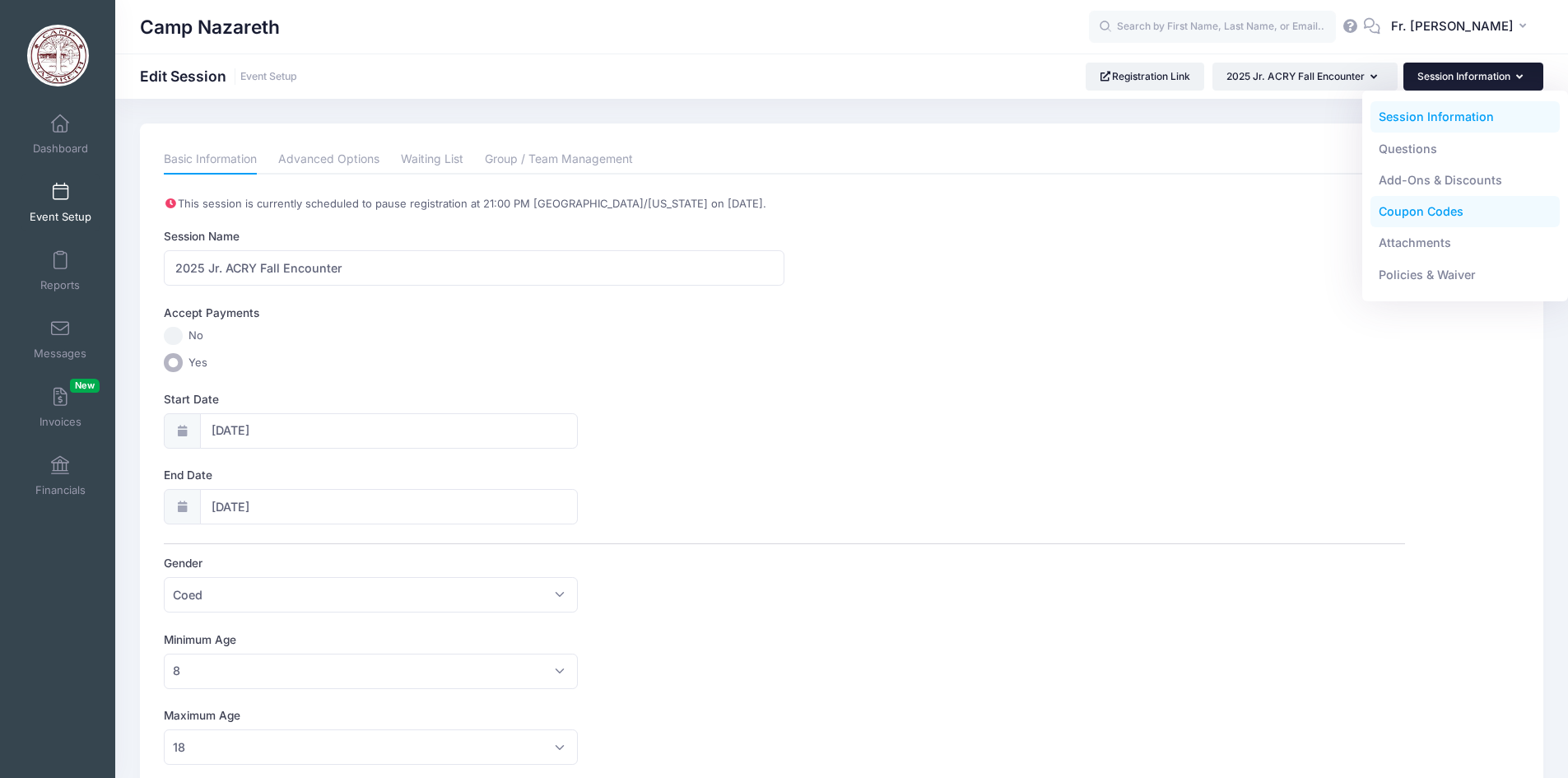
click at [1430, 213] on link "Coupon Codes" at bounding box center [1466, 211] width 190 height 31
